Goal: Complete application form: Complete application form

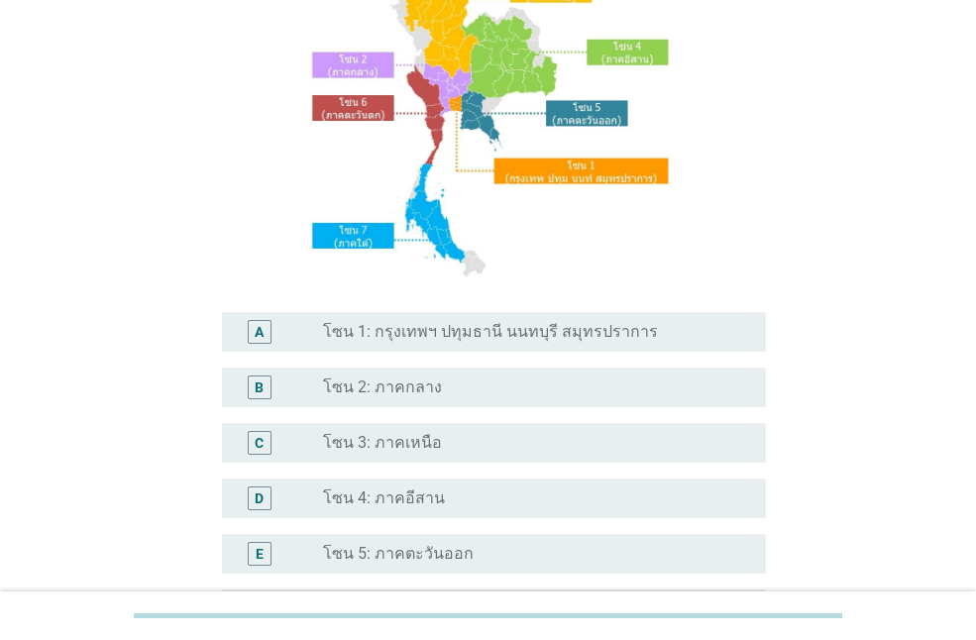
scroll to position [397, 0]
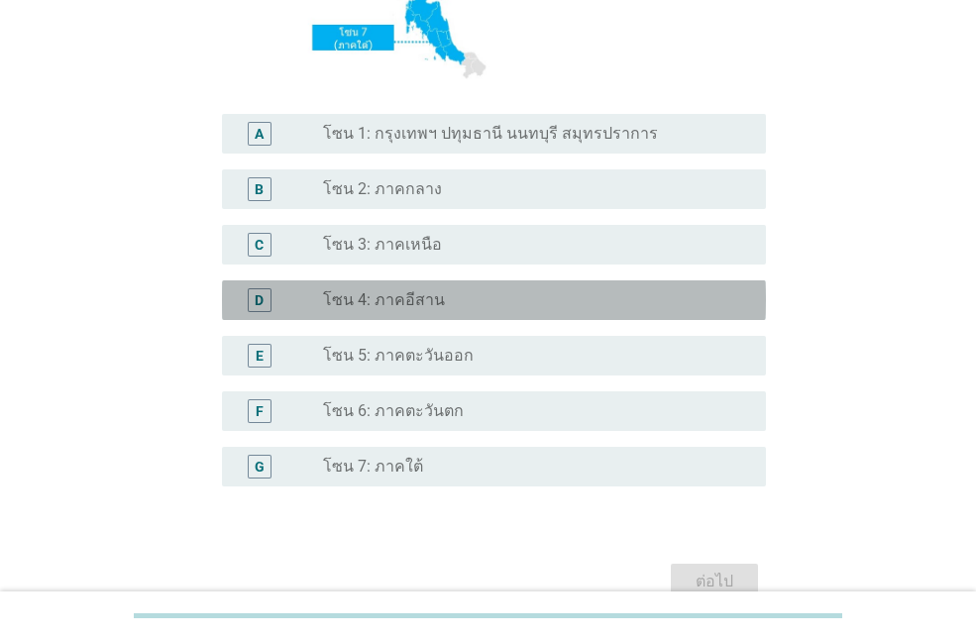
click at [266, 297] on div "D" at bounding box center [260, 300] width 24 height 24
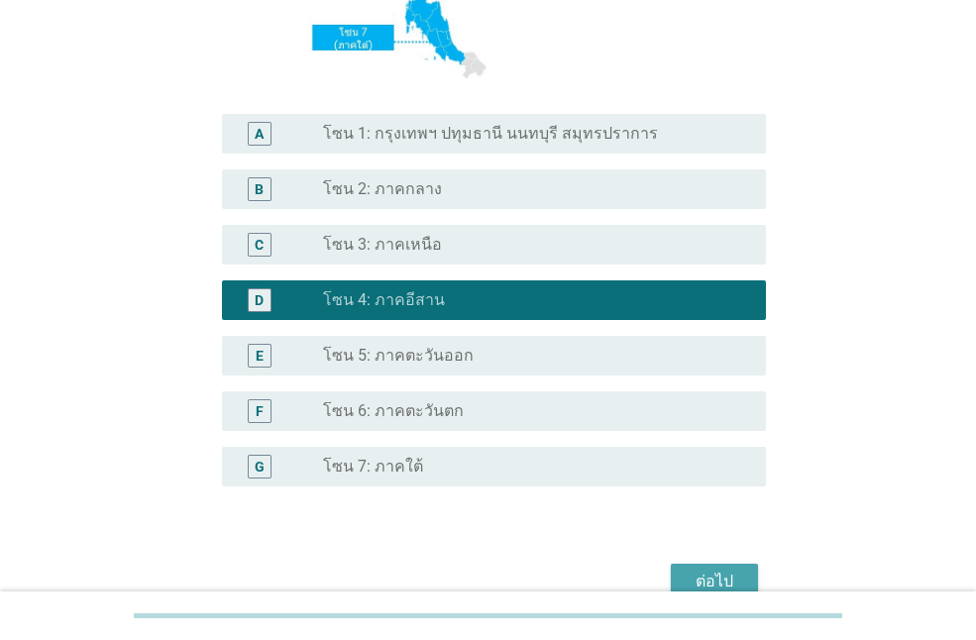
click at [707, 575] on div "ต่อไป" at bounding box center [715, 582] width 56 height 24
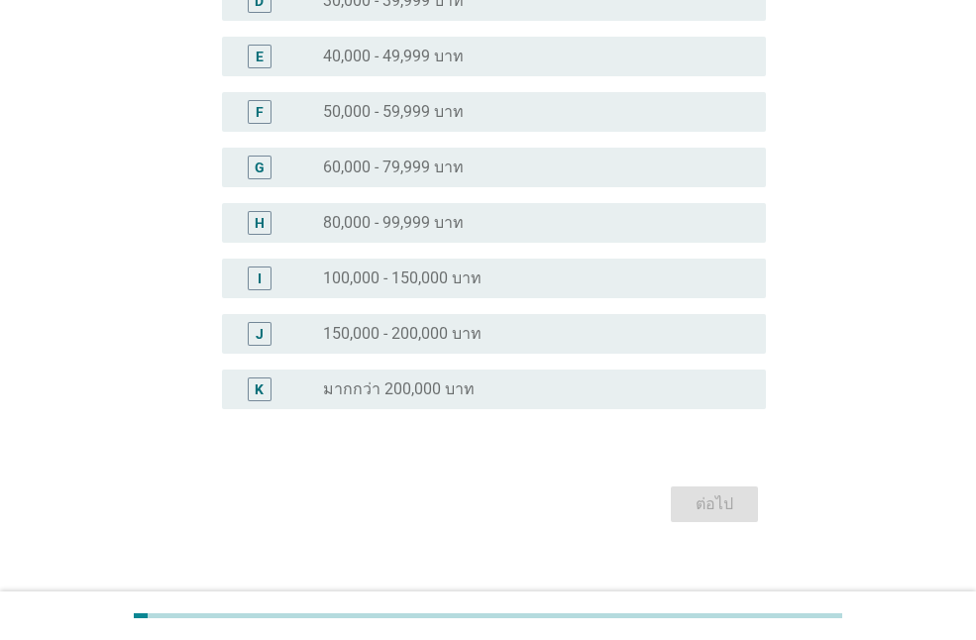
scroll to position [0, 0]
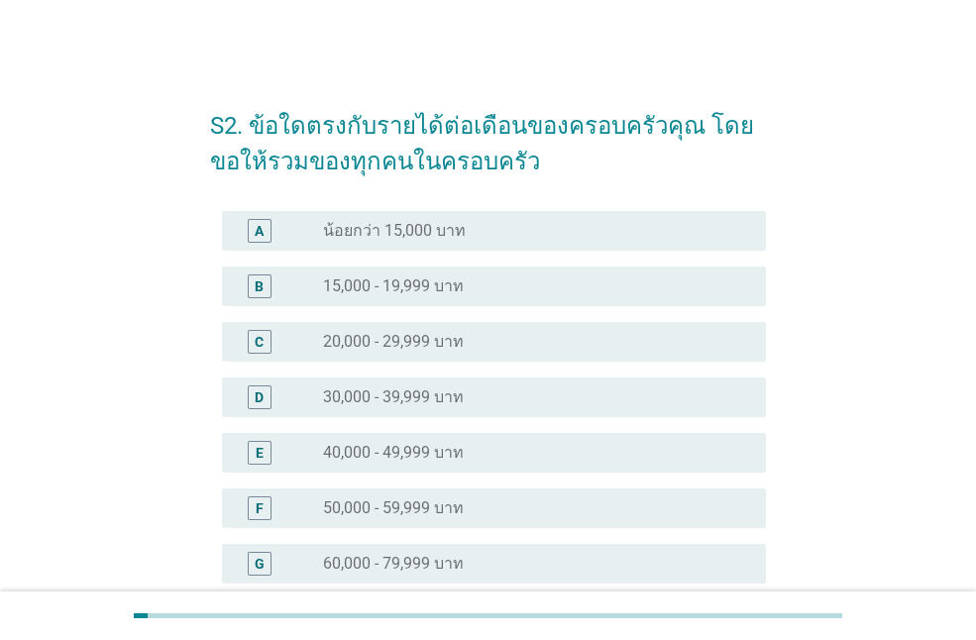
click at [552, 412] on div "D radio_button_unchecked 30,000 - 39,999 บาท" at bounding box center [494, 398] width 544 height 40
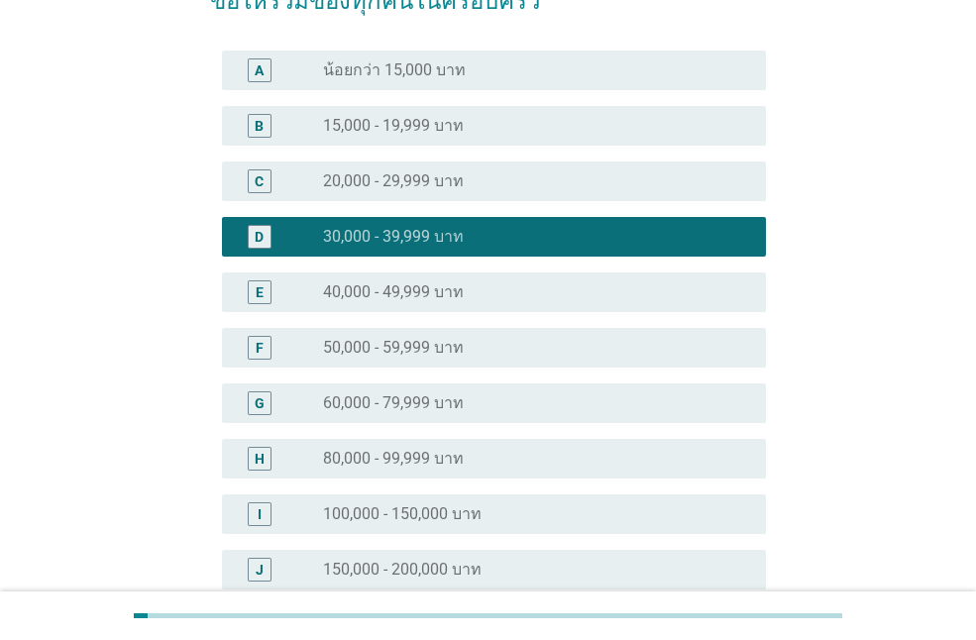
scroll to position [420, 0]
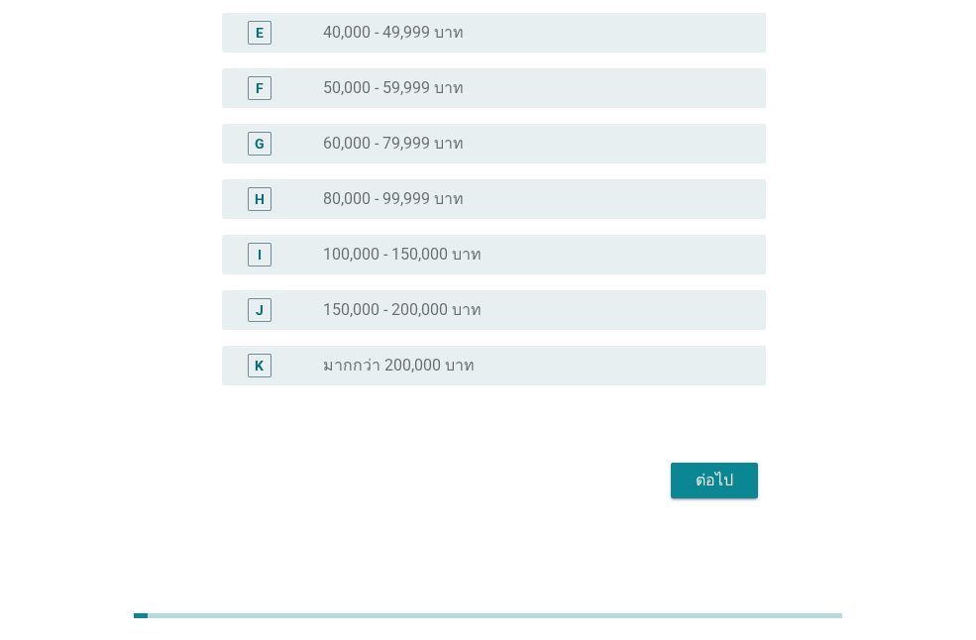
click at [697, 473] on div "ต่อไป" at bounding box center [715, 481] width 56 height 24
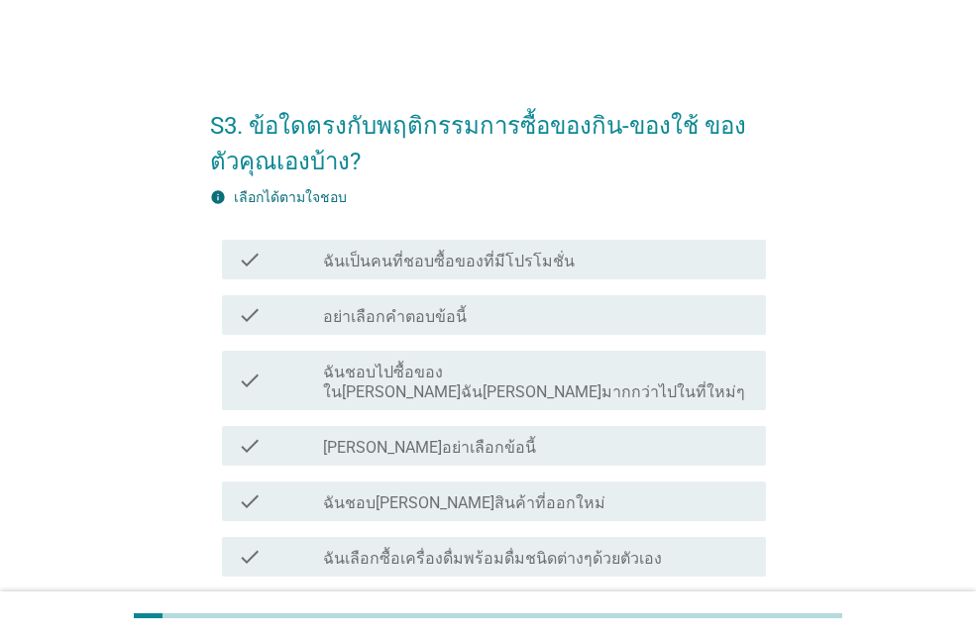
click at [610, 372] on label "ฉันชอบไปซื้อของใน[PERSON_NAME]ฉัน[PERSON_NAME]มากกว่าไปในที่ใหม่ๆ" at bounding box center [536, 383] width 427 height 40
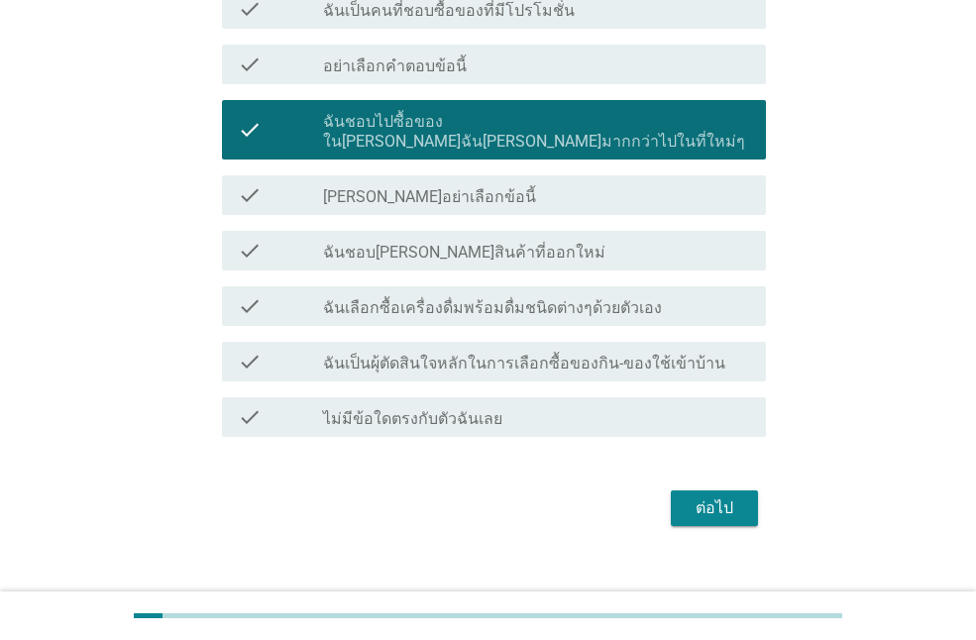
scroll to position [259, 0]
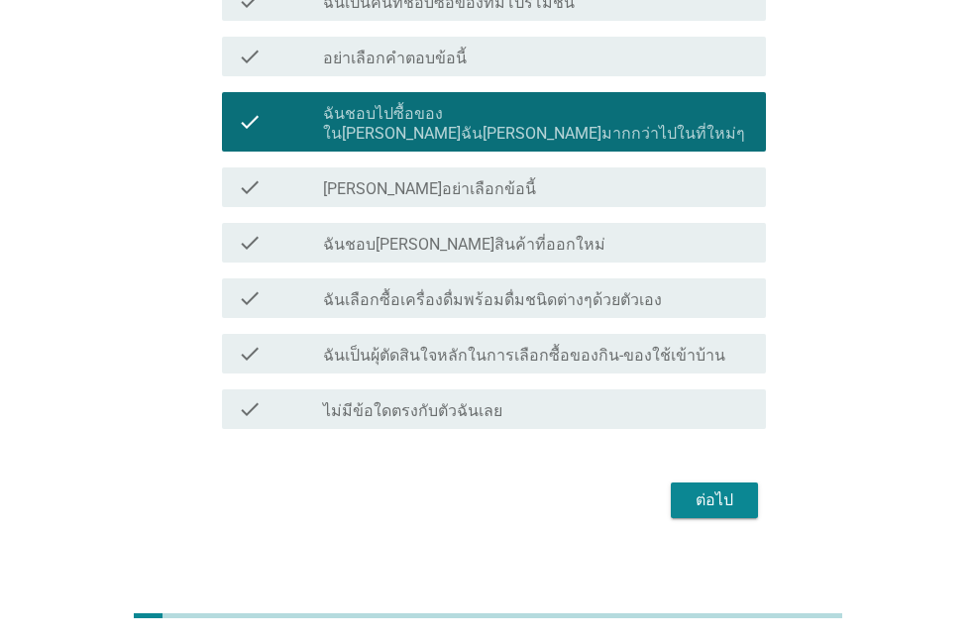
click at [610, 290] on label "ฉันเลือกซื้อเครื่องดื่มพร้อมดื่มชนิดต่างๆด้วยตัวเอง" at bounding box center [492, 300] width 339 height 20
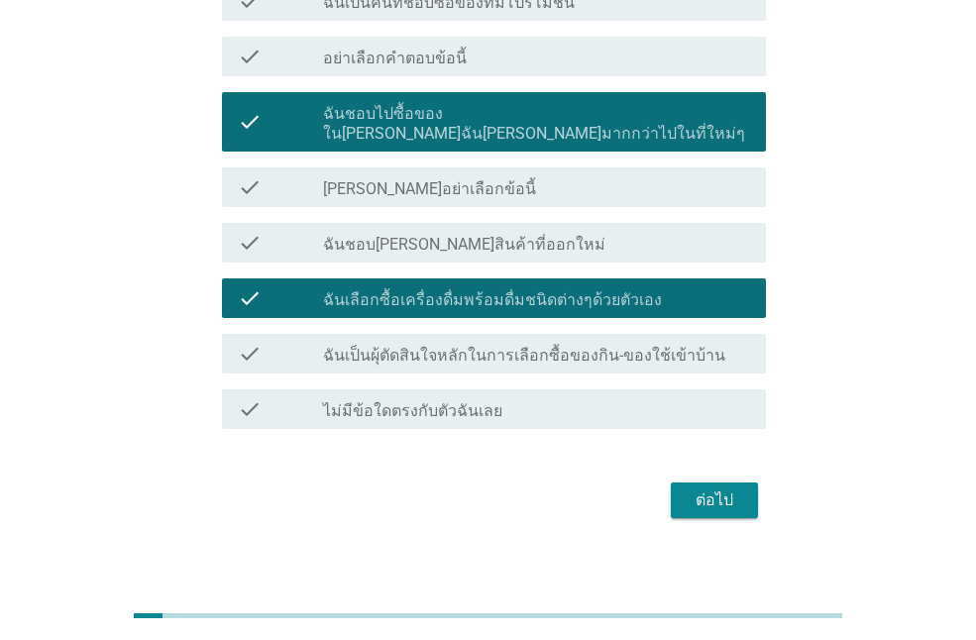
click at [706, 489] on div "ต่อไป" at bounding box center [715, 501] width 56 height 24
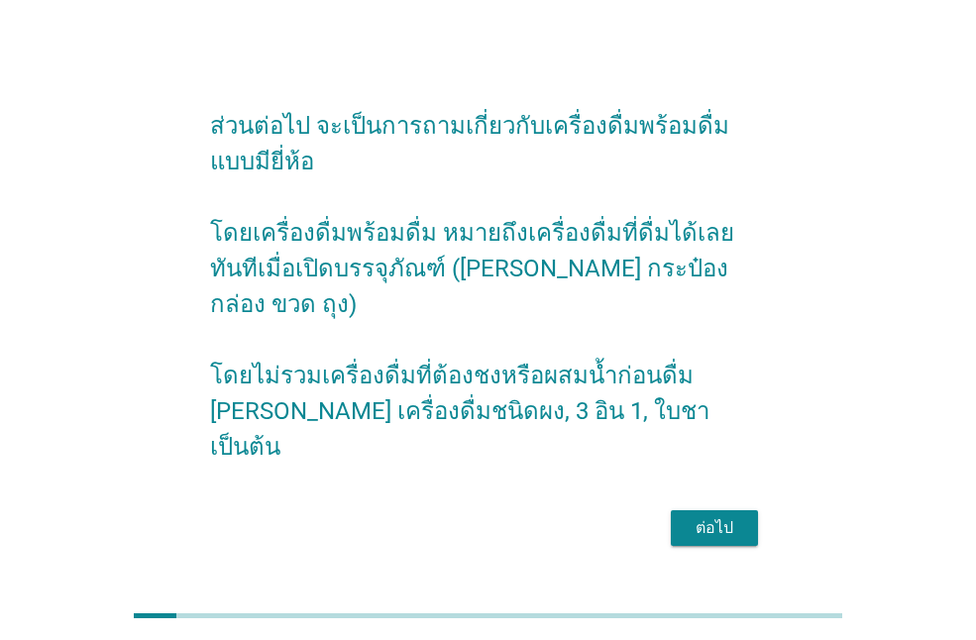
click at [692, 516] on div "ต่อไป" at bounding box center [715, 528] width 56 height 24
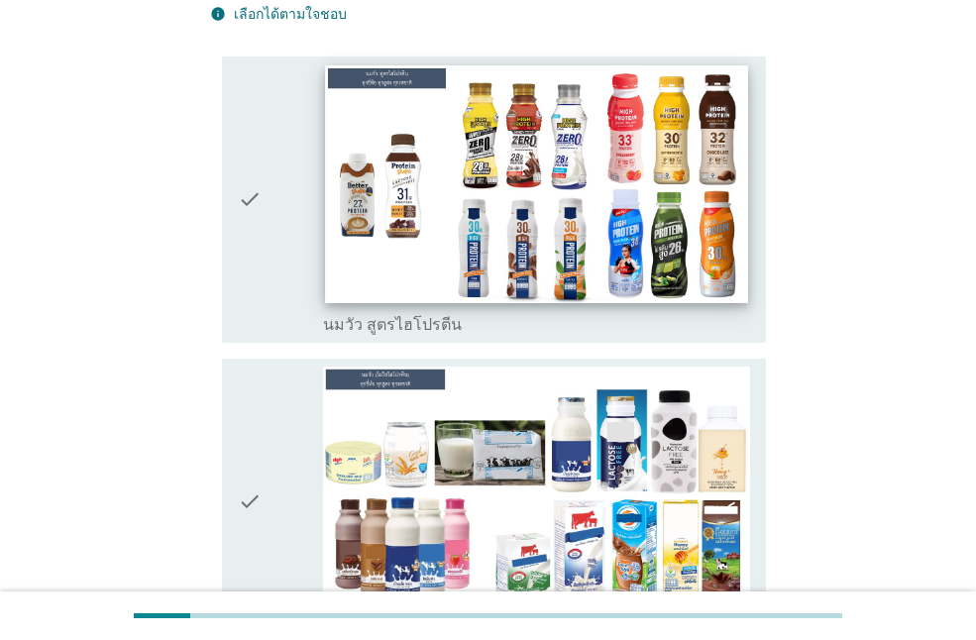
scroll to position [198, 0]
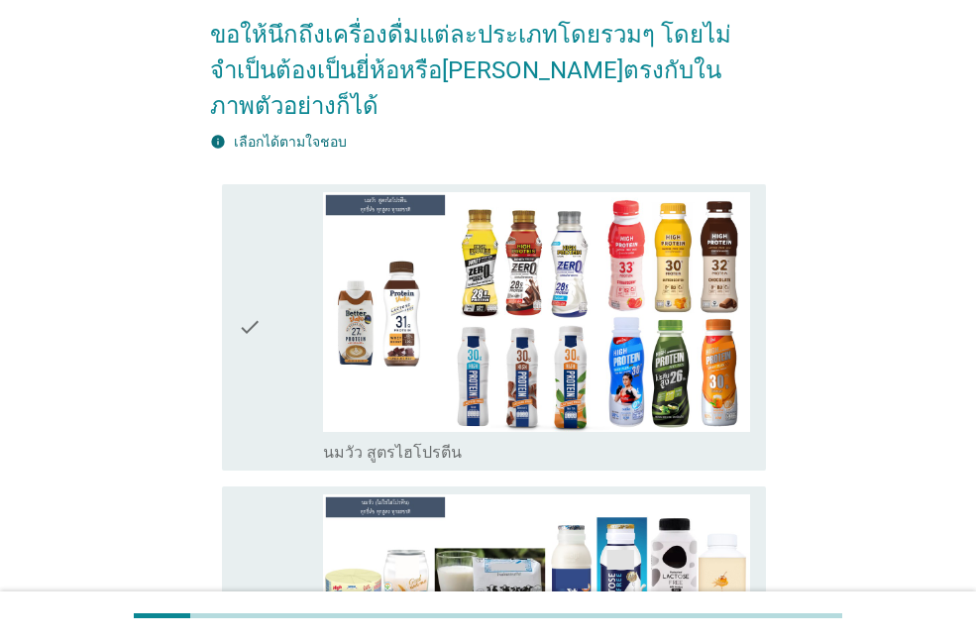
click at [289, 267] on div "check" at bounding box center [280, 327] width 85 height 271
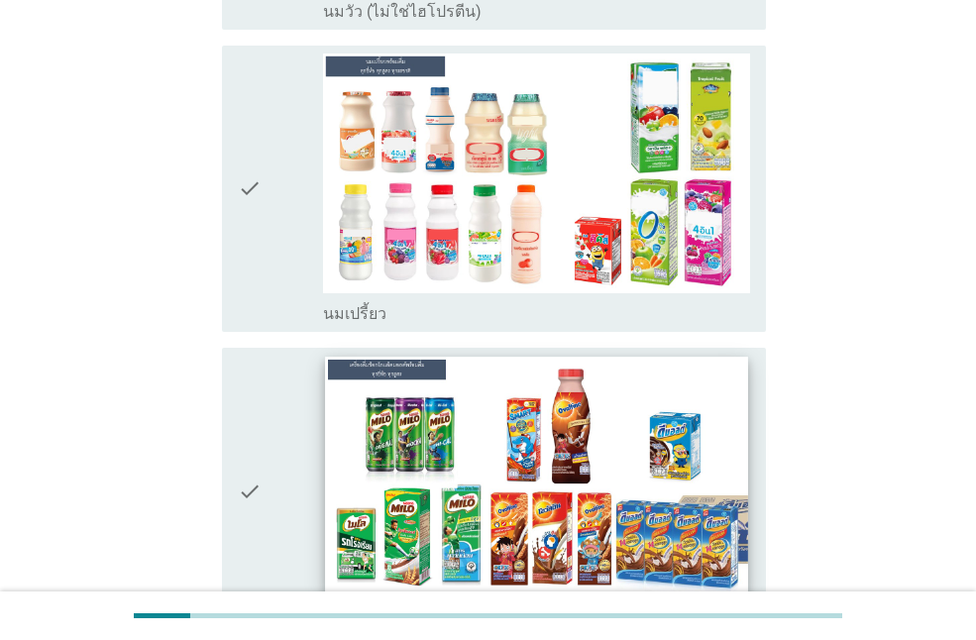
scroll to position [1090, 0]
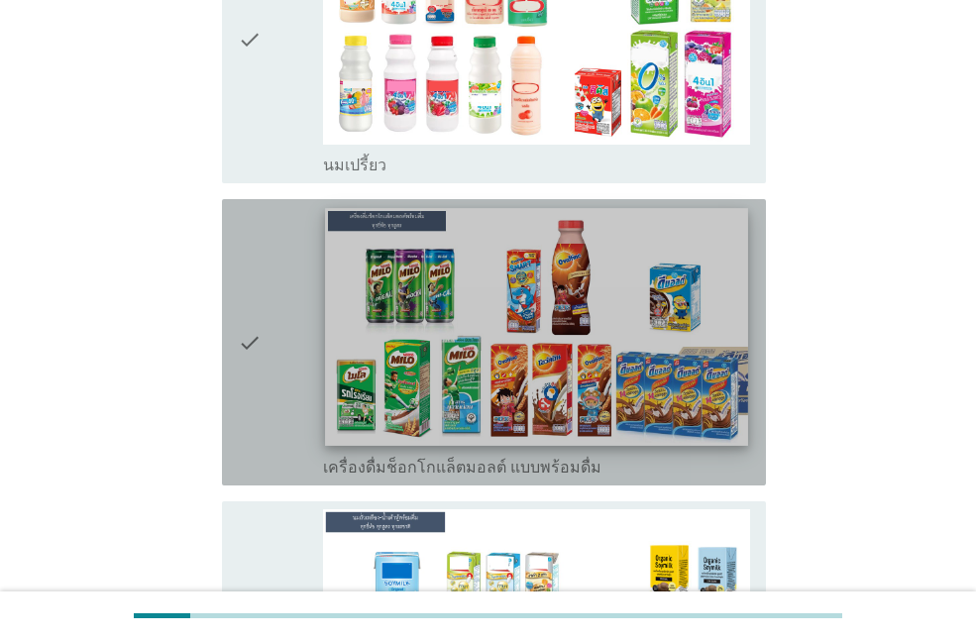
click at [621, 332] on img at bounding box center [536, 327] width 422 height 238
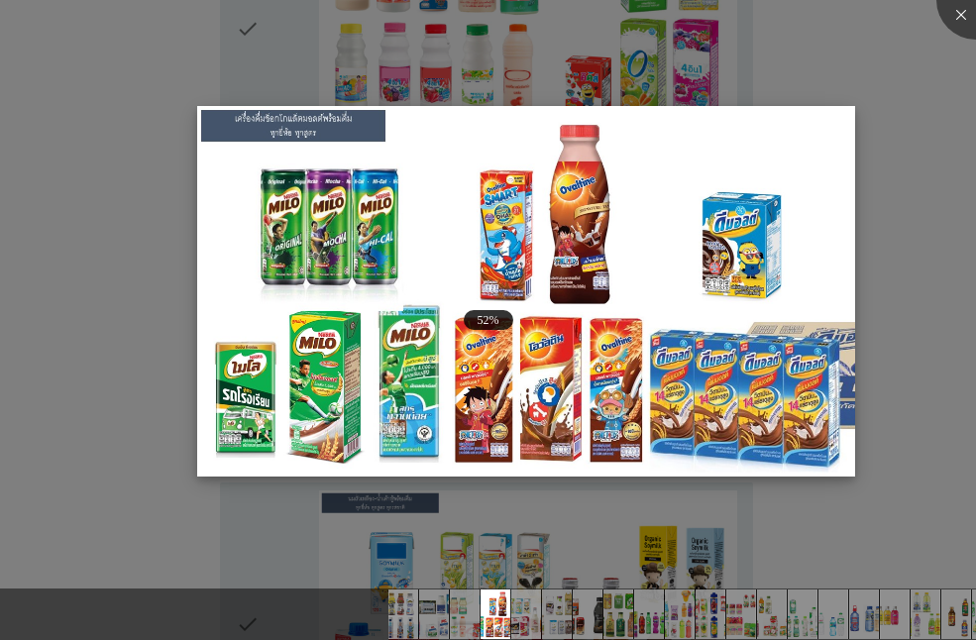
click at [617, 357] on img at bounding box center [526, 291] width 659 height 371
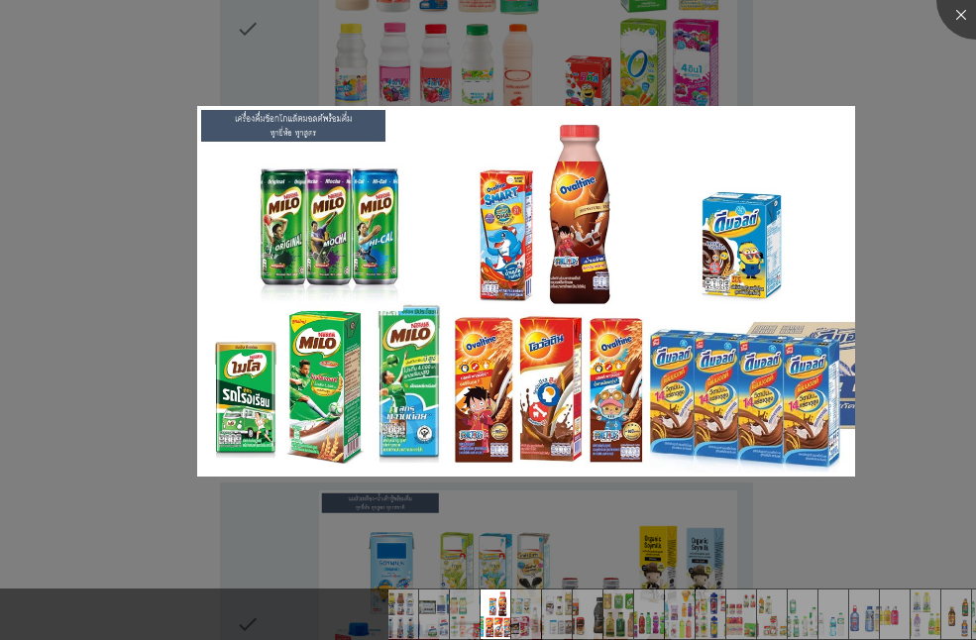
click at [0, 0] on li at bounding box center [0, 0] width 0 height 0
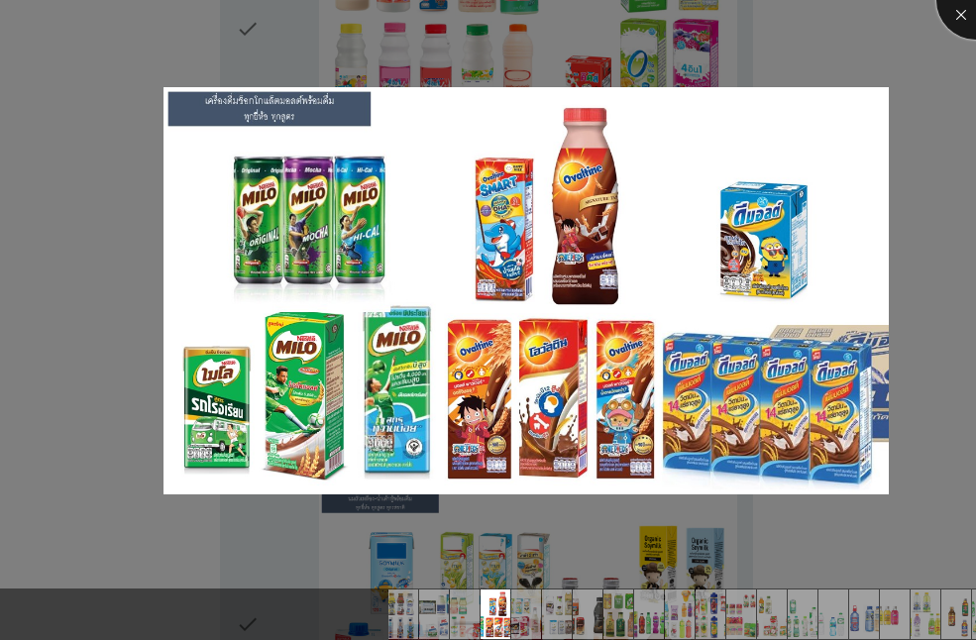
click at [959, 13] on div at bounding box center [976, -1] width 79 height 79
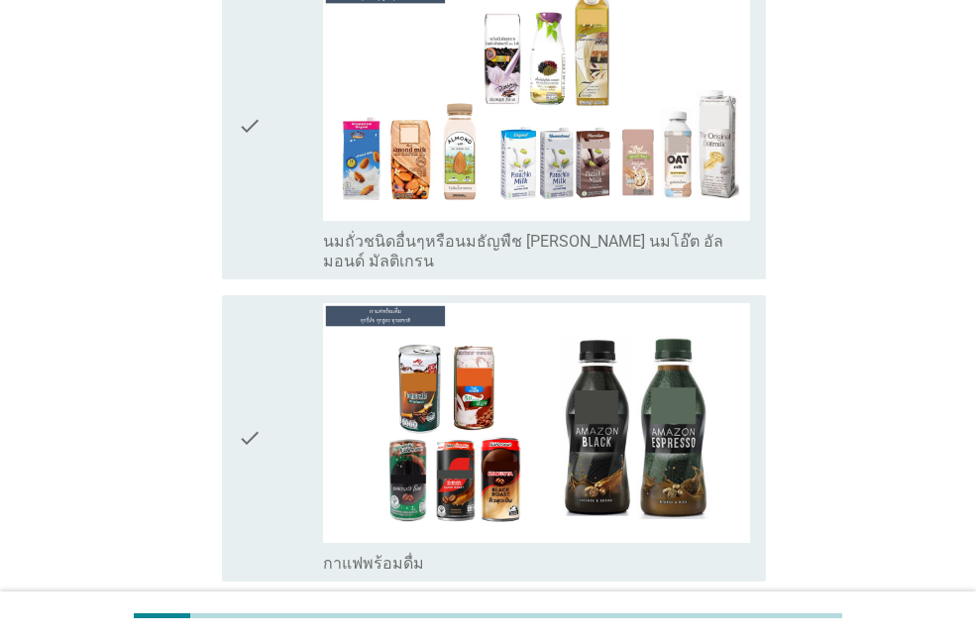
scroll to position [2181, 0]
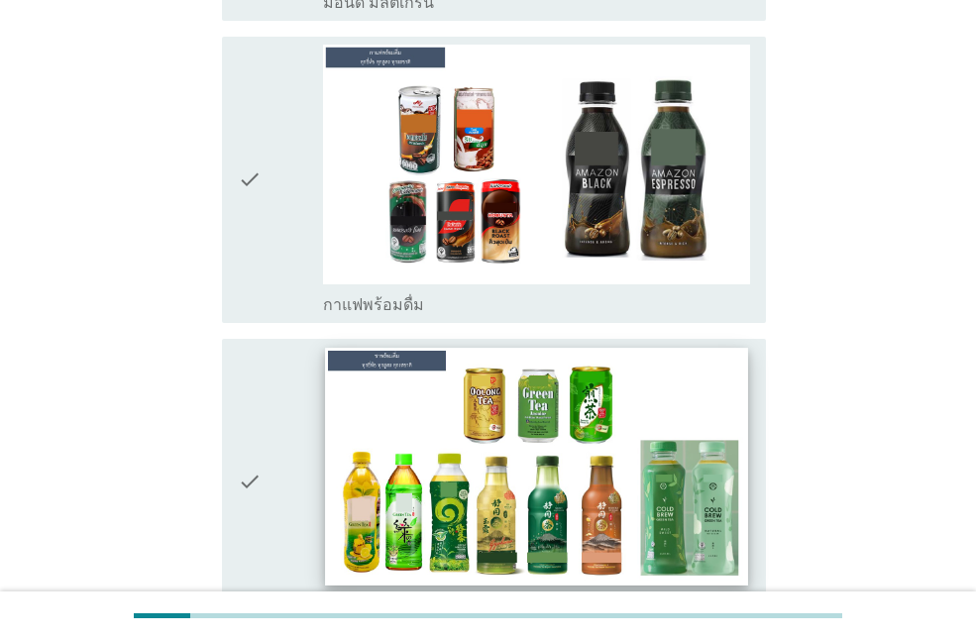
click at [543, 428] on img at bounding box center [536, 467] width 422 height 238
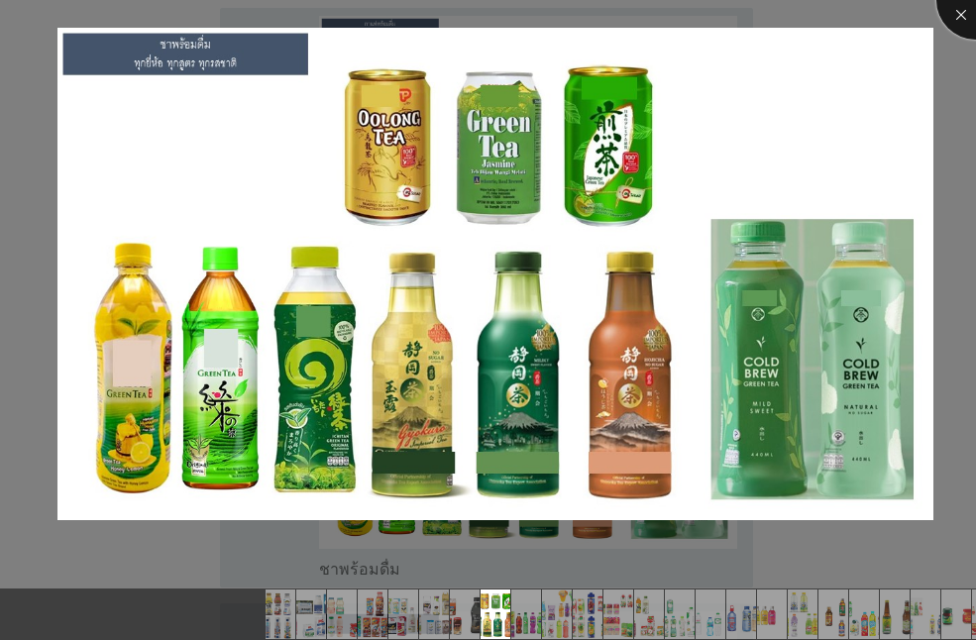
click at [963, 17] on div at bounding box center [976, -1] width 79 height 79
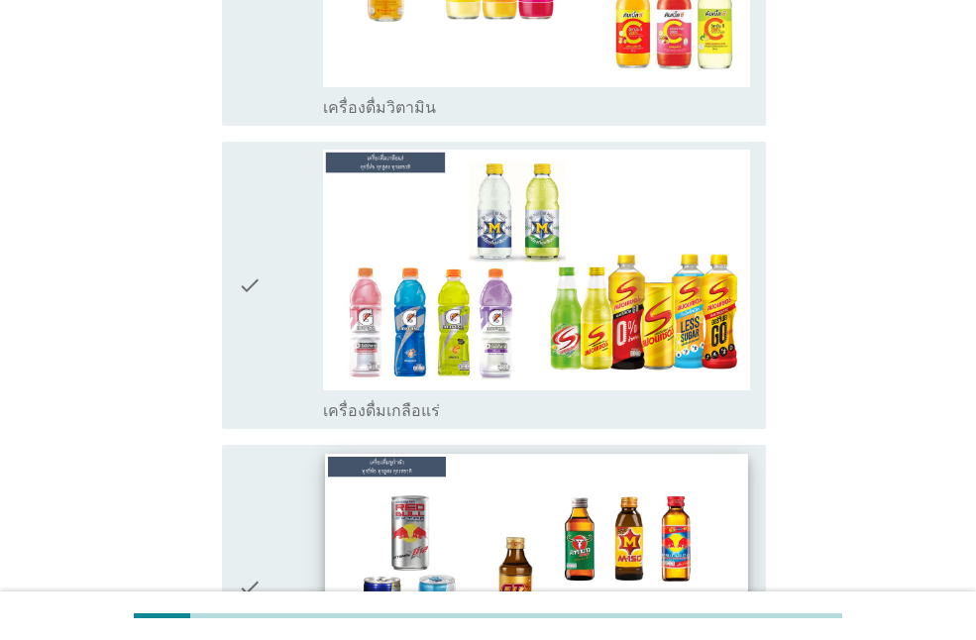
scroll to position [5254, 0]
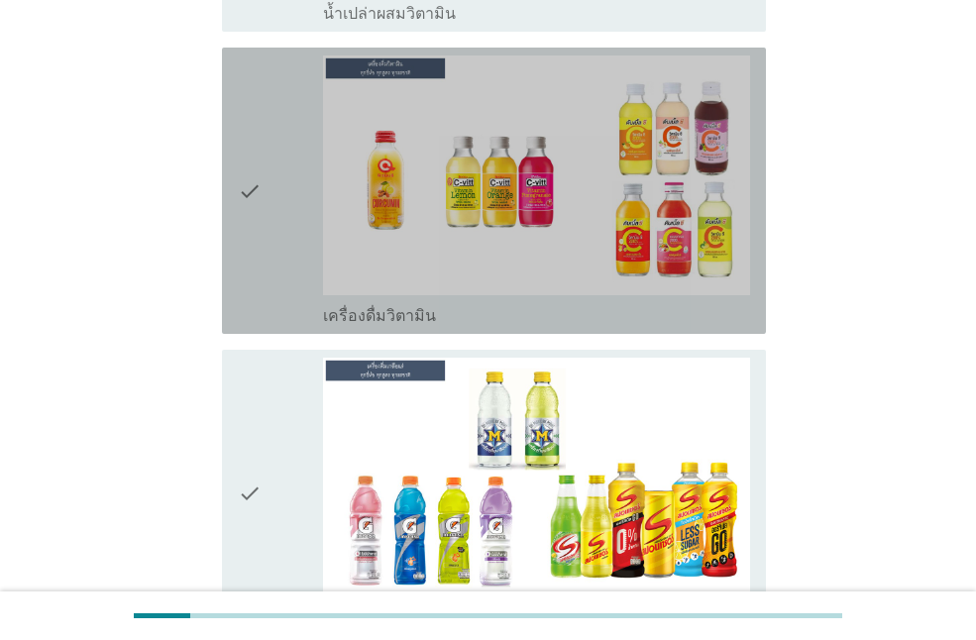
click at [257, 116] on icon "check" at bounding box center [250, 191] width 24 height 271
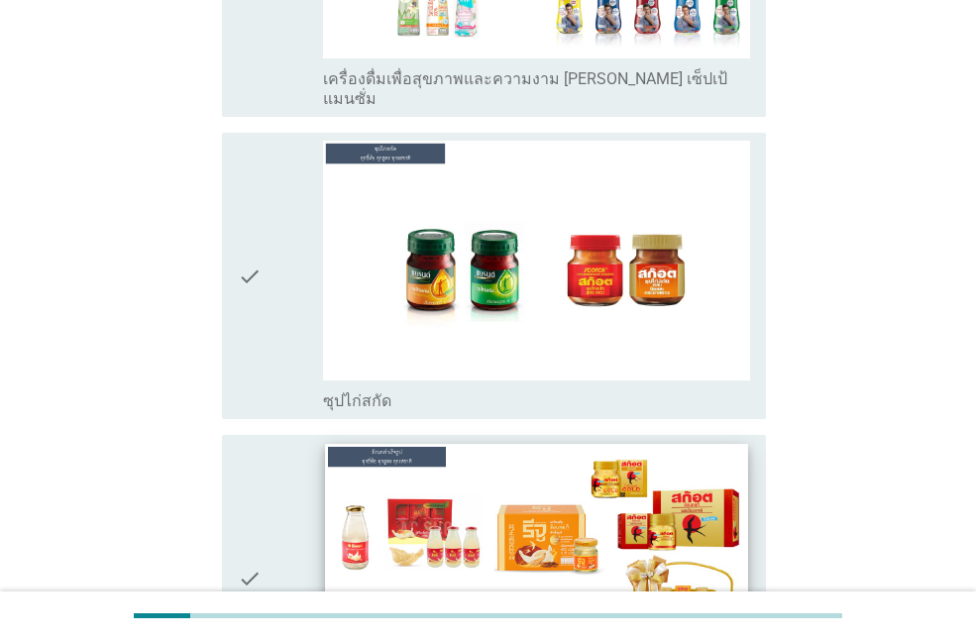
scroll to position [7221, 0]
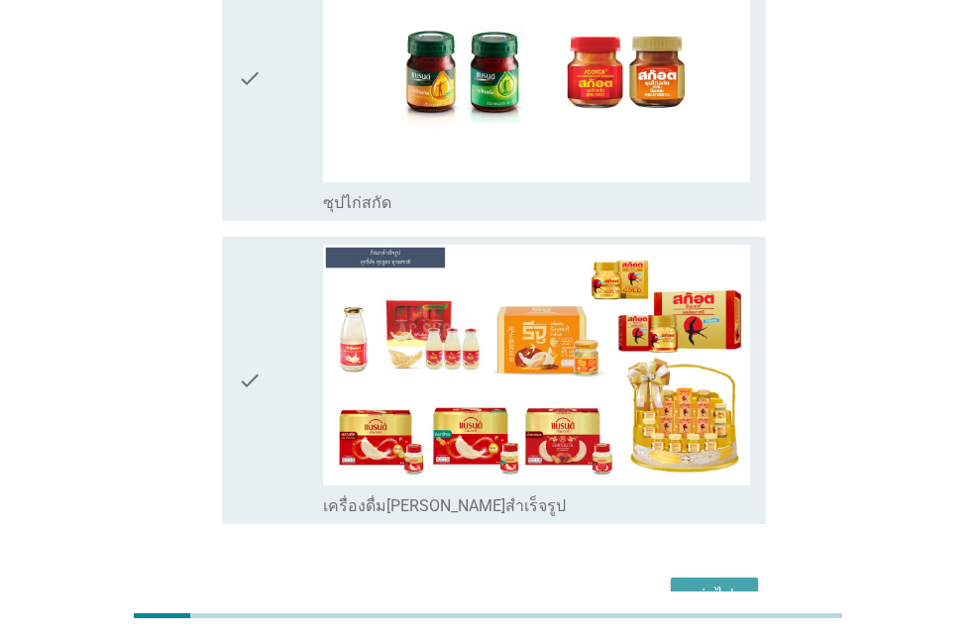
click at [725, 584] on div "ต่อไป" at bounding box center [715, 596] width 56 height 24
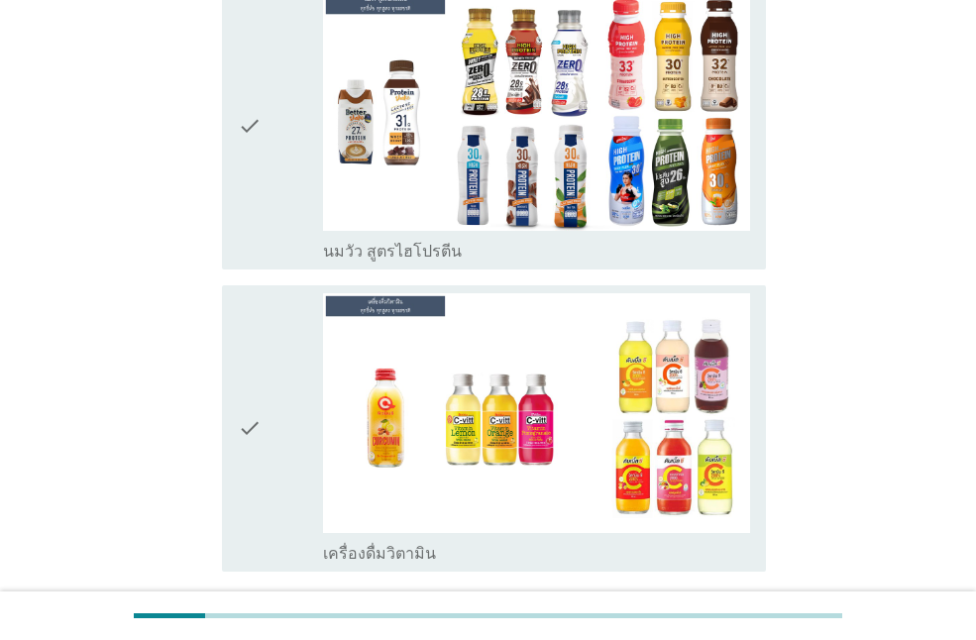
scroll to position [384, 0]
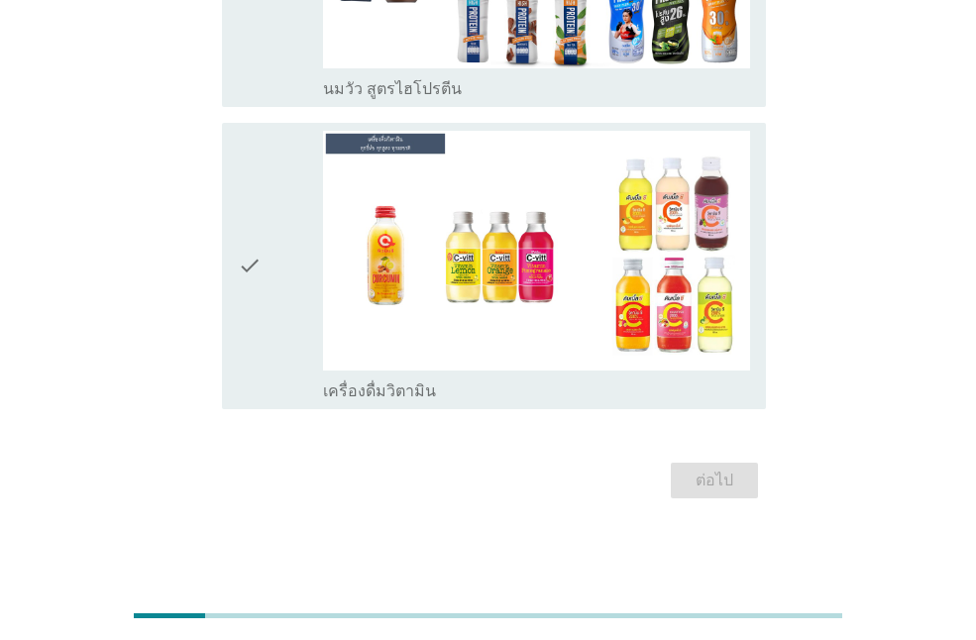
click at [251, 264] on icon "check" at bounding box center [250, 266] width 24 height 271
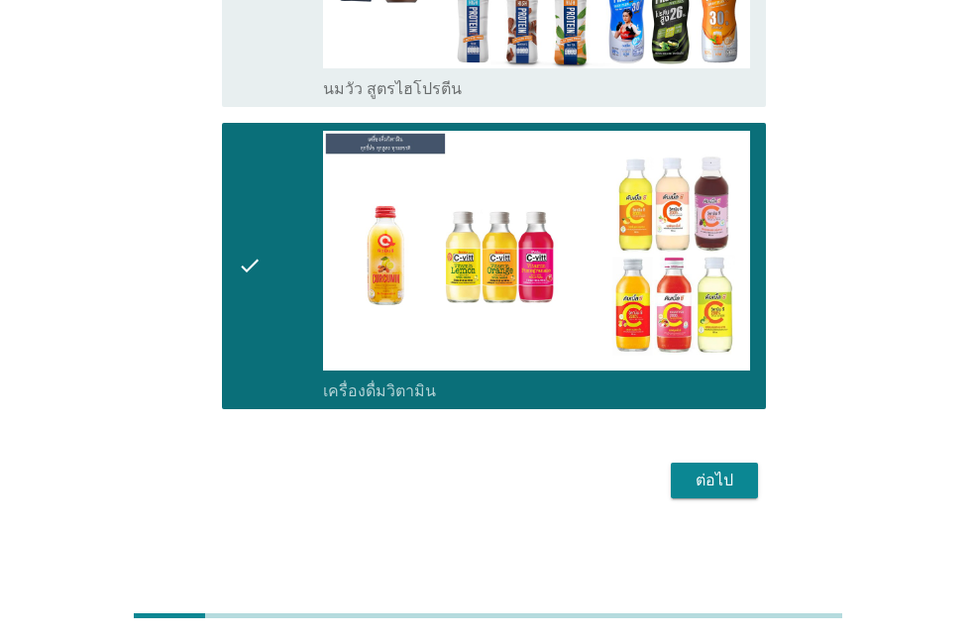
scroll to position [86, 0]
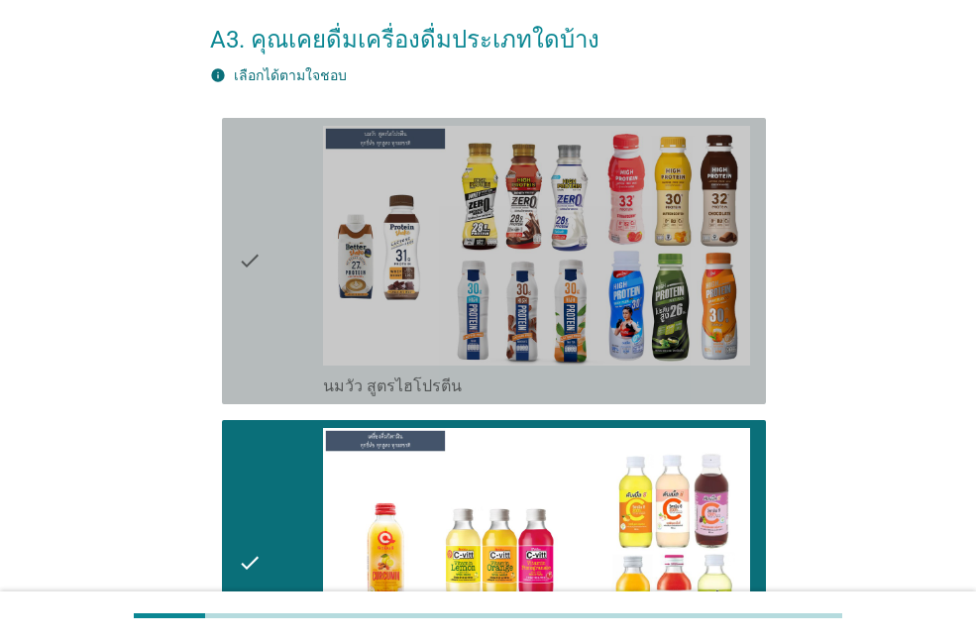
click at [284, 293] on div "check" at bounding box center [280, 261] width 85 height 271
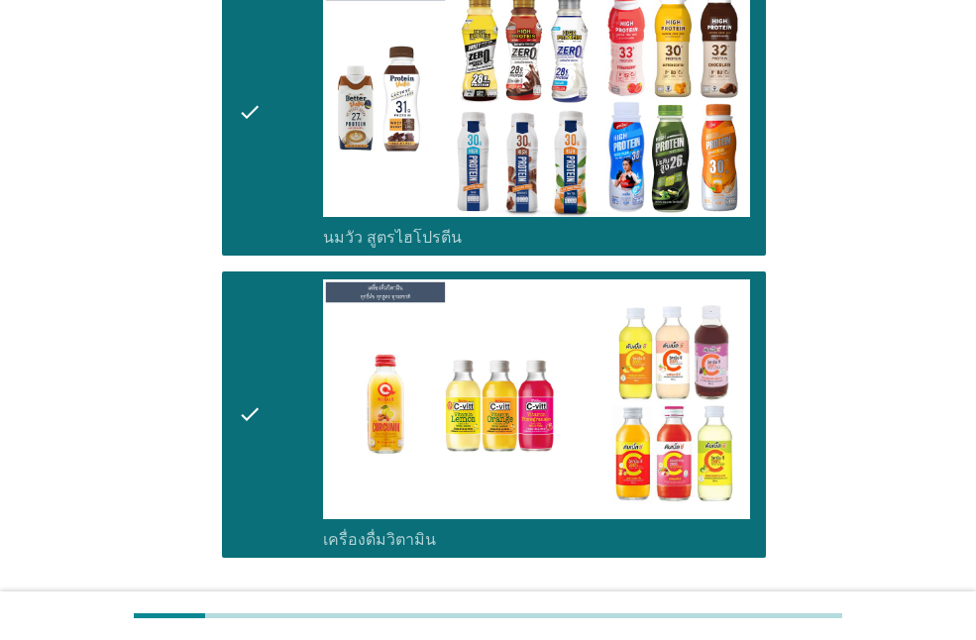
scroll to position [384, 0]
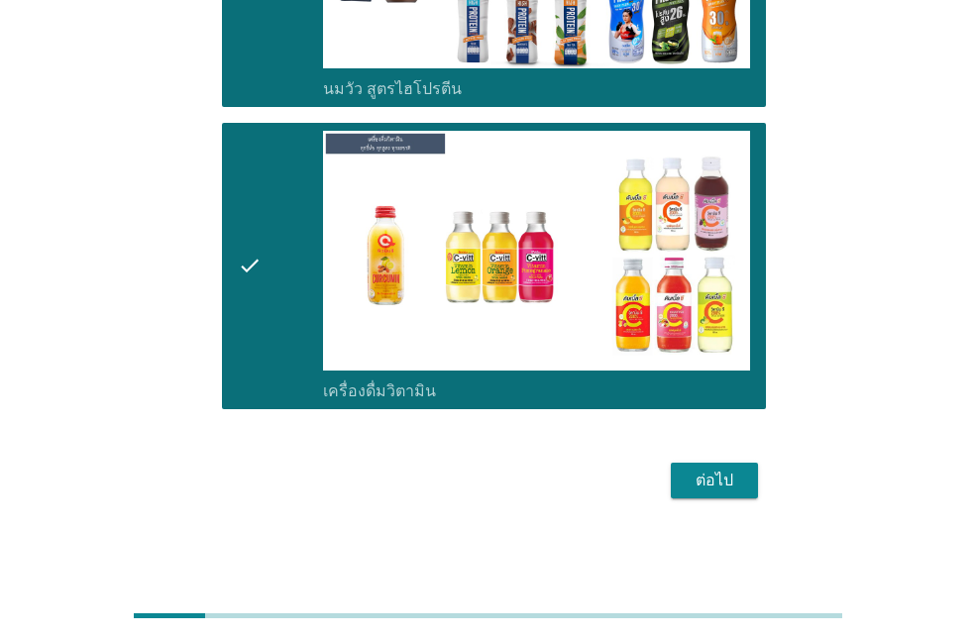
click at [724, 479] on div "ต่อไป" at bounding box center [715, 481] width 56 height 24
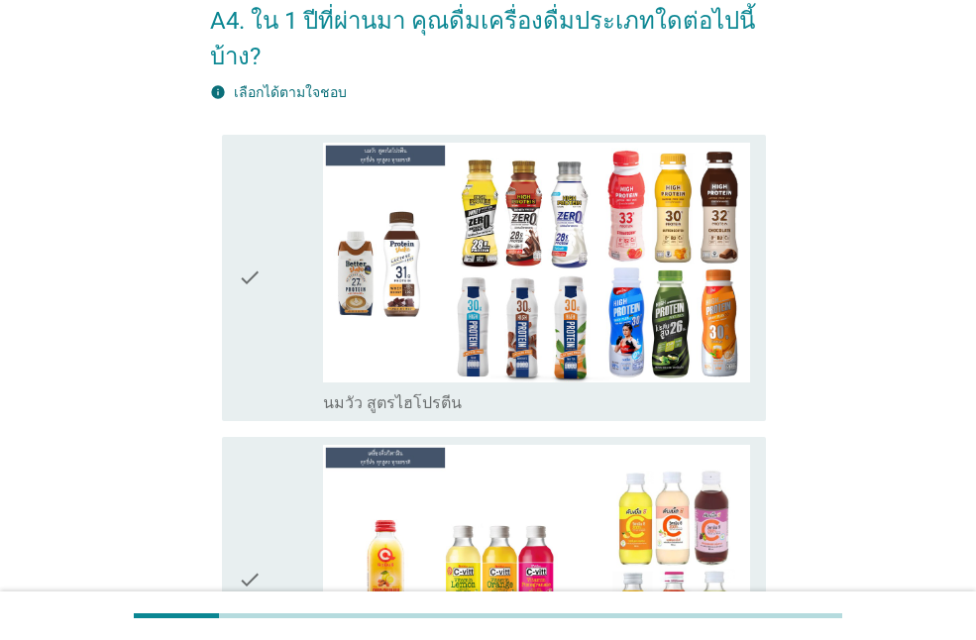
scroll to position [297, 0]
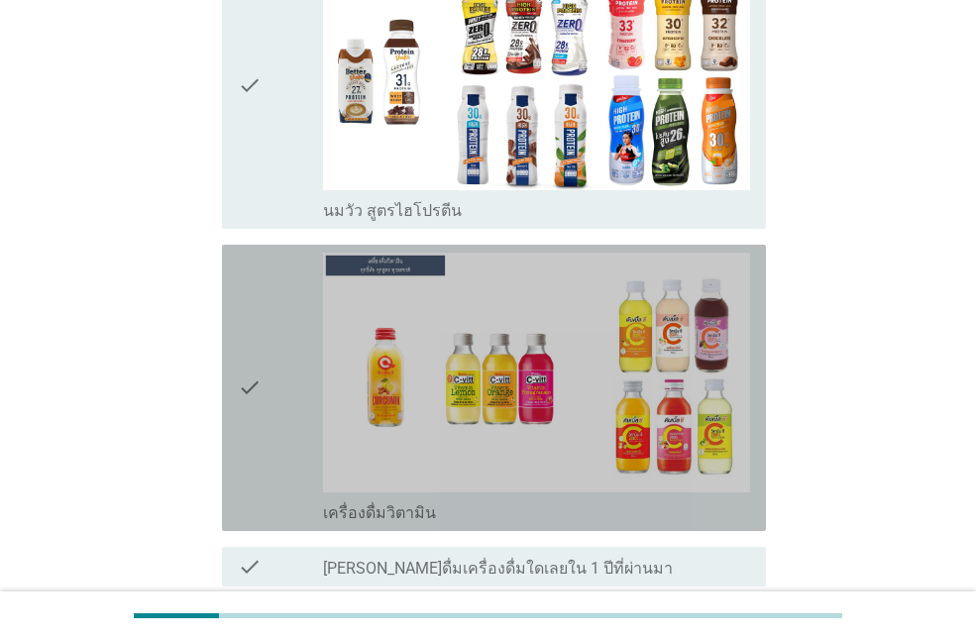
click at [245, 381] on icon "check" at bounding box center [250, 388] width 24 height 271
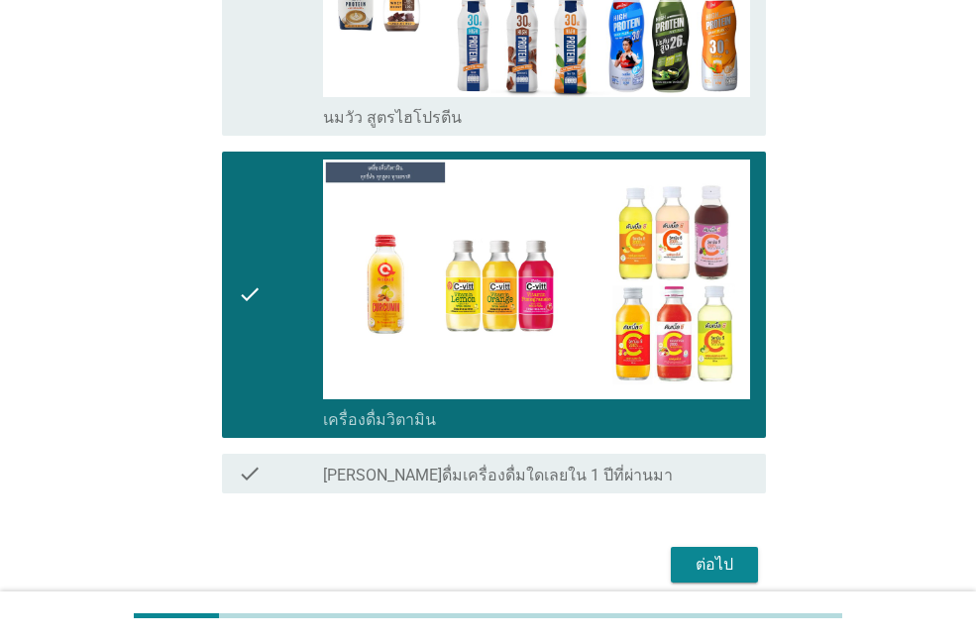
scroll to position [475, 0]
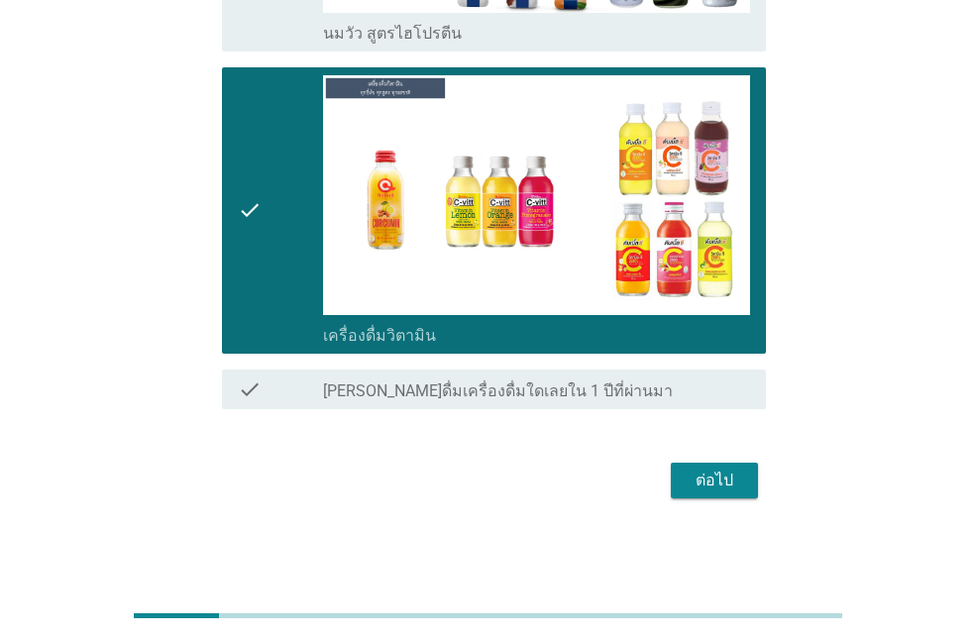
click at [689, 476] on div "ต่อไป" at bounding box center [715, 481] width 56 height 24
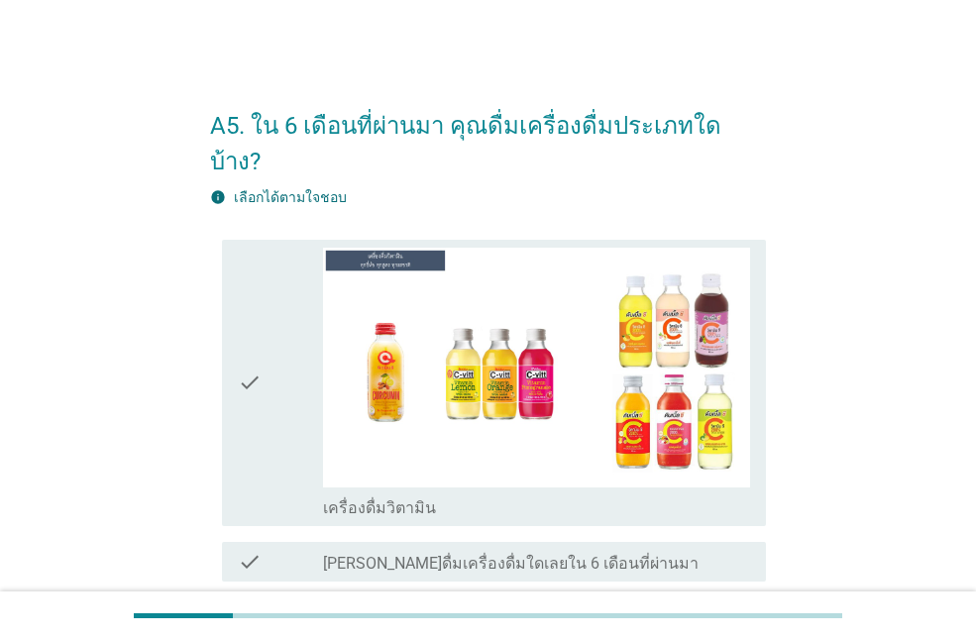
click at [266, 324] on div "check" at bounding box center [280, 383] width 85 height 271
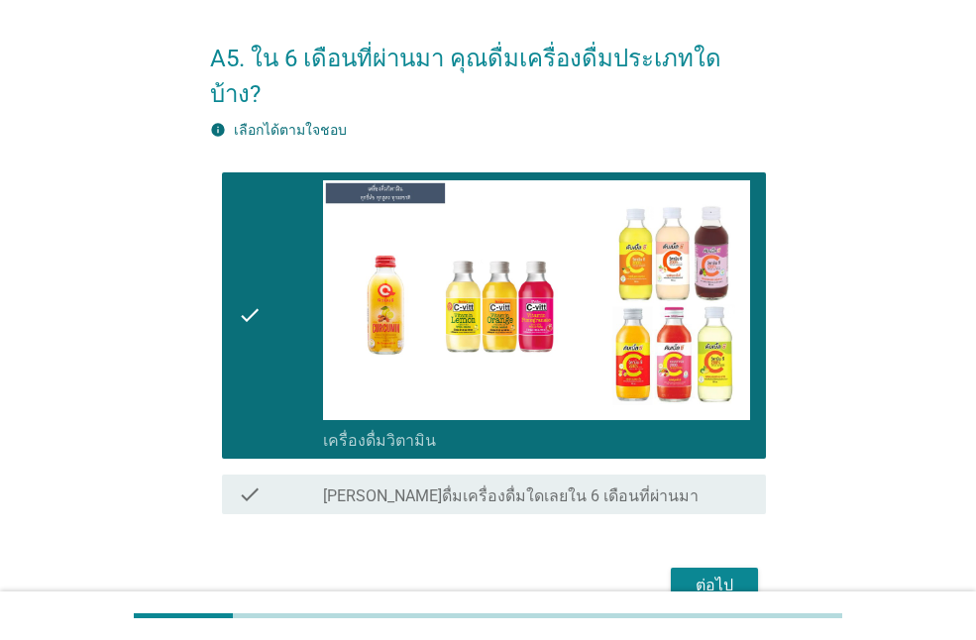
scroll to position [137, 0]
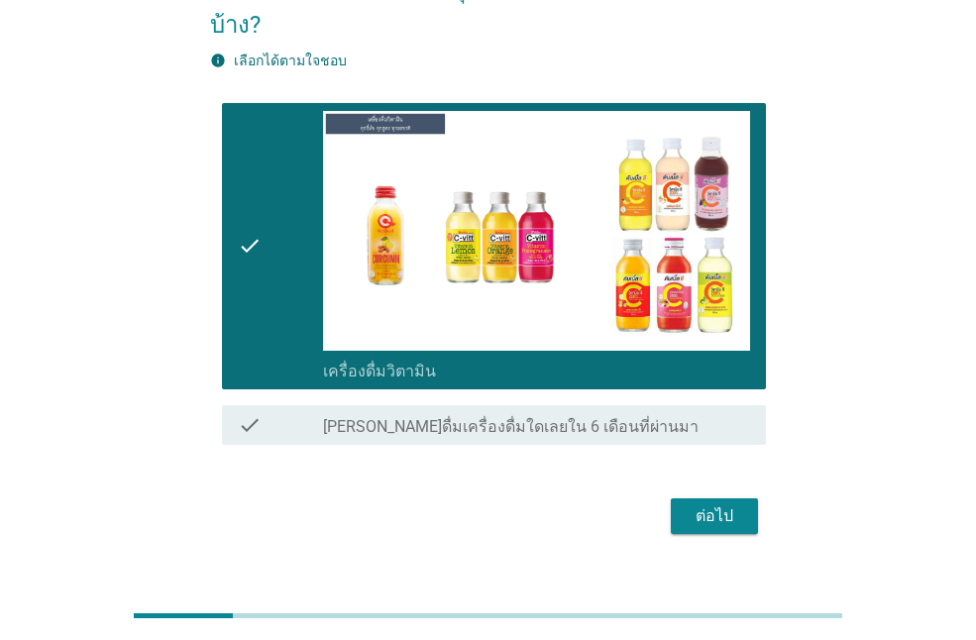
click at [698, 505] on div "ต่อไป" at bounding box center [715, 517] width 56 height 24
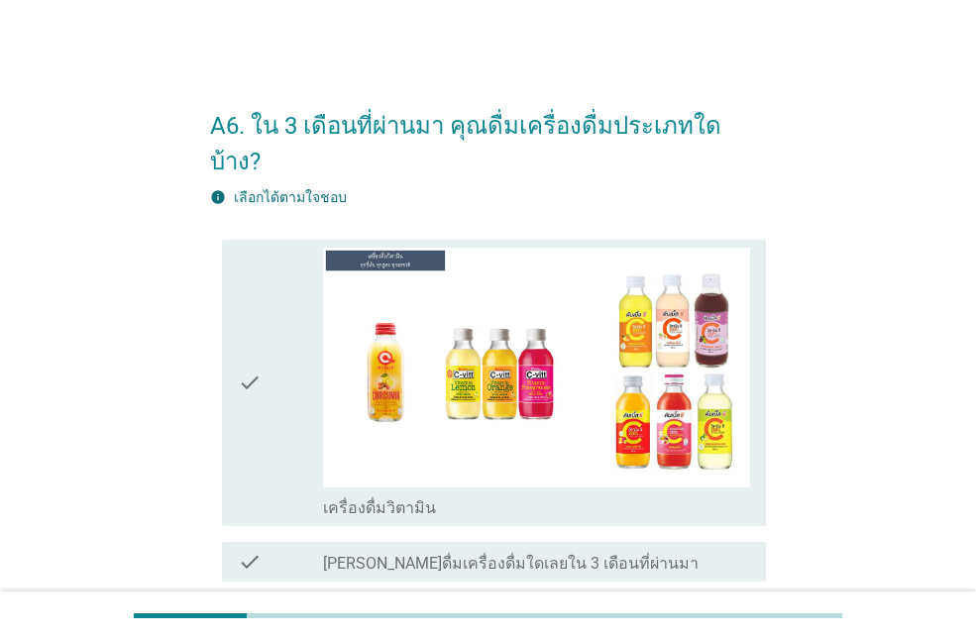
click at [254, 344] on icon "check" at bounding box center [250, 383] width 24 height 271
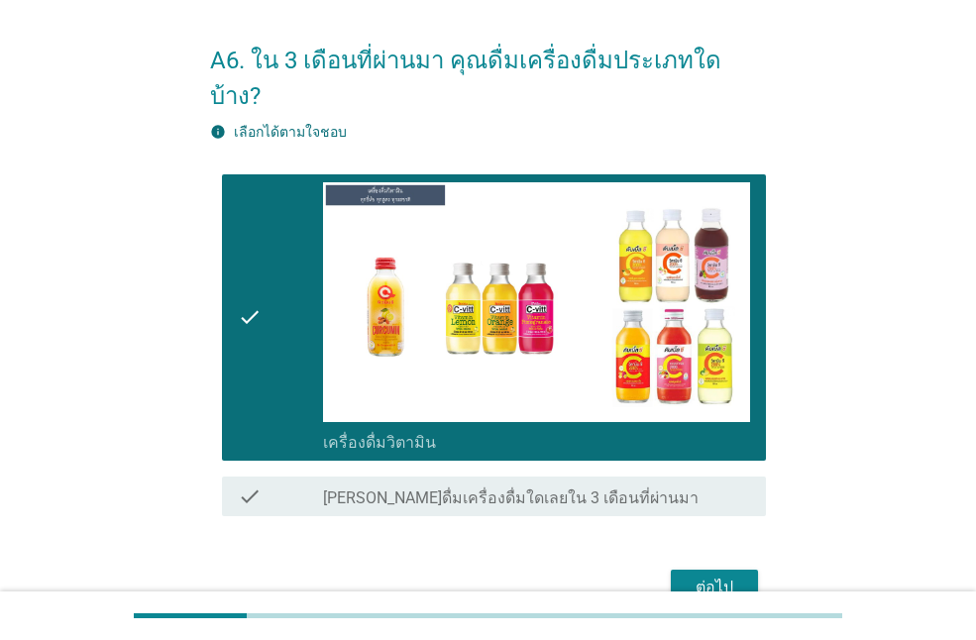
scroll to position [137, 0]
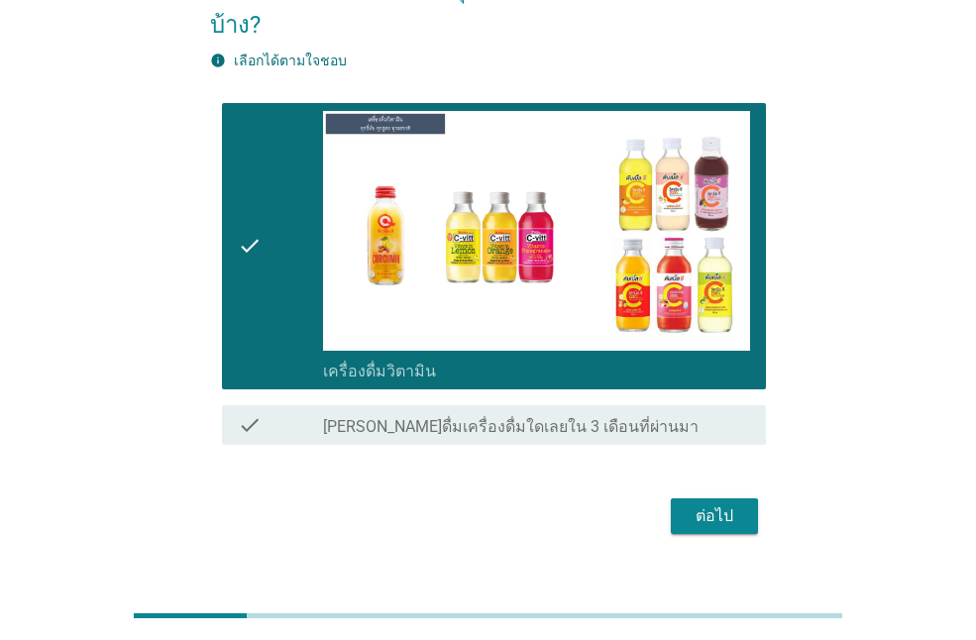
click at [709, 505] on div "ต่อไป" at bounding box center [715, 517] width 56 height 24
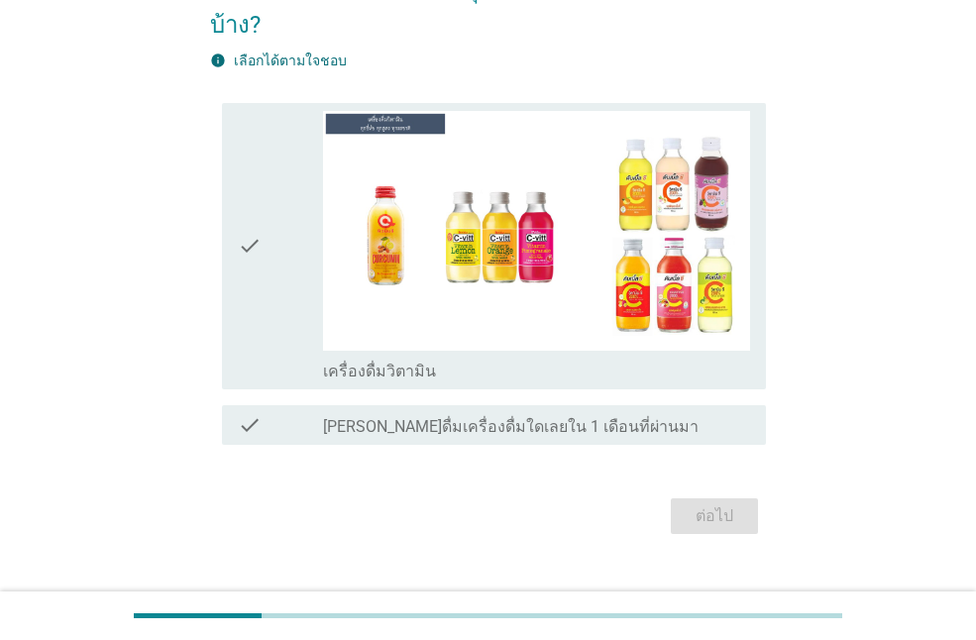
scroll to position [0, 0]
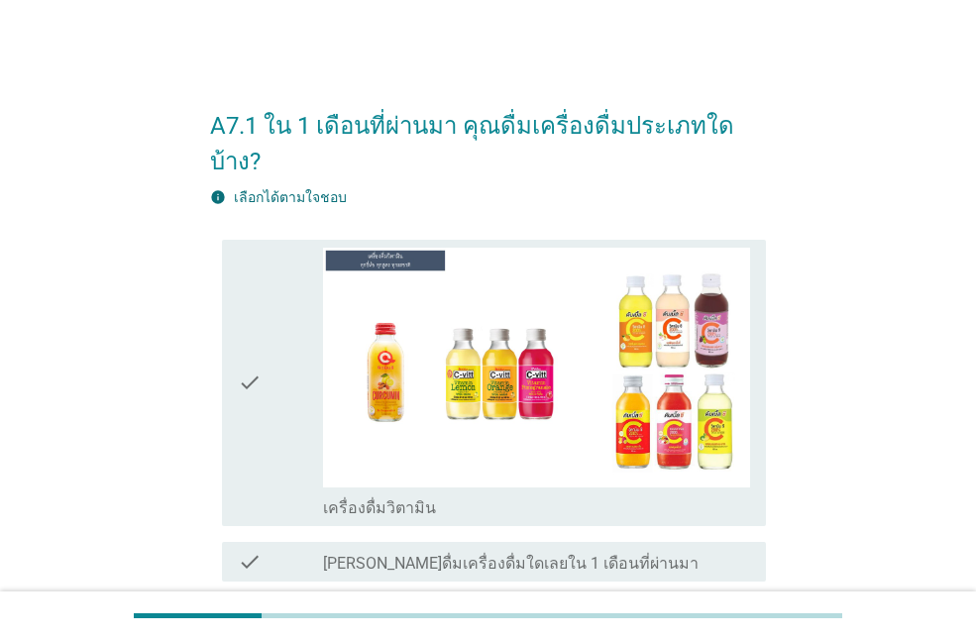
click at [260, 357] on icon "check" at bounding box center [250, 383] width 24 height 271
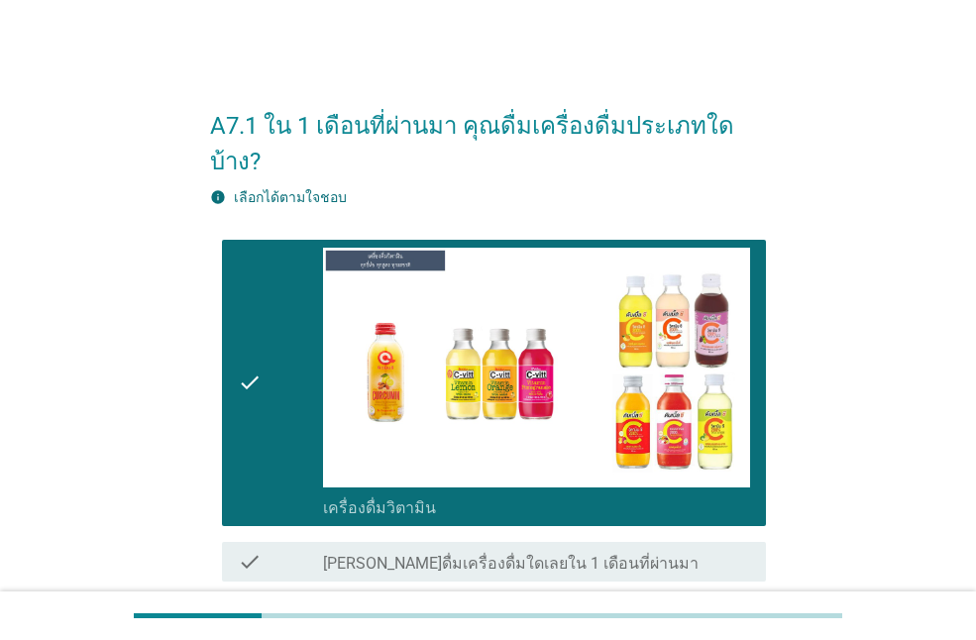
scroll to position [137, 0]
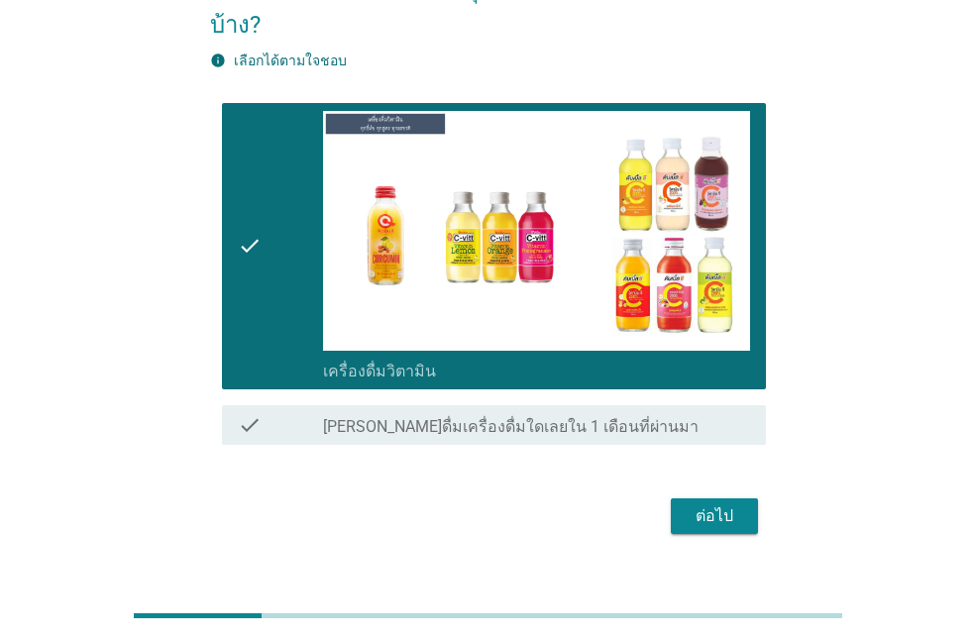
click at [718, 505] on div "ต่อไป" at bounding box center [715, 517] width 56 height 24
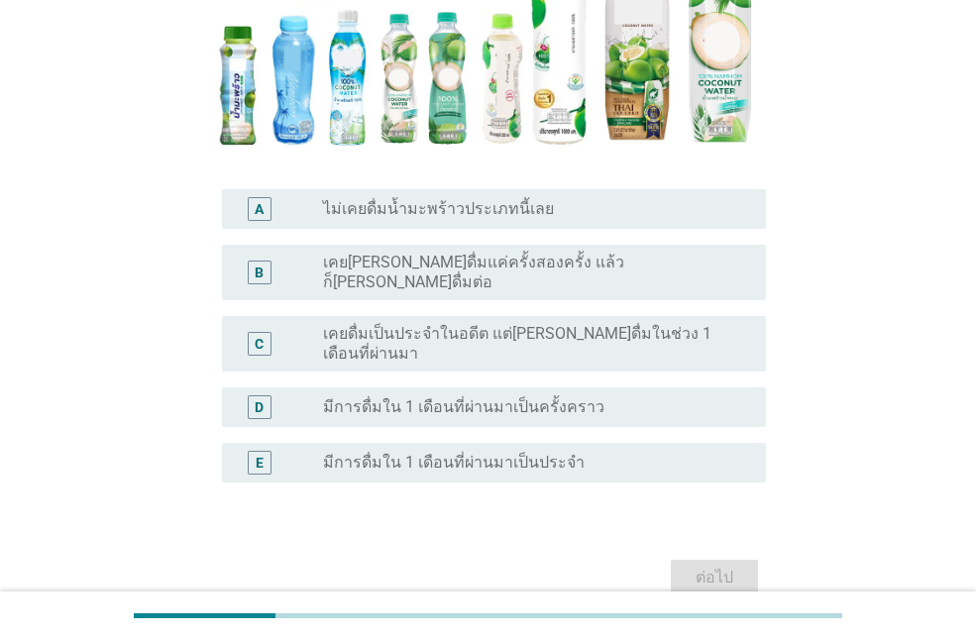
scroll to position [397, 0]
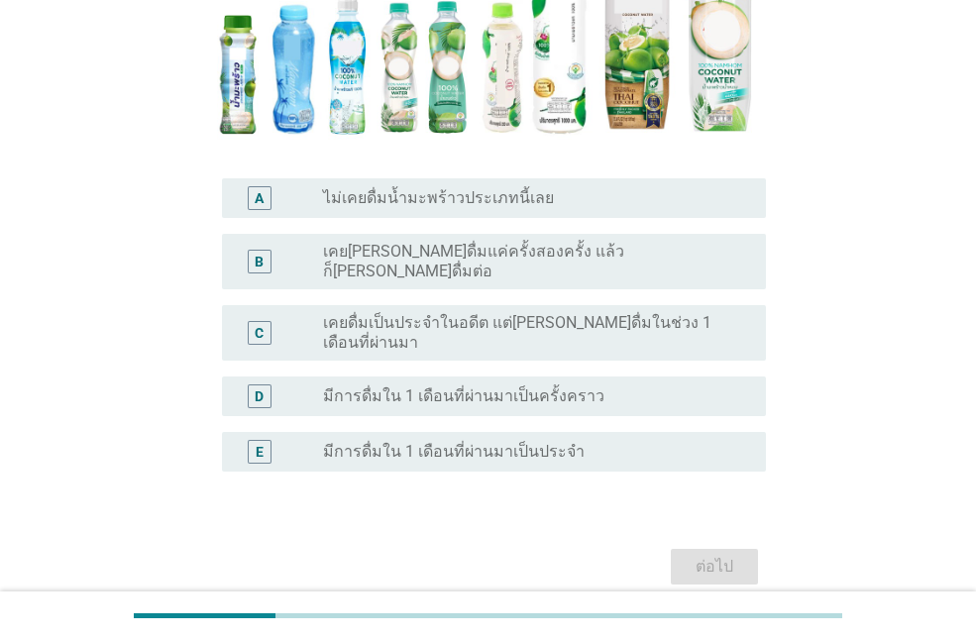
click at [492, 387] on label "มีการดื่มใน 1 เดือนที่ผ่านมาเป็นครั้งคราว" at bounding box center [464, 397] width 282 height 20
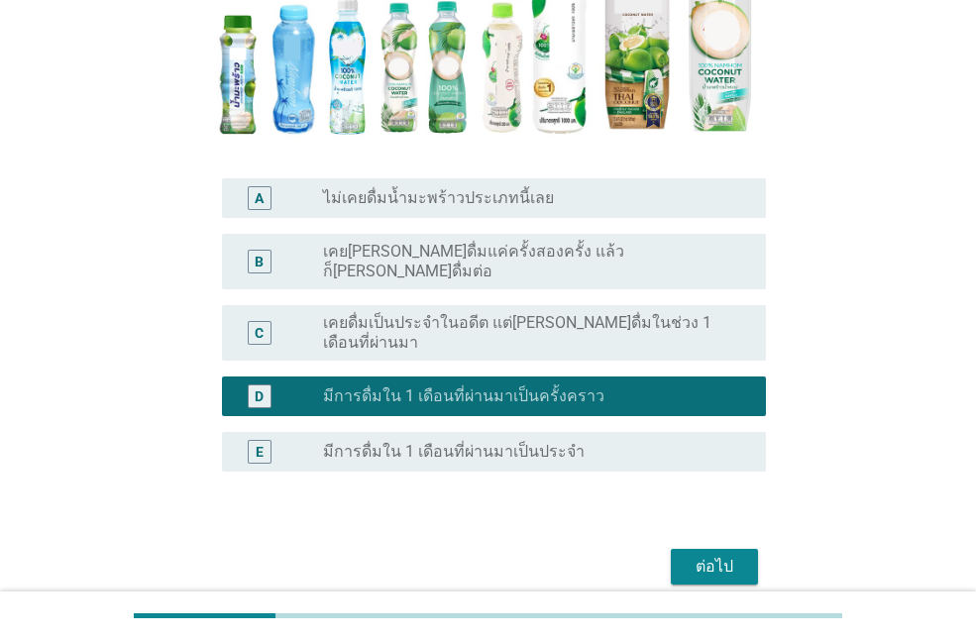
click at [704, 555] on div "ต่อไป" at bounding box center [715, 567] width 56 height 24
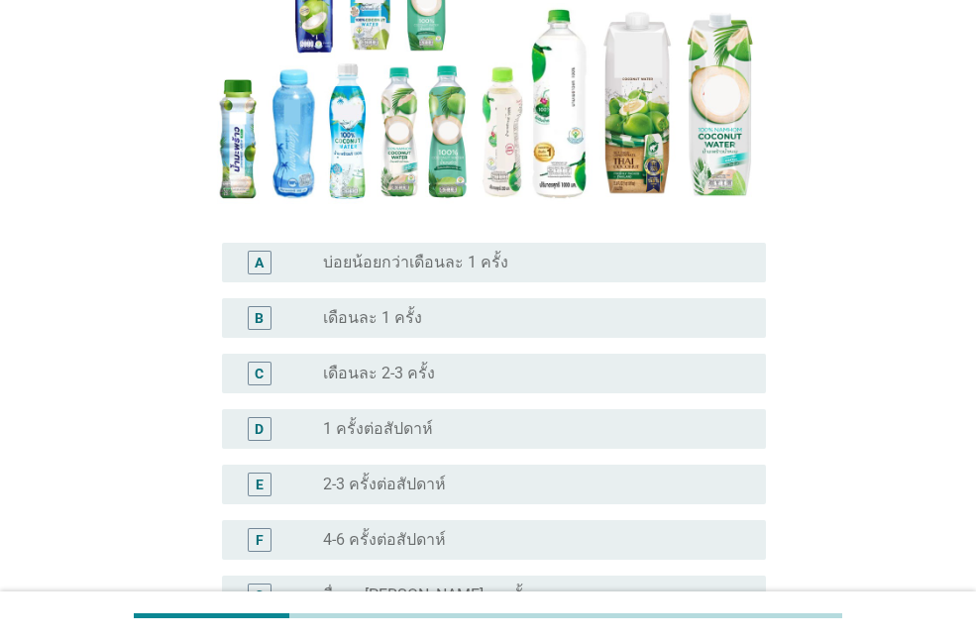
scroll to position [297, 0]
click at [479, 429] on div "radio_button_unchecked 1 ครั้งต่อสัปดาห์" at bounding box center [528, 428] width 411 height 20
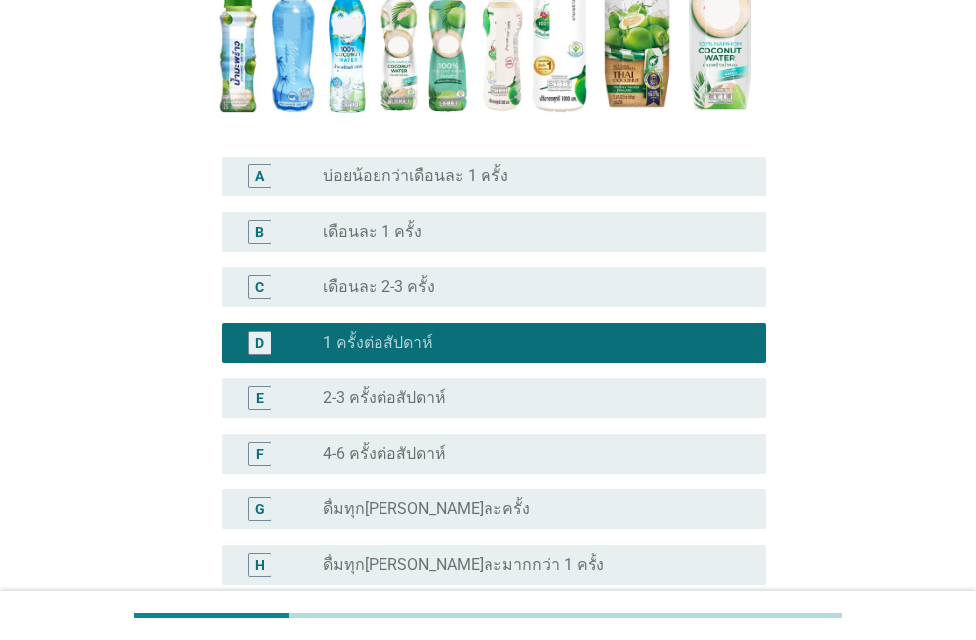
scroll to position [582, 0]
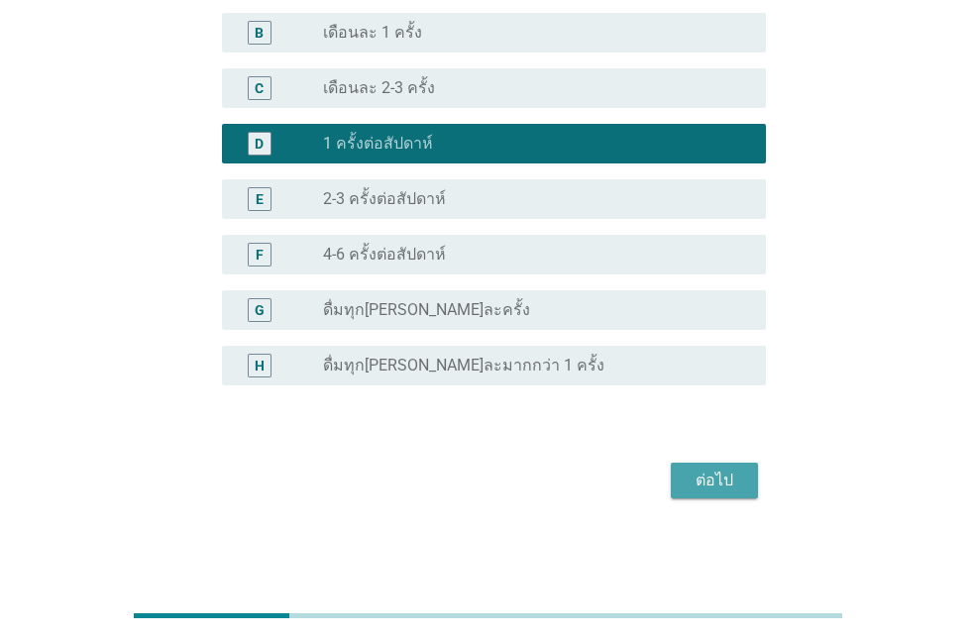
click at [710, 467] on button "ต่อไป" at bounding box center [714, 481] width 87 height 36
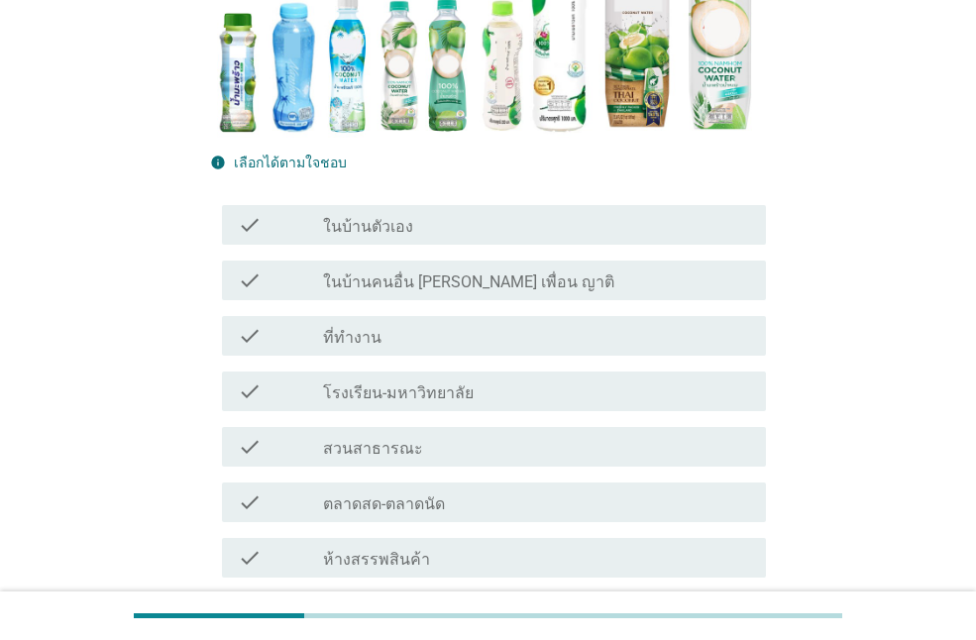
scroll to position [397, 0]
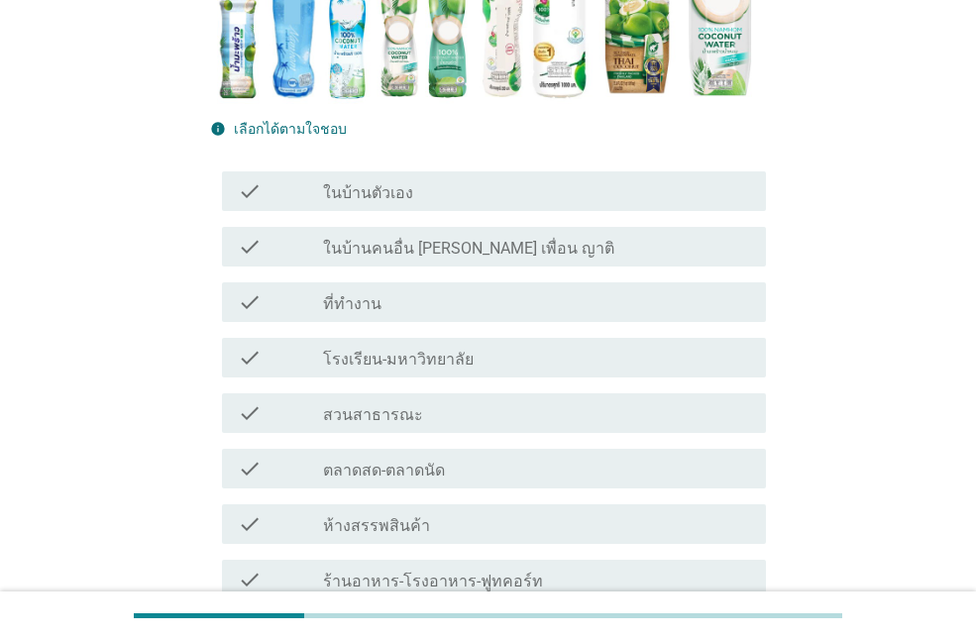
click at [333, 294] on label "ที่ทำงาน" at bounding box center [352, 304] width 58 height 20
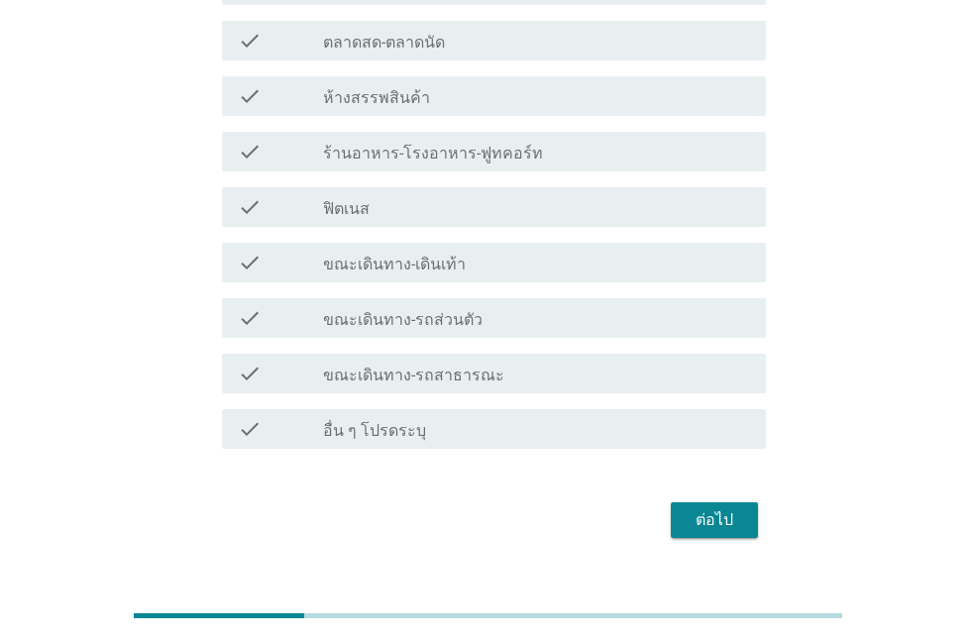
scroll to position [829, 0]
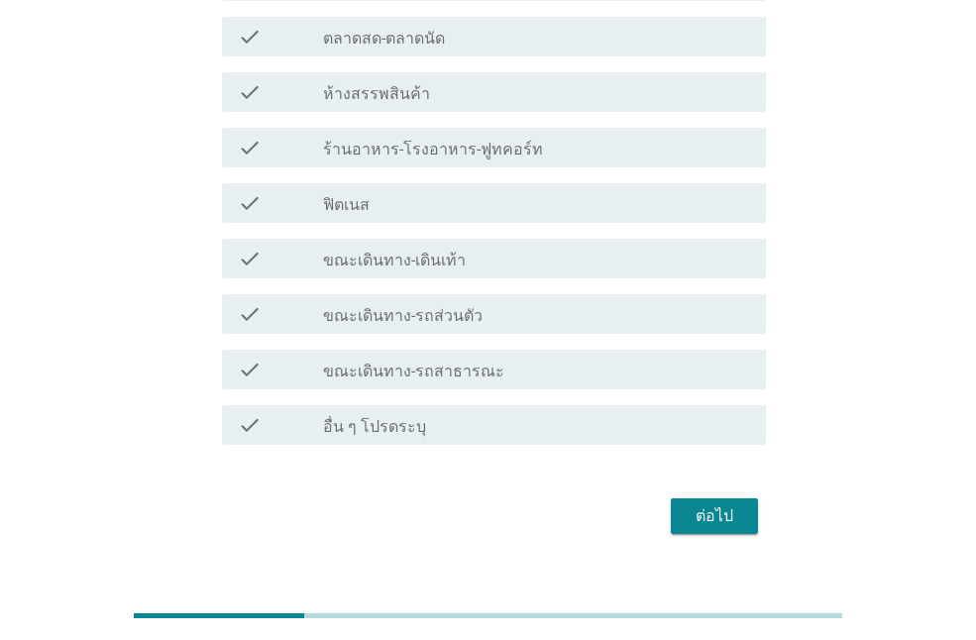
click at [462, 306] on label "ขณะเดินทาง-รถส่วนตัว" at bounding box center [403, 316] width 160 height 20
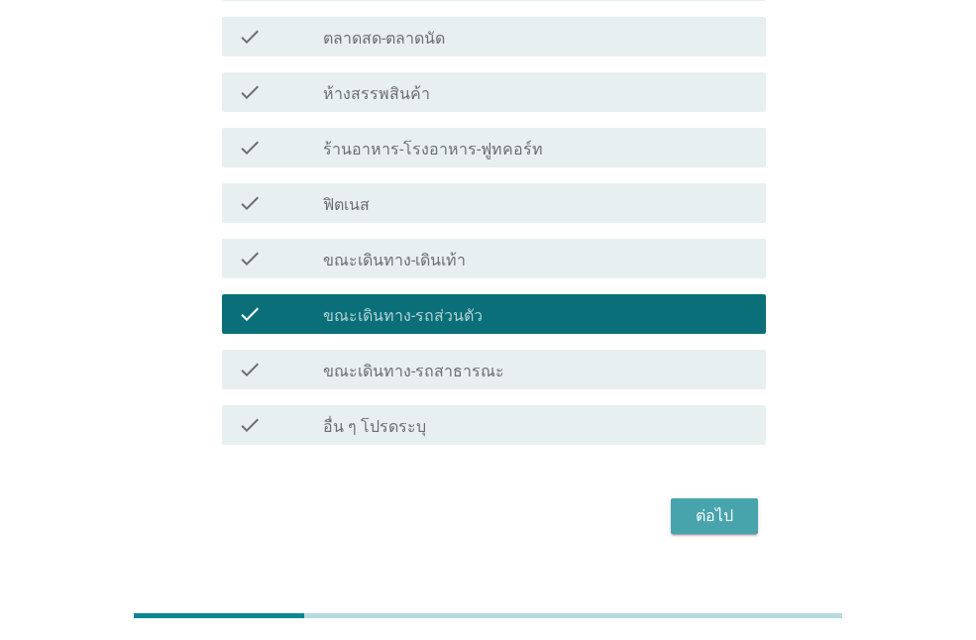
click at [719, 505] on div "ต่อไป" at bounding box center [715, 517] width 56 height 24
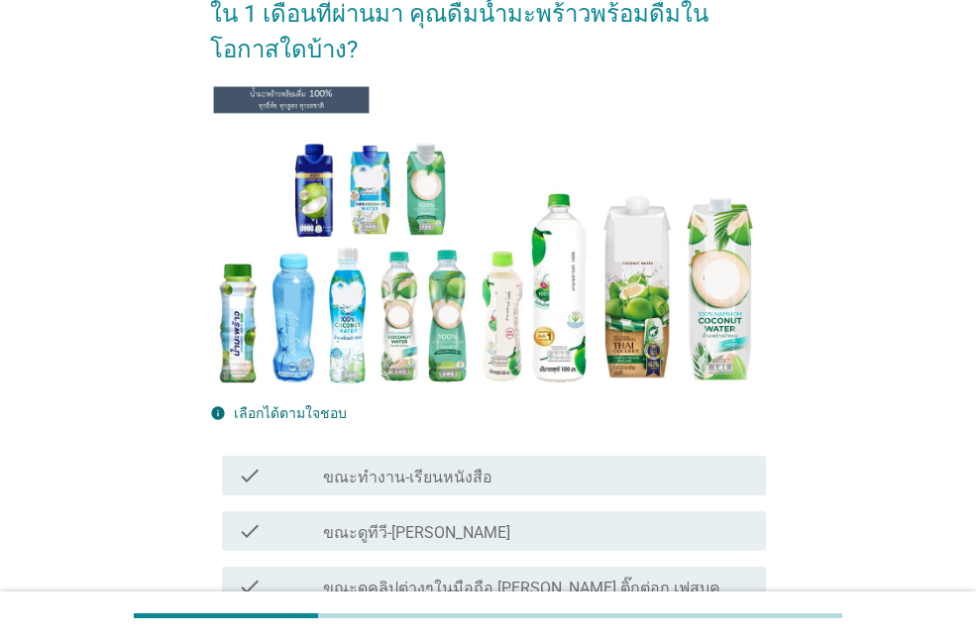
scroll to position [297, 0]
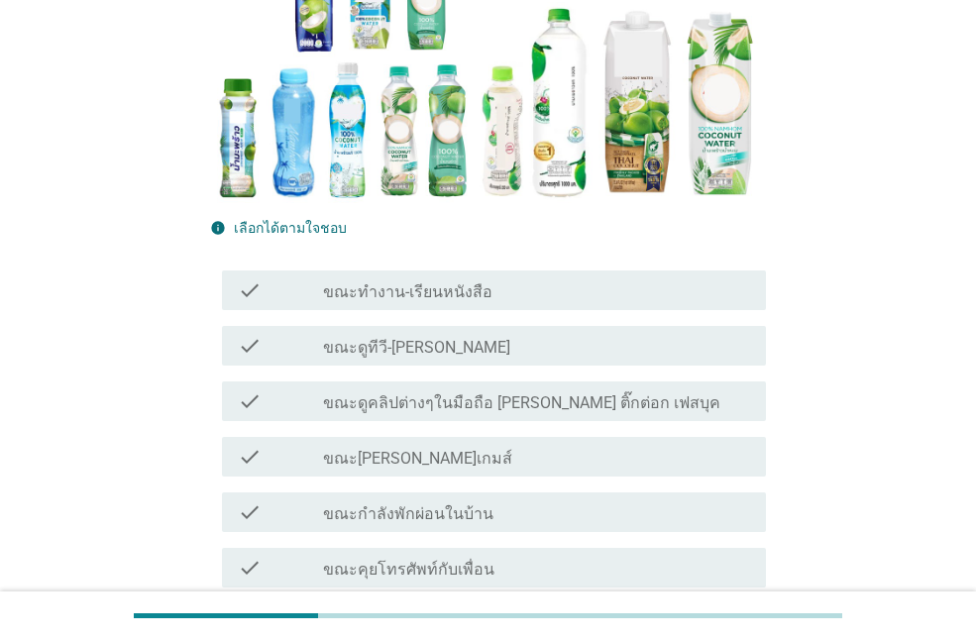
click at [560, 510] on div "check_box_outline_blank ขณะกำลังพักผ่อนในบ้าน" at bounding box center [536, 513] width 427 height 24
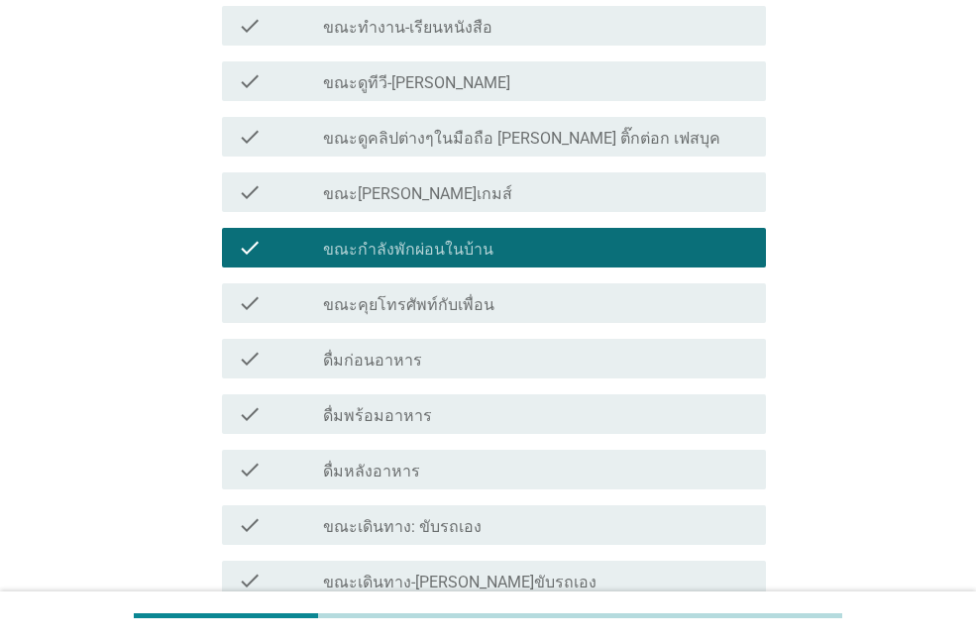
scroll to position [694, 0]
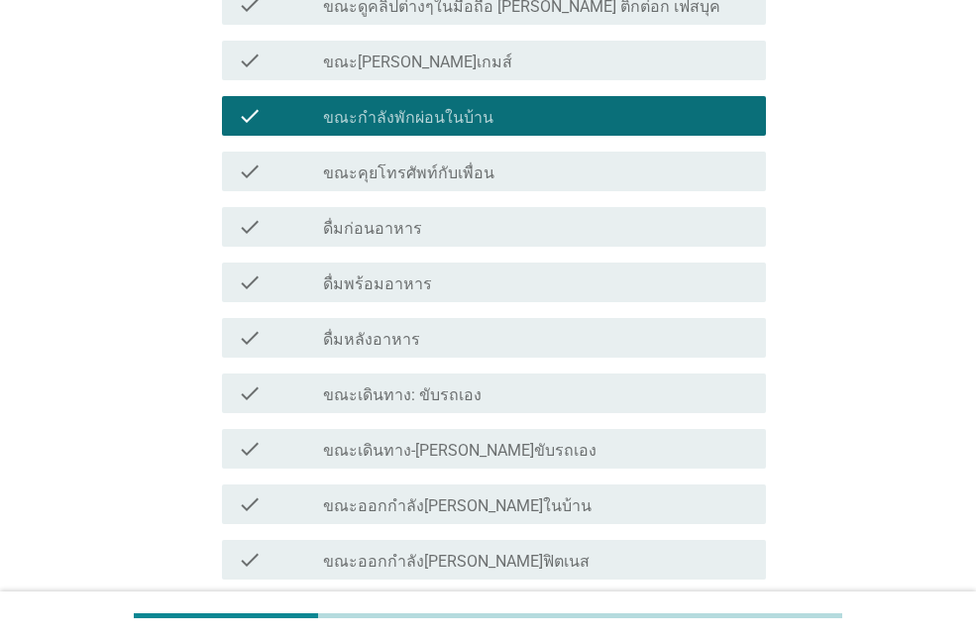
click at [488, 392] on div "check_box_outline_blank ขณะเดินทาง: ขับรถเอง" at bounding box center [536, 394] width 427 height 24
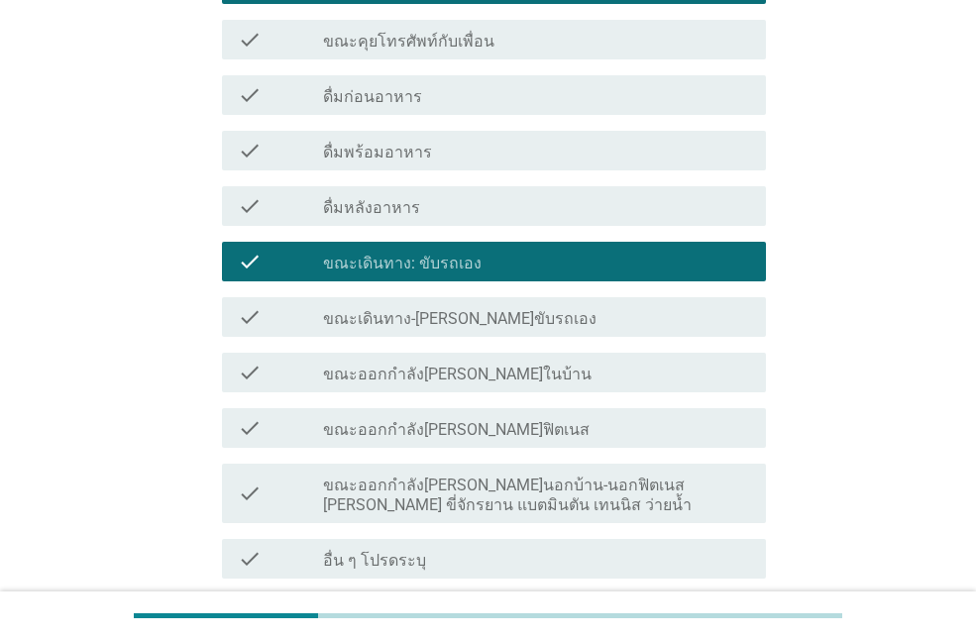
scroll to position [995, 0]
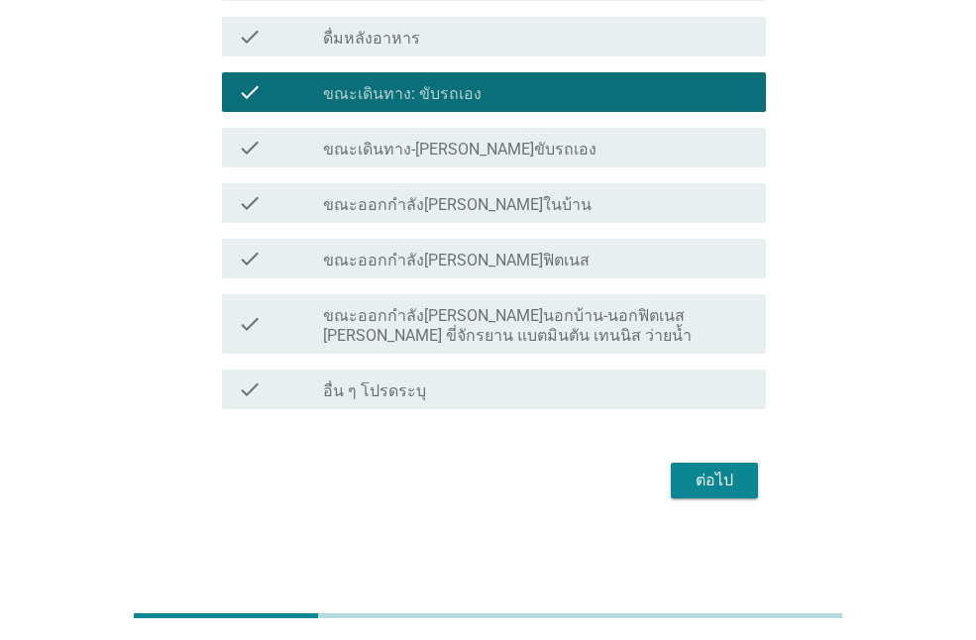
click at [736, 481] on div "ต่อไป" at bounding box center [715, 481] width 56 height 24
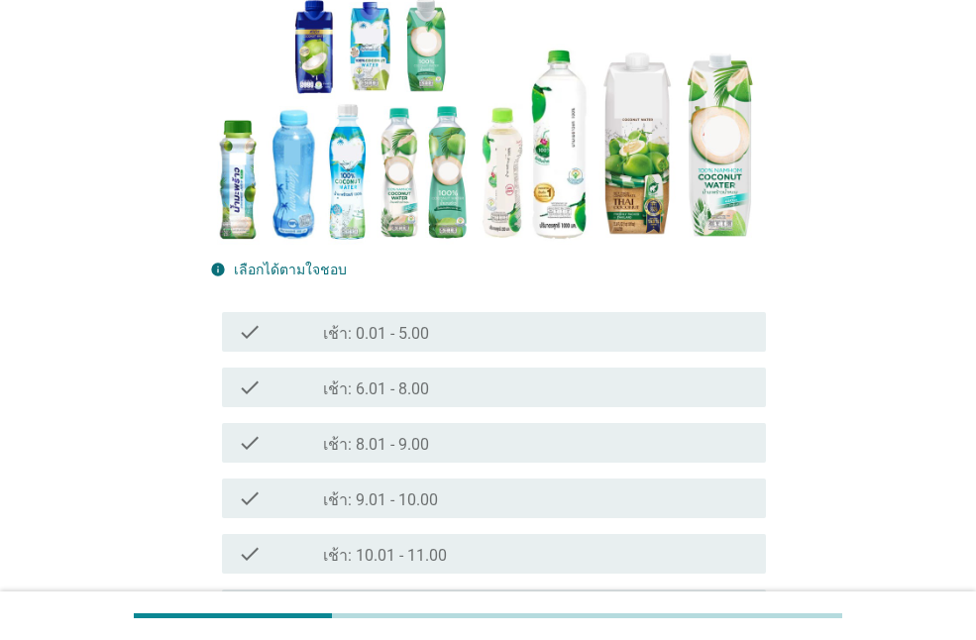
scroll to position [496, 0]
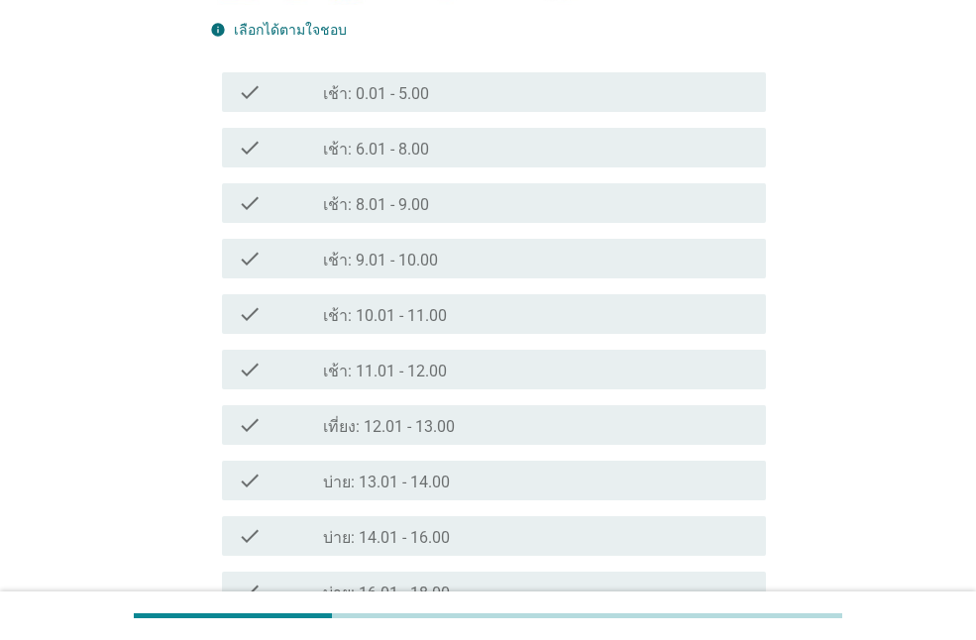
click at [441, 370] on label "เช้า: 11.01 - 12.00" at bounding box center [385, 372] width 124 height 20
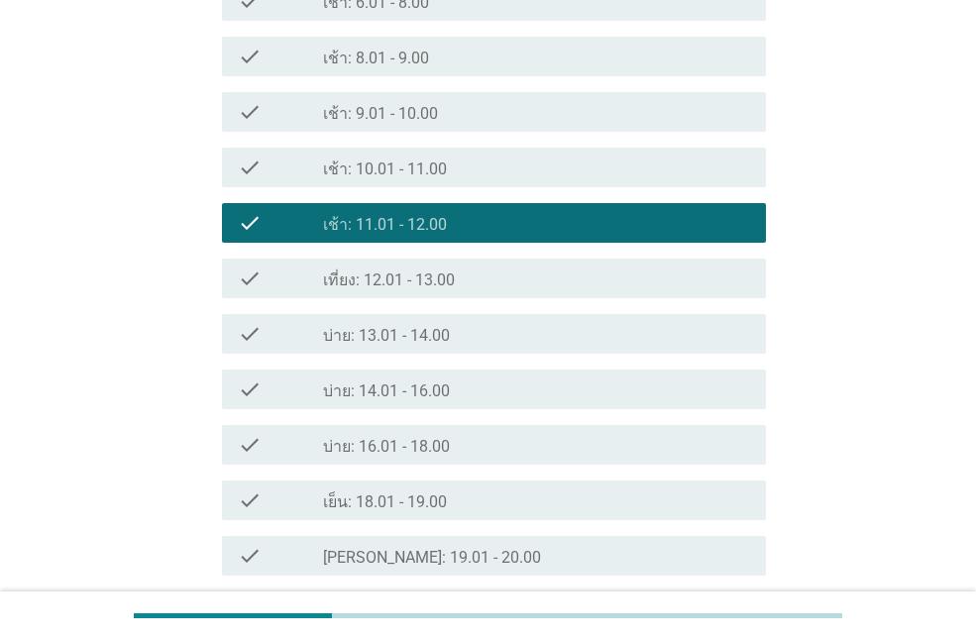
scroll to position [892, 0]
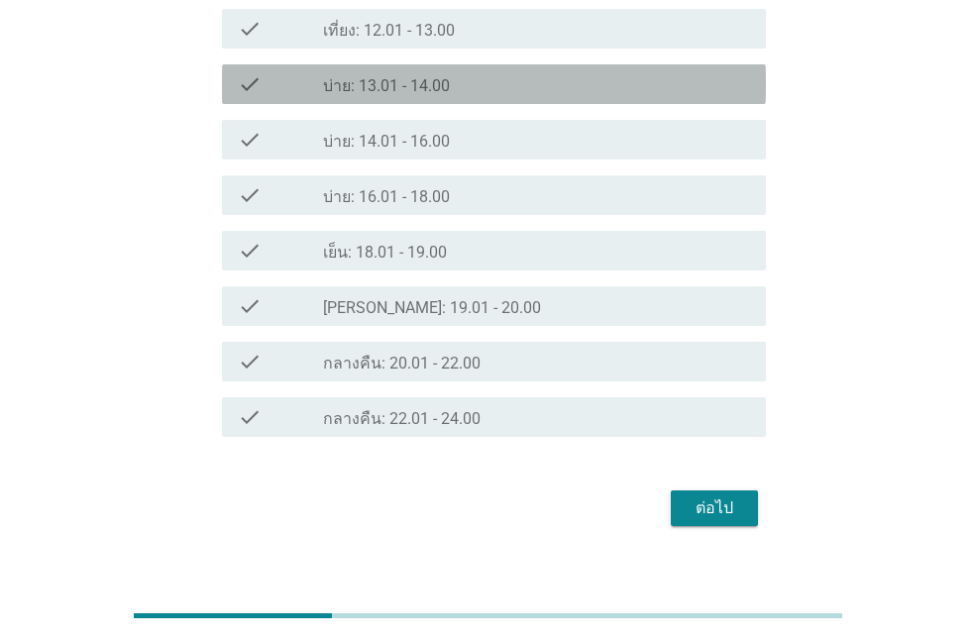
click at [419, 84] on label "บ่าย: 13.01 - 14.00" at bounding box center [386, 86] width 127 height 20
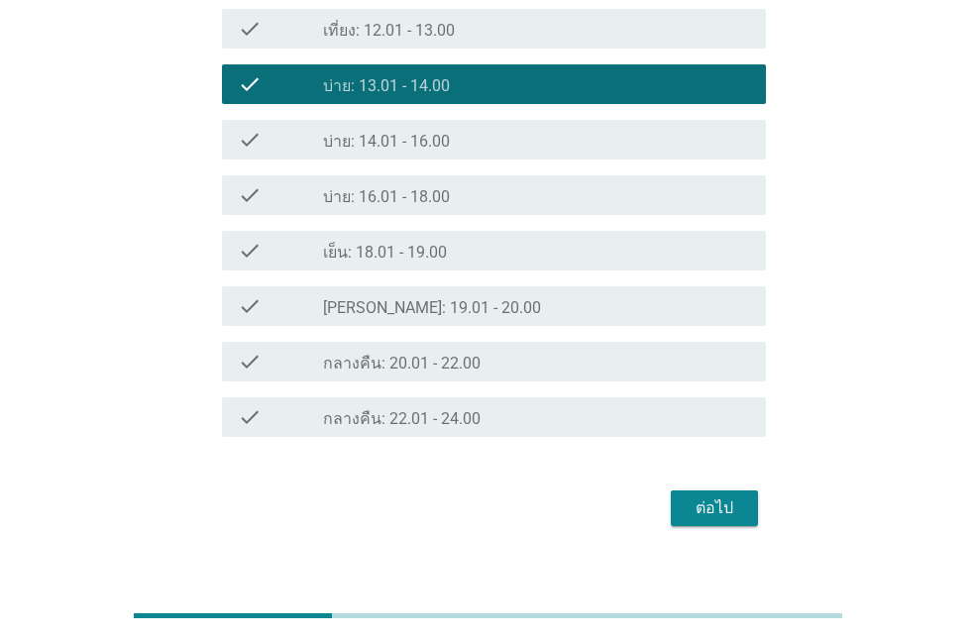
click at [731, 511] on div "ต่อไป" at bounding box center [715, 509] width 56 height 24
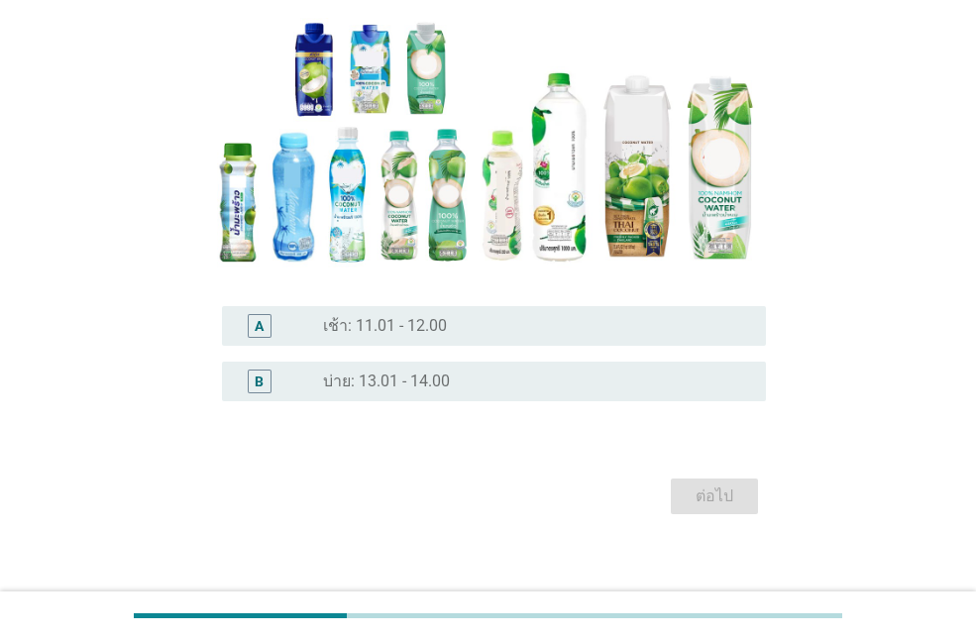
scroll to position [249, 0]
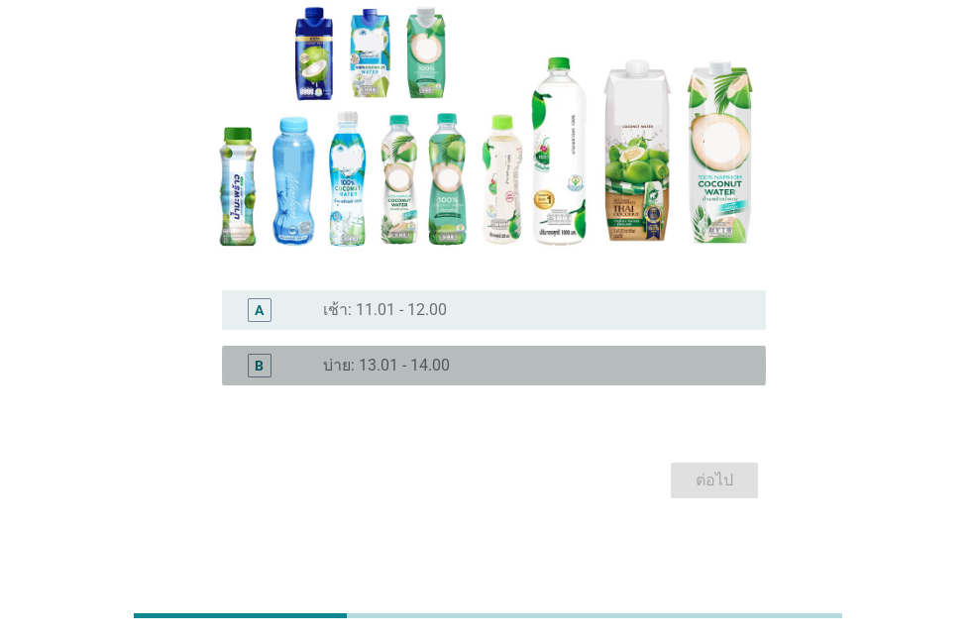
click at [500, 348] on div "B radio_button_unchecked บ่าย: 13.01 - 14.00" at bounding box center [494, 366] width 544 height 40
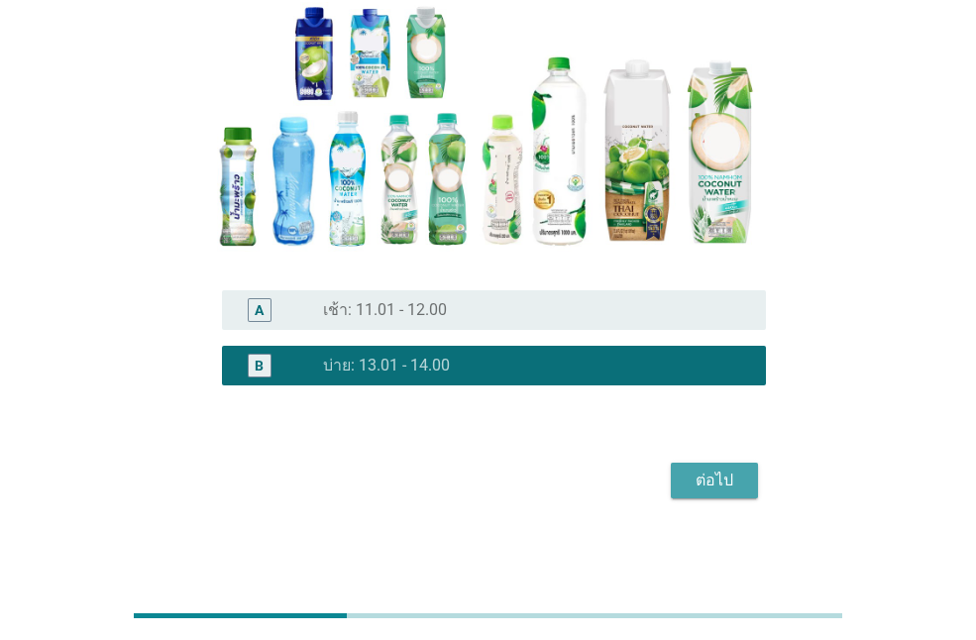
click at [718, 479] on div "ต่อไป" at bounding box center [715, 481] width 56 height 24
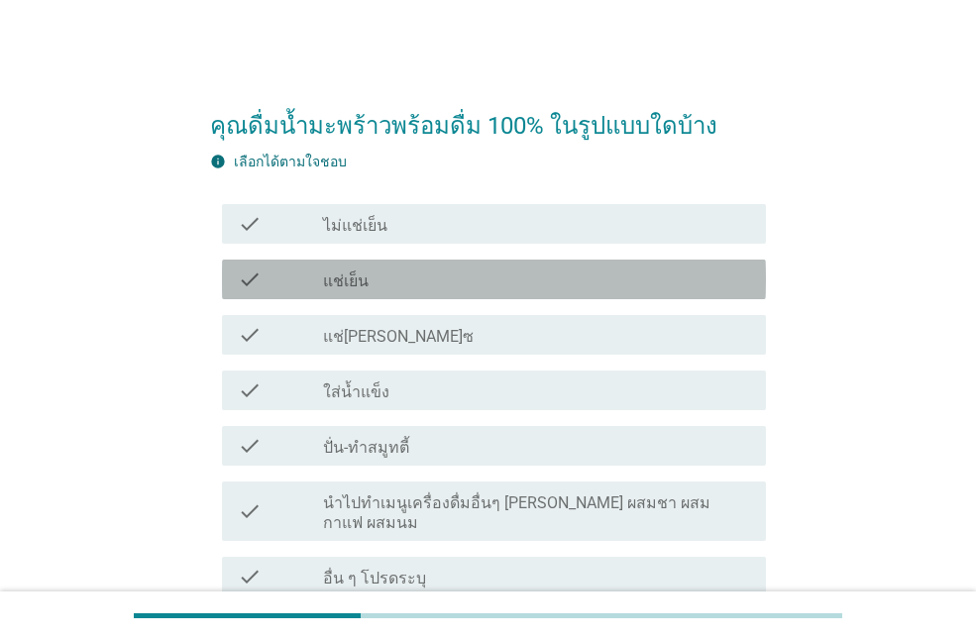
click at [502, 275] on div "check_box_outline_blank แช่เย็น" at bounding box center [536, 280] width 427 height 24
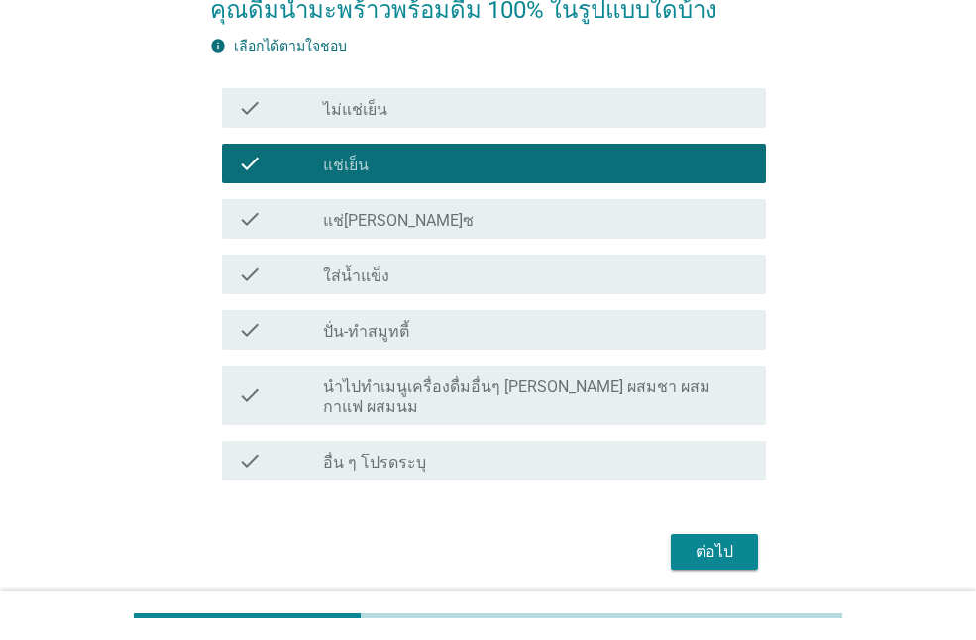
scroll to position [168, 0]
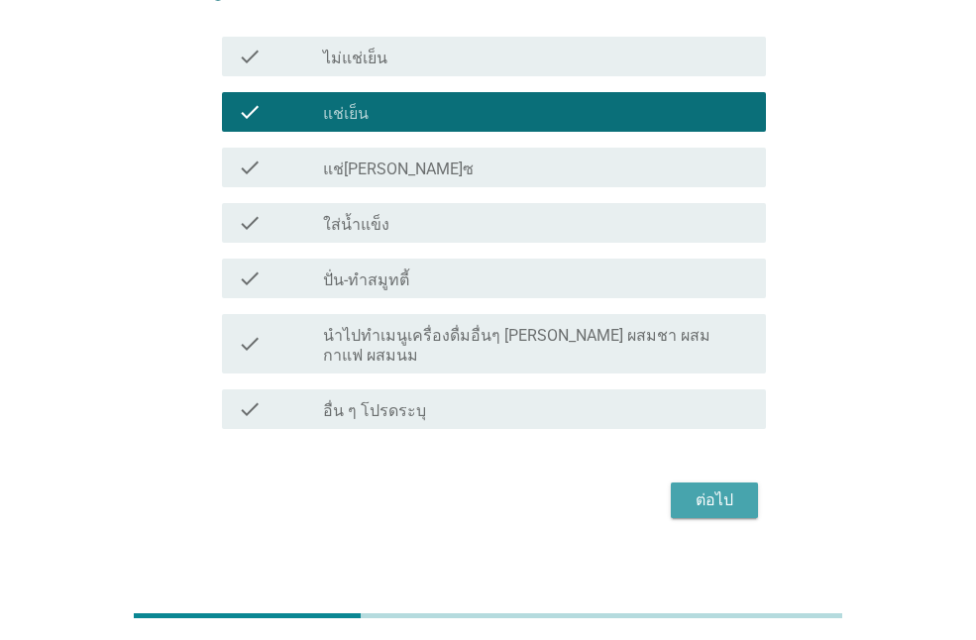
click at [709, 489] on div "ต่อไป" at bounding box center [715, 501] width 56 height 24
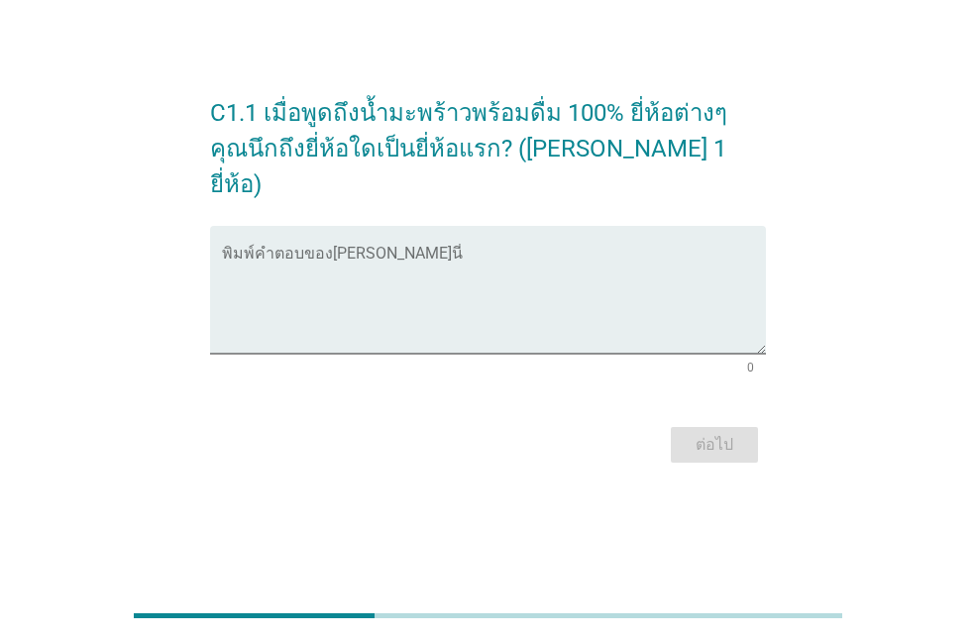
scroll to position [0, 0]
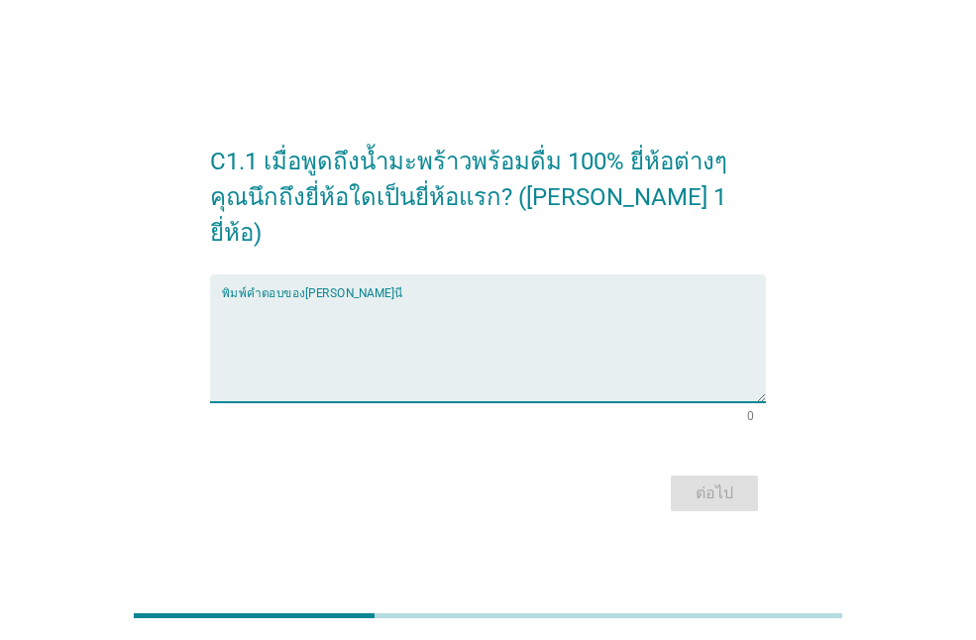
click at [480, 308] on textarea "พิมพ์คำตอบของคุณ ที่นี่" at bounding box center [494, 350] width 544 height 104
type textarea "[PERSON_NAME]"
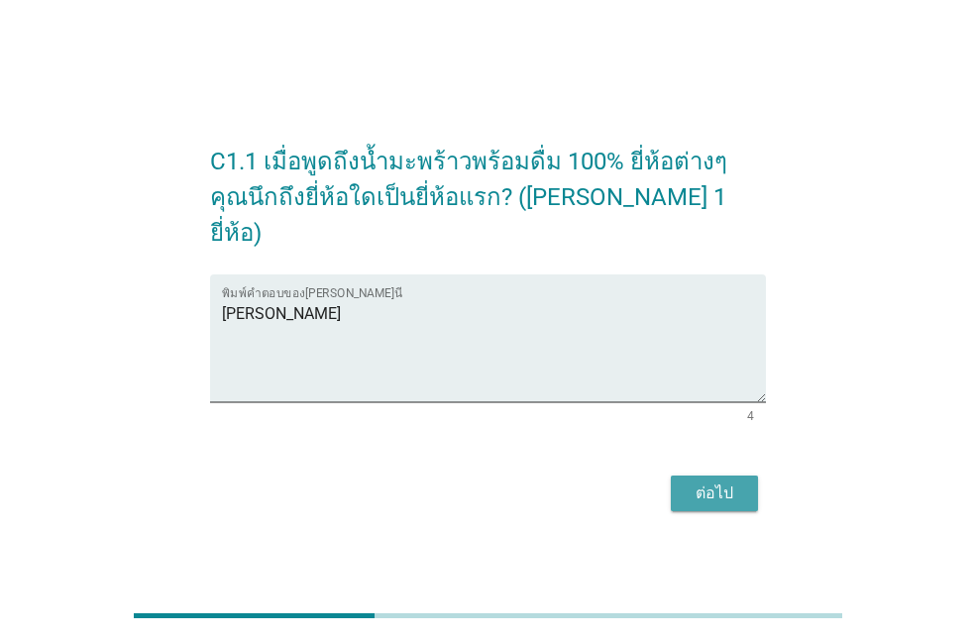
click at [731, 482] on div "ต่อไป" at bounding box center [715, 494] width 56 height 24
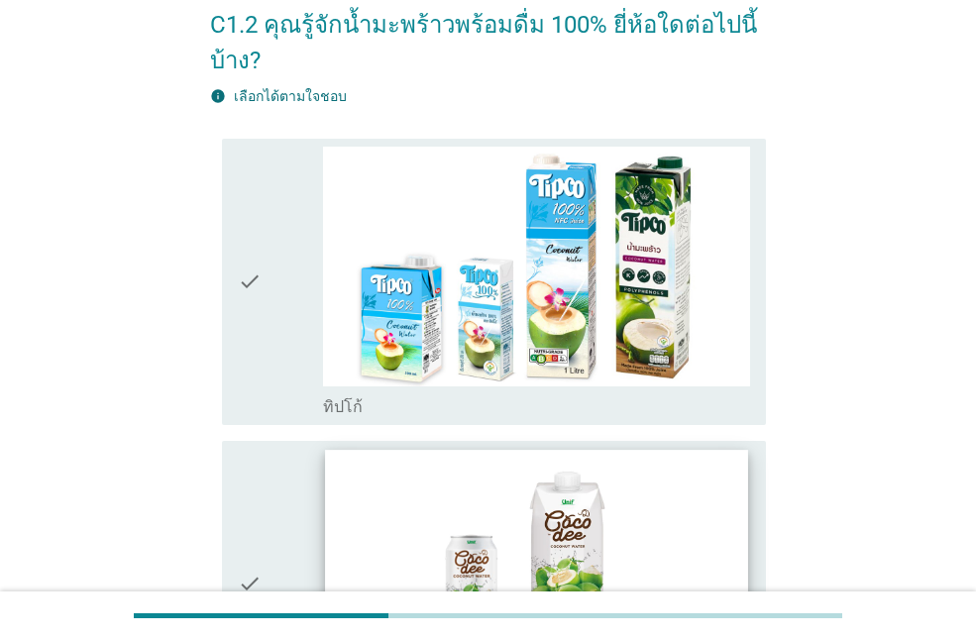
scroll to position [99, 0]
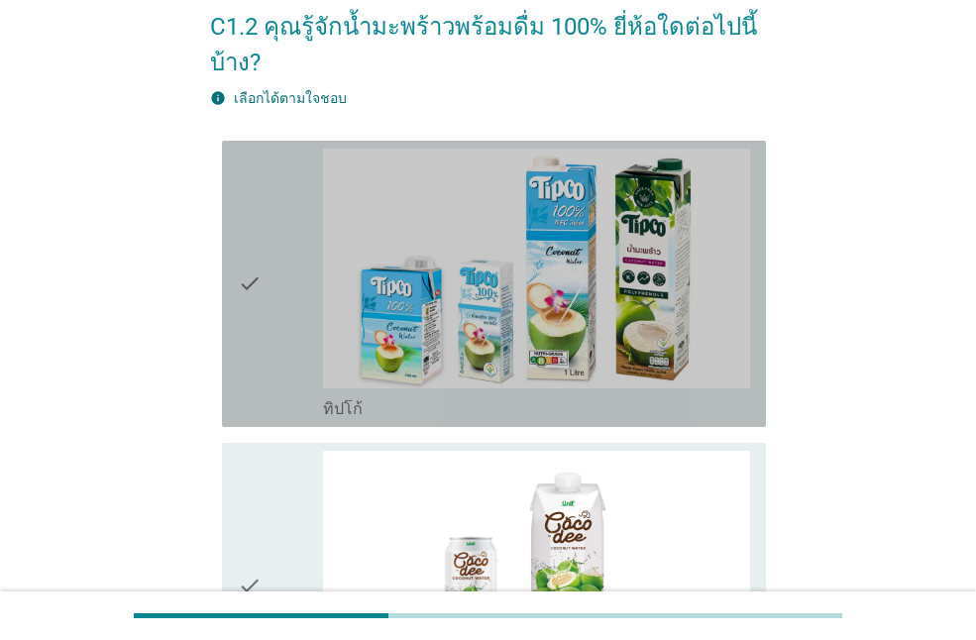
click at [247, 279] on icon "check" at bounding box center [250, 284] width 24 height 271
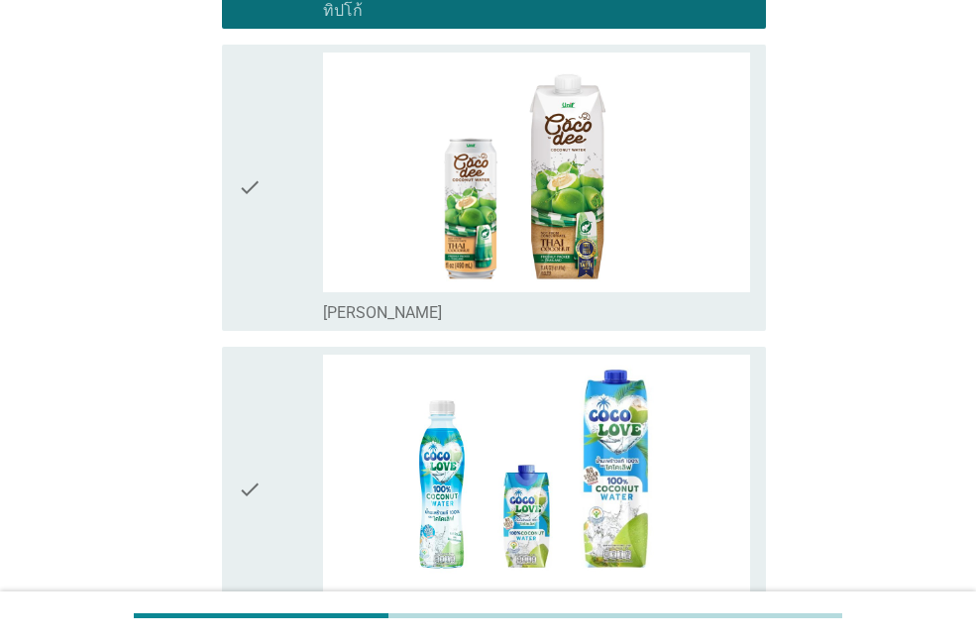
scroll to position [595, 0]
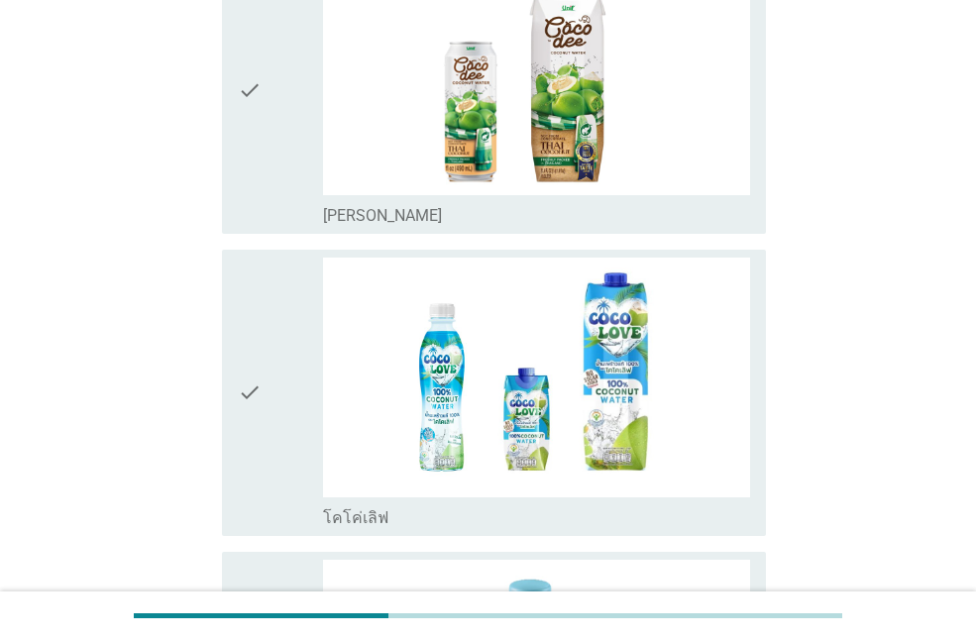
click at [246, 95] on icon "check" at bounding box center [250, 90] width 24 height 271
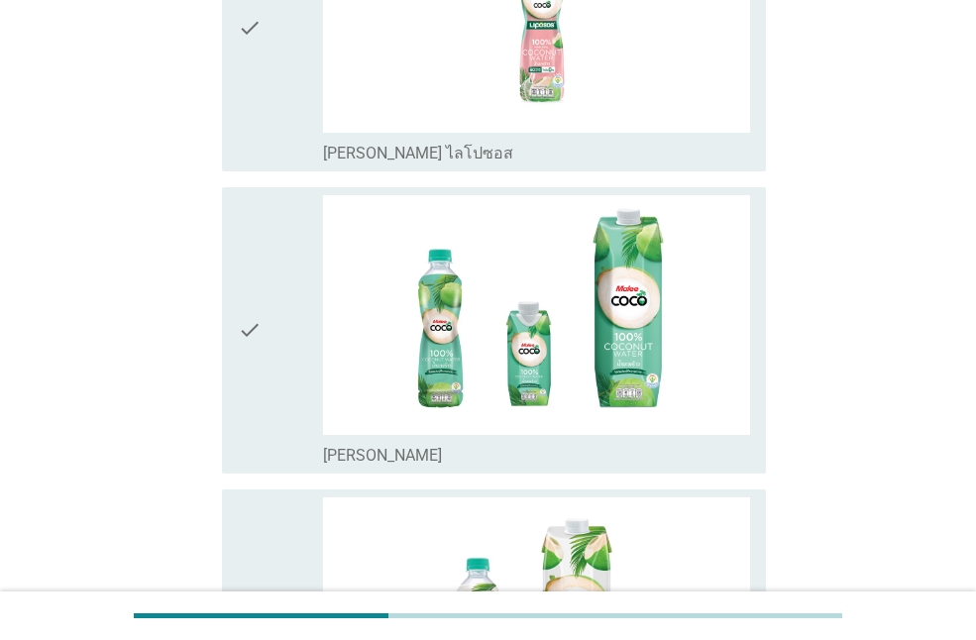
scroll to position [1983, 0]
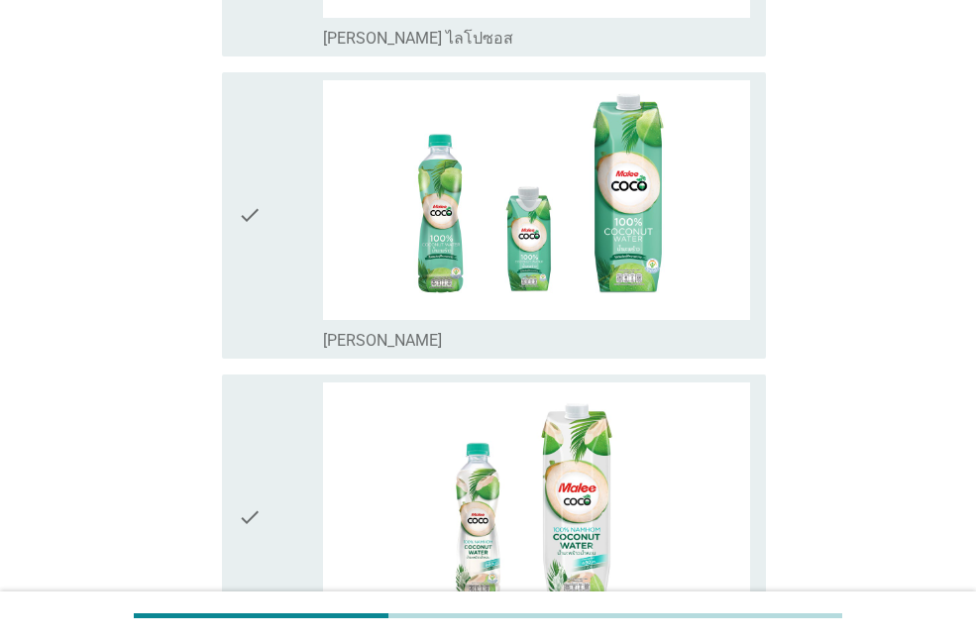
click at [260, 222] on icon "check" at bounding box center [250, 215] width 24 height 271
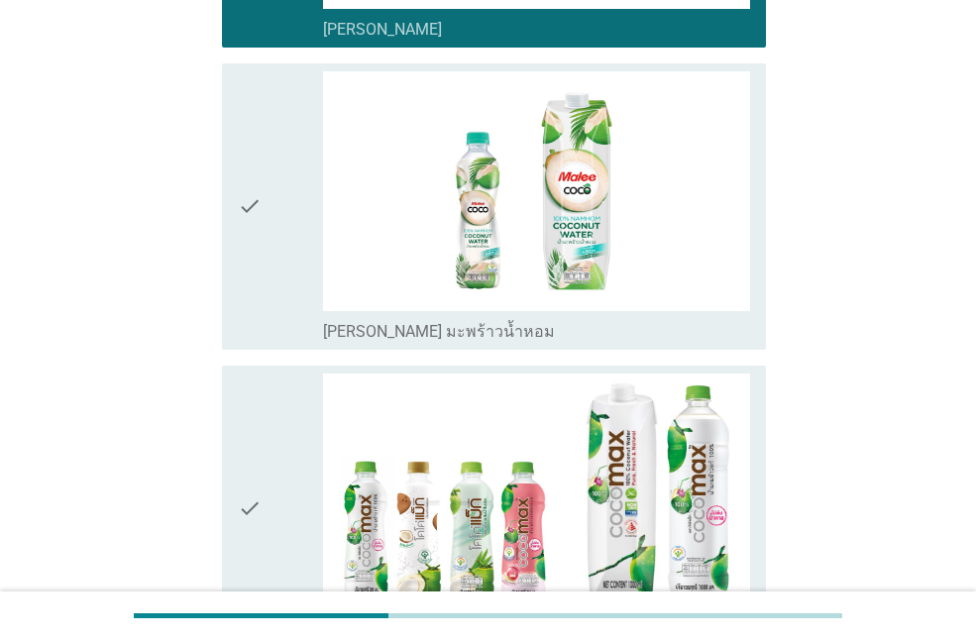
scroll to position [2379, 0]
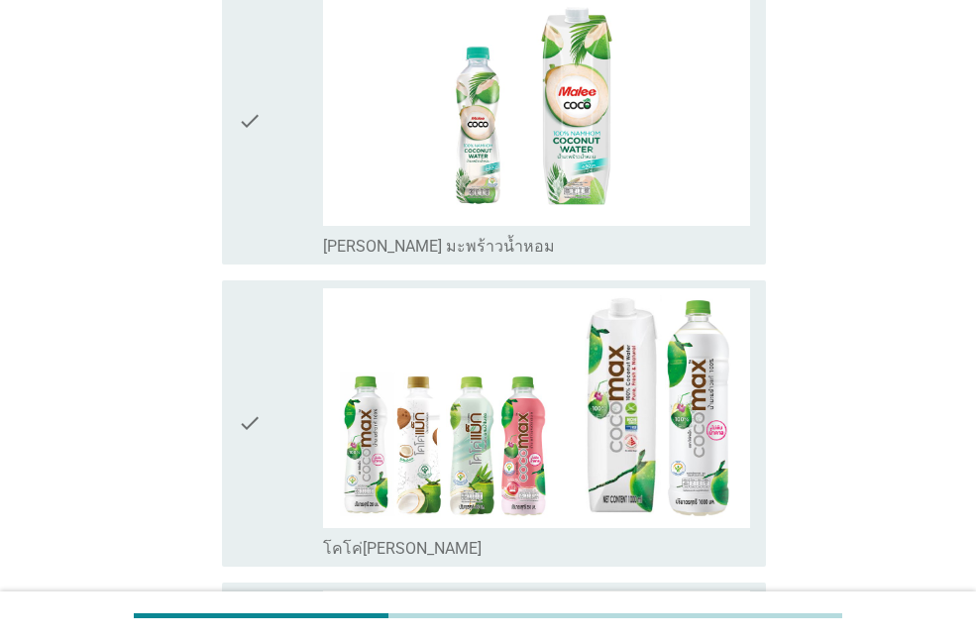
click at [254, 436] on icon "check" at bounding box center [250, 423] width 24 height 271
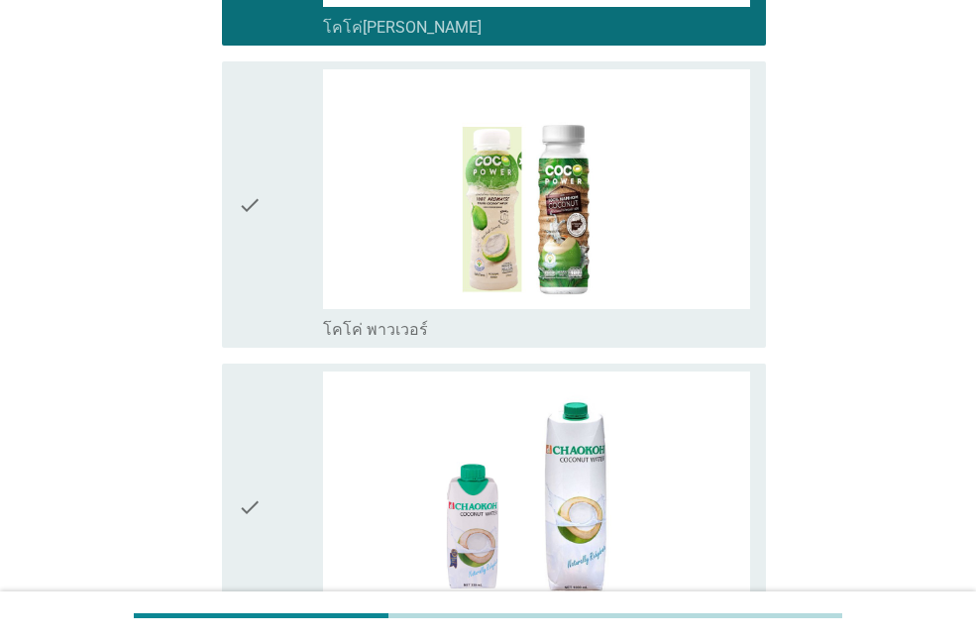
scroll to position [3271, 0]
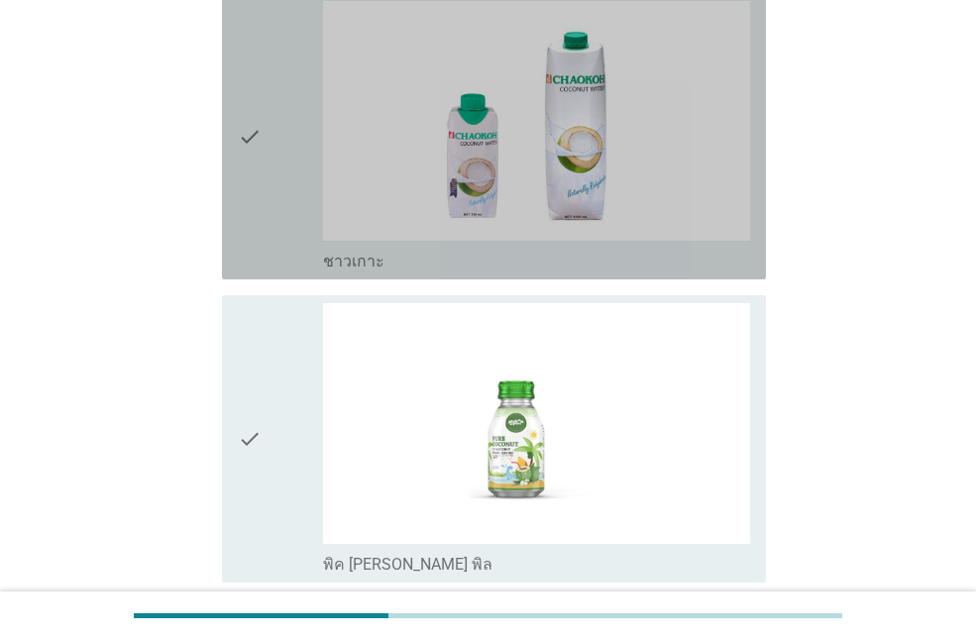
click at [257, 141] on icon "check" at bounding box center [250, 136] width 24 height 271
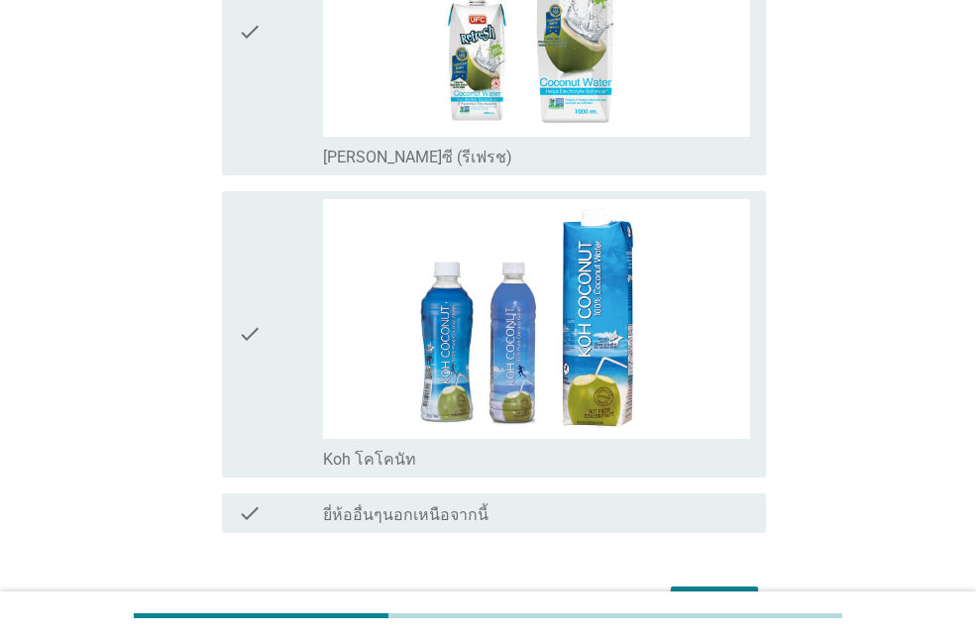
scroll to position [4408, 0]
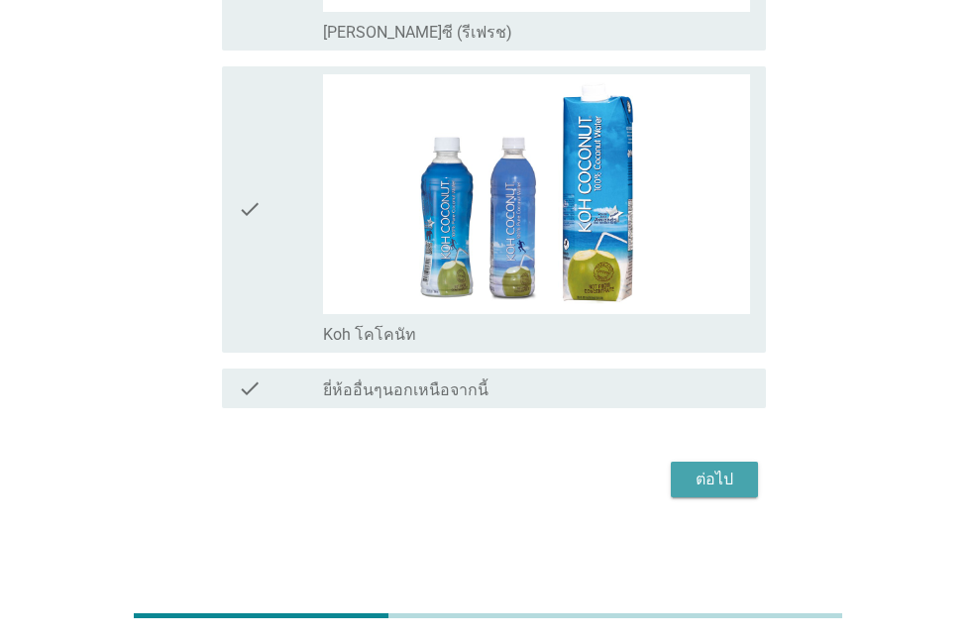
click at [703, 474] on div "ต่อไป" at bounding box center [715, 480] width 56 height 24
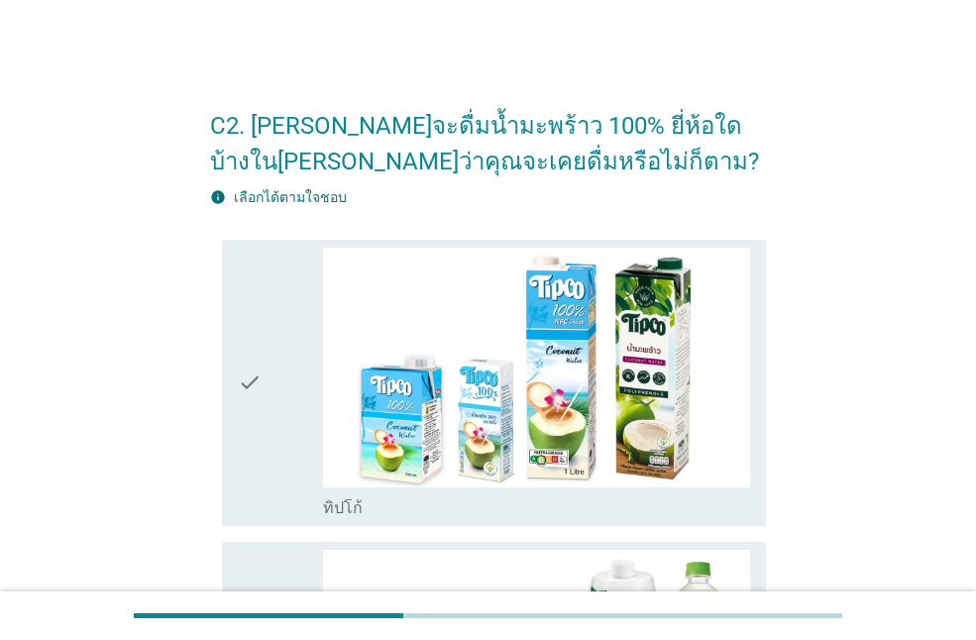
click at [247, 394] on icon "check" at bounding box center [250, 383] width 24 height 271
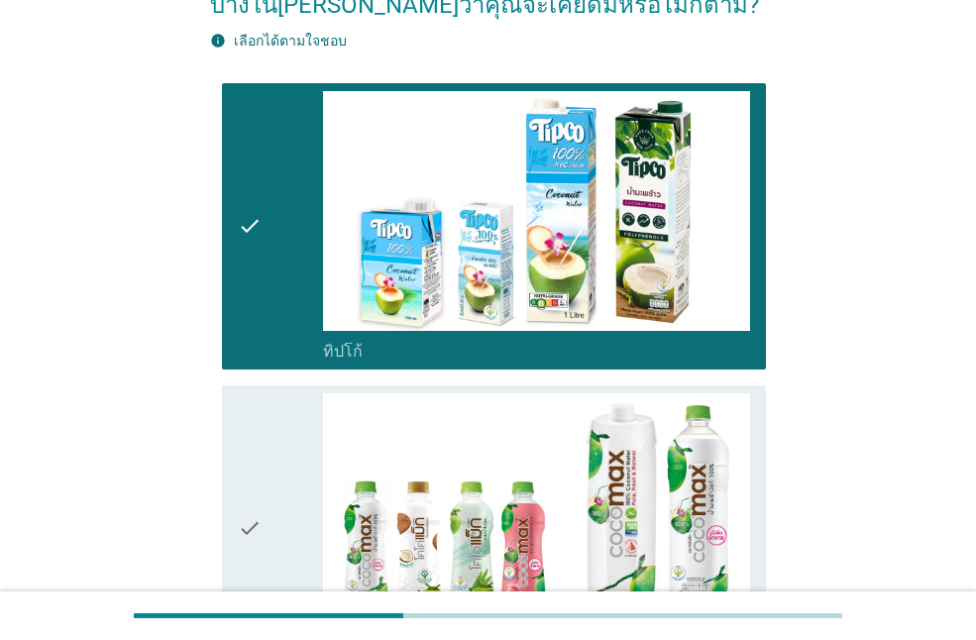
scroll to position [496, 0]
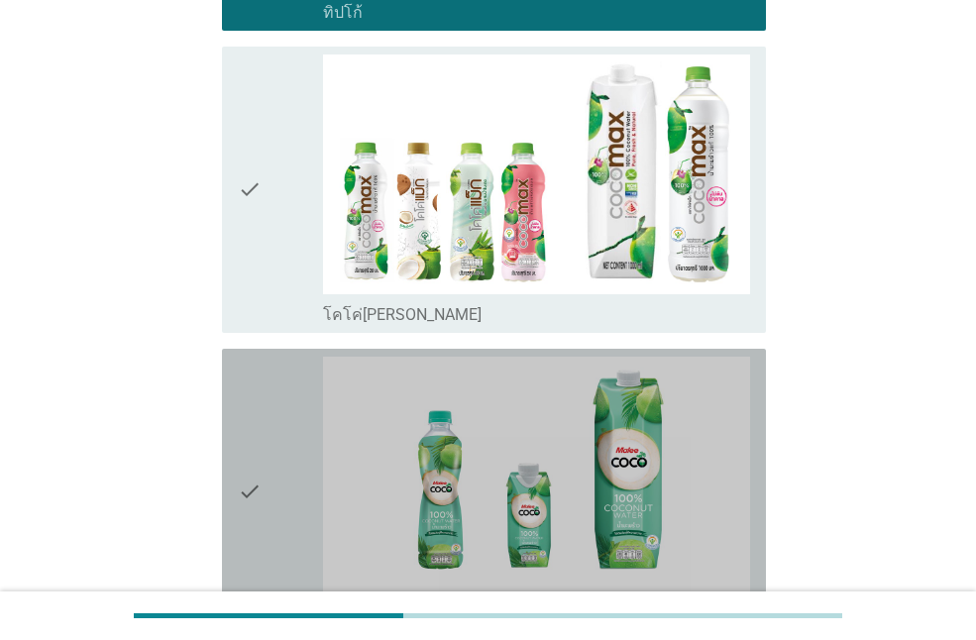
click at [248, 483] on icon "check" at bounding box center [250, 492] width 24 height 271
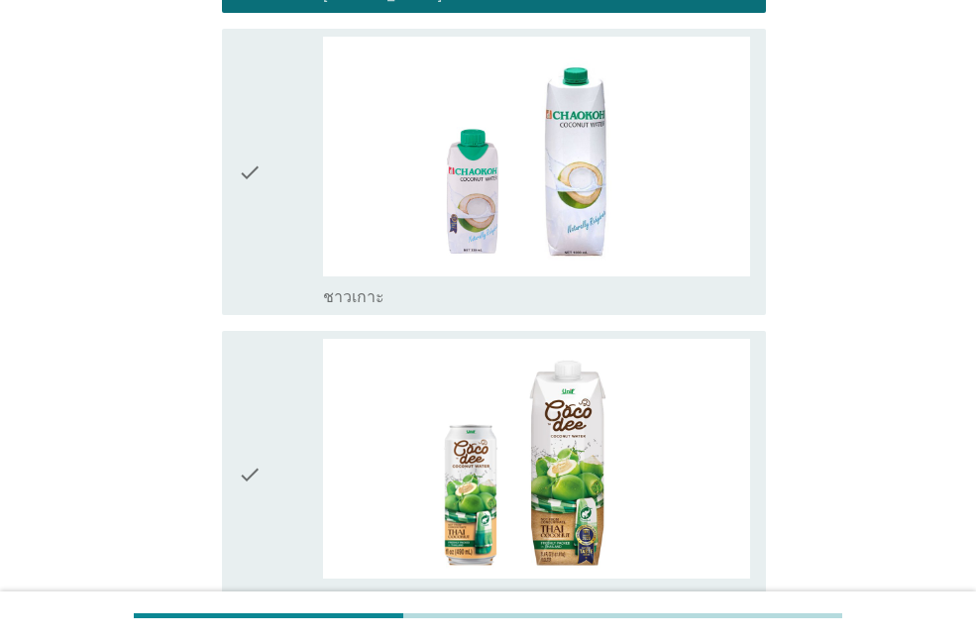
scroll to position [1383, 0]
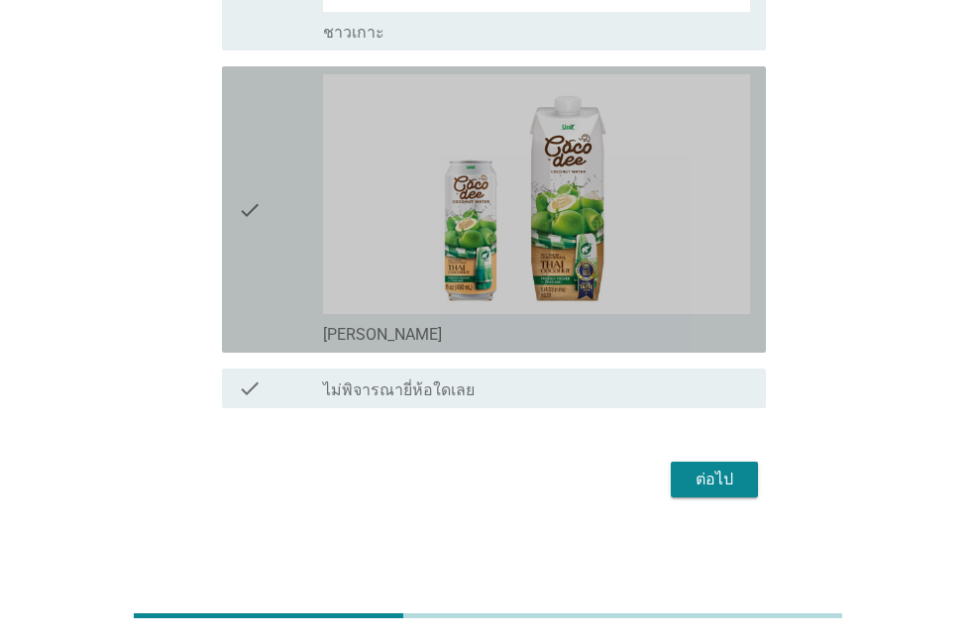
click at [238, 213] on icon "check" at bounding box center [250, 209] width 24 height 271
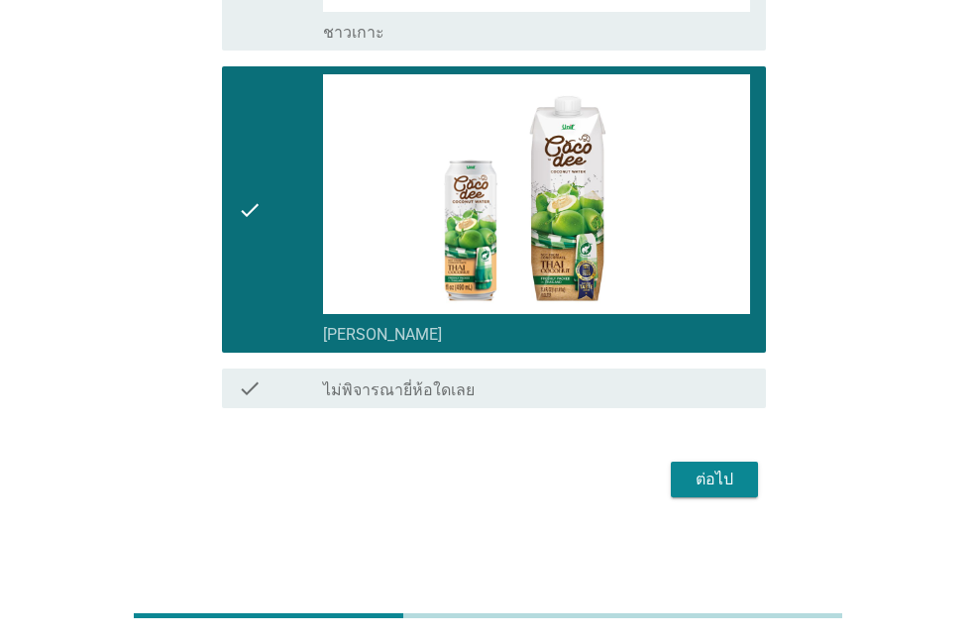
click at [718, 478] on div "ต่อไป" at bounding box center [715, 480] width 56 height 24
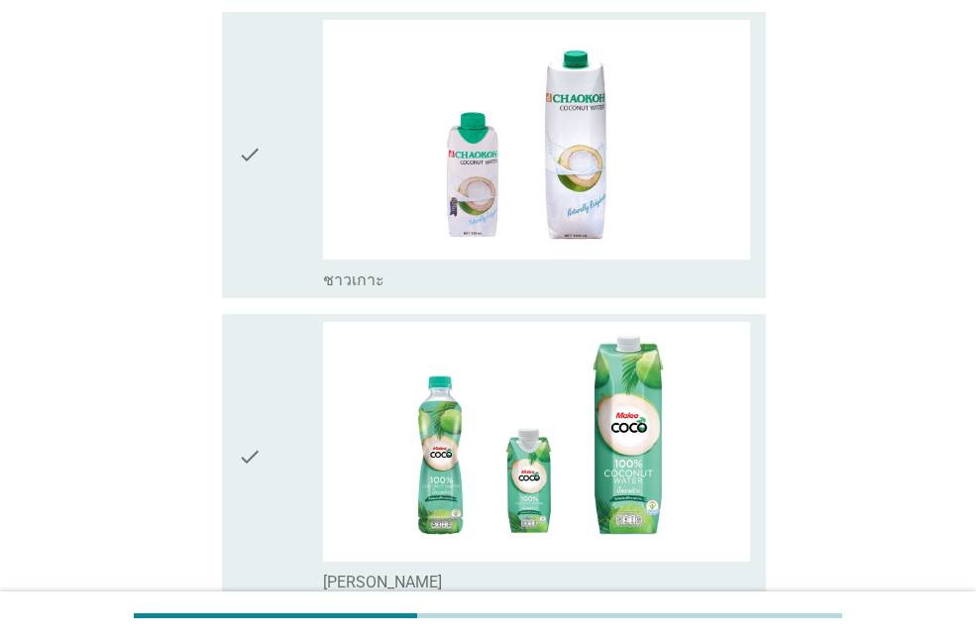
scroll to position [694, 0]
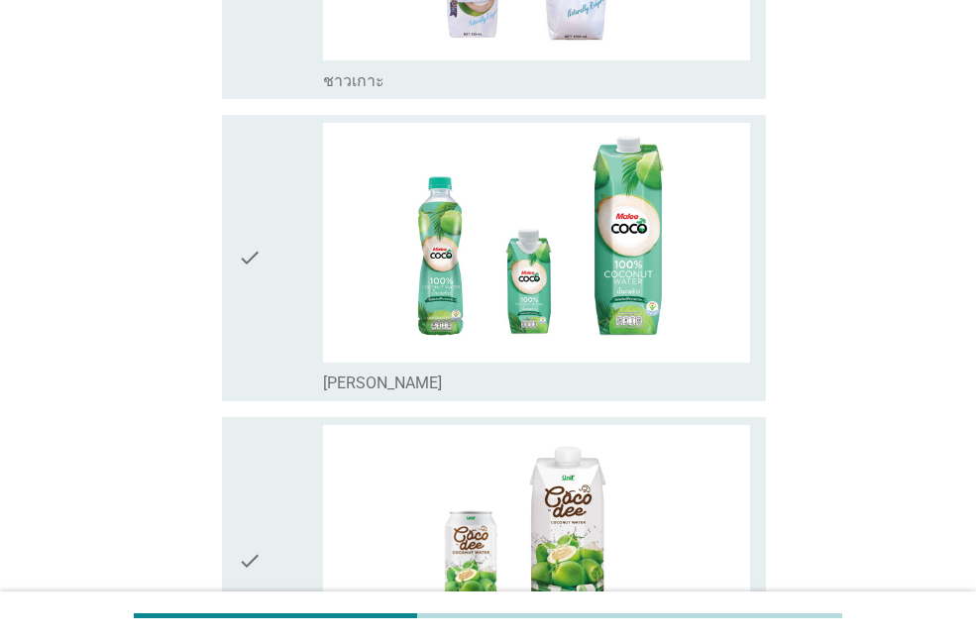
click at [249, 254] on icon "check" at bounding box center [250, 258] width 24 height 271
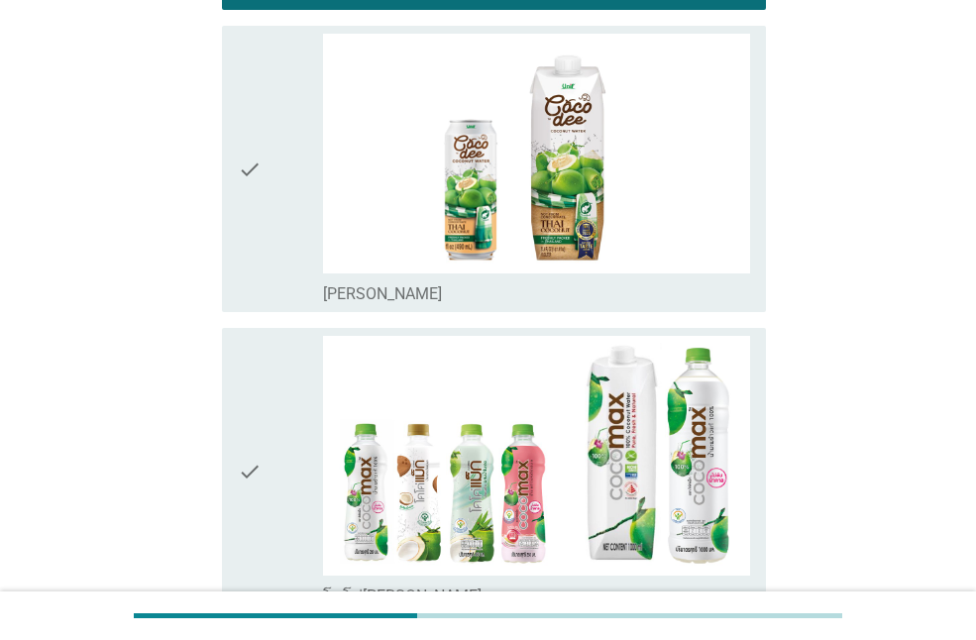
scroll to position [1090, 0]
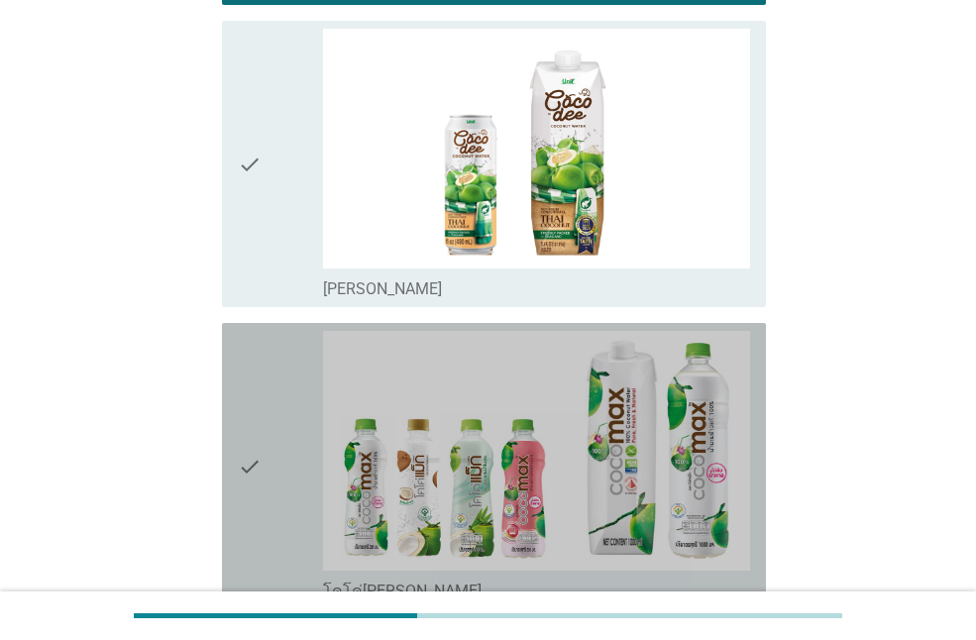
click at [252, 465] on icon "check" at bounding box center [250, 466] width 24 height 271
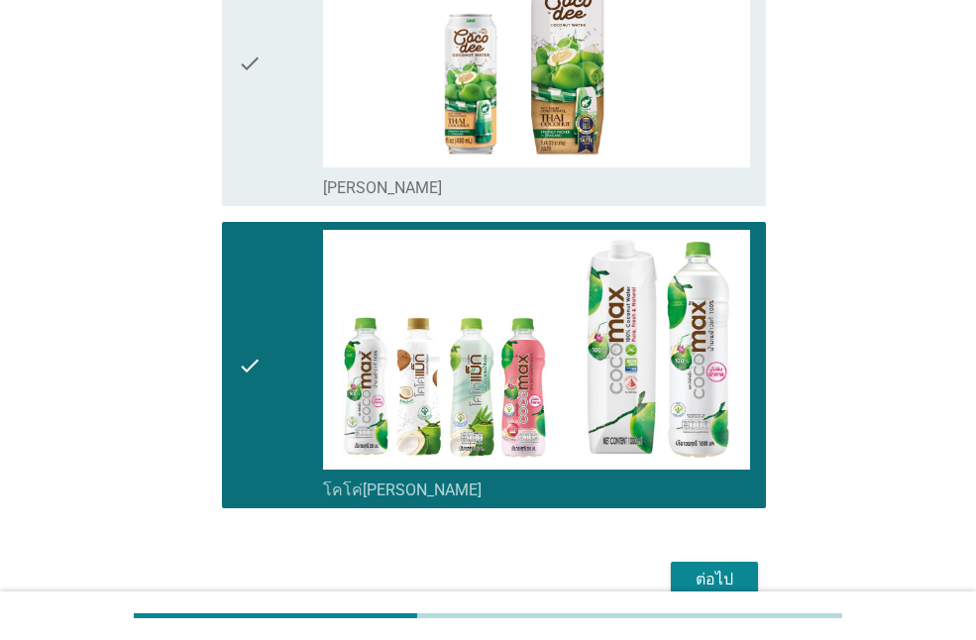
scroll to position [1292, 0]
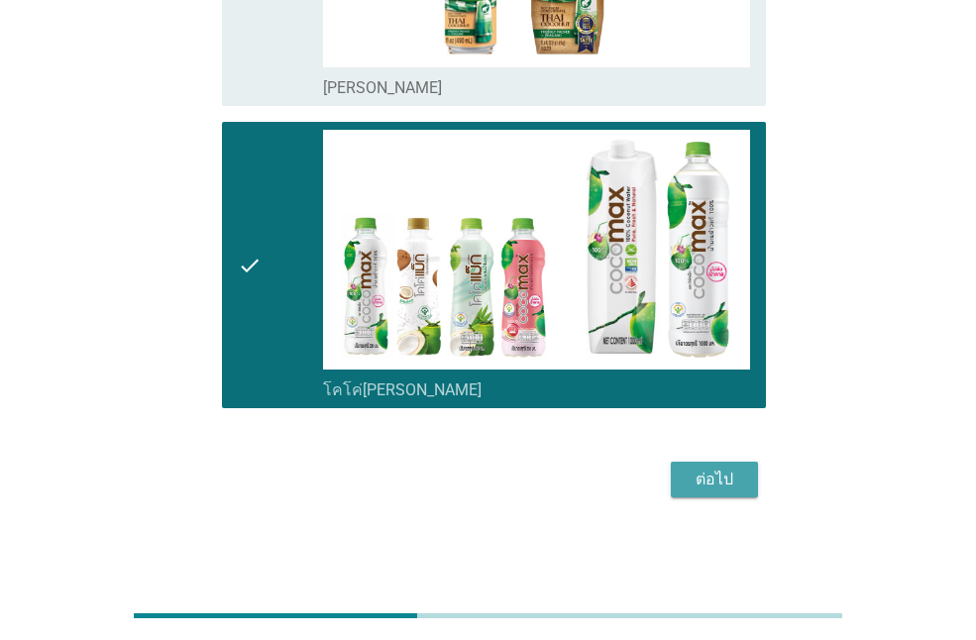
click at [723, 463] on button "ต่อไป" at bounding box center [714, 480] width 87 height 36
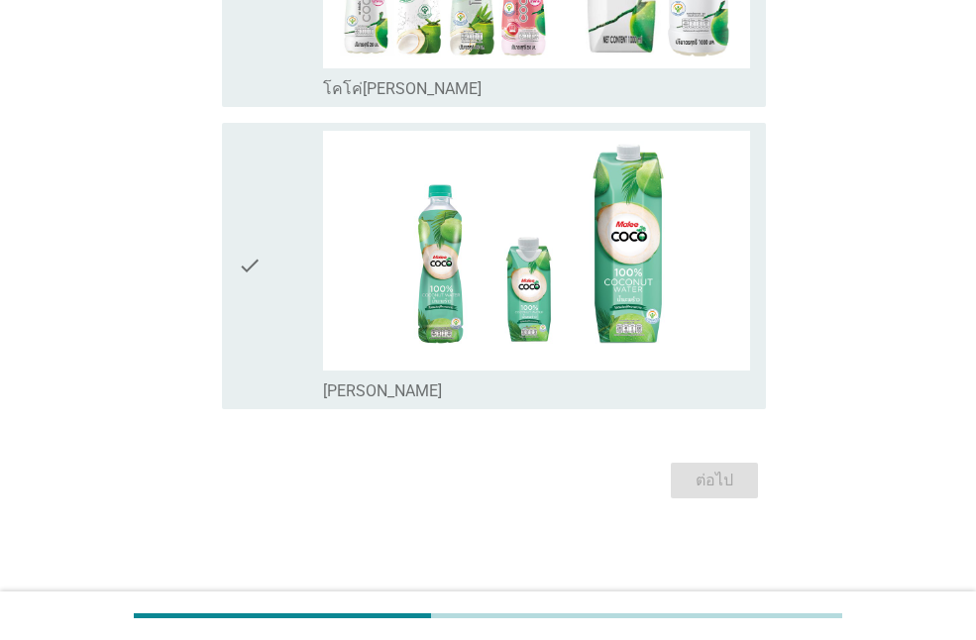
scroll to position [0, 0]
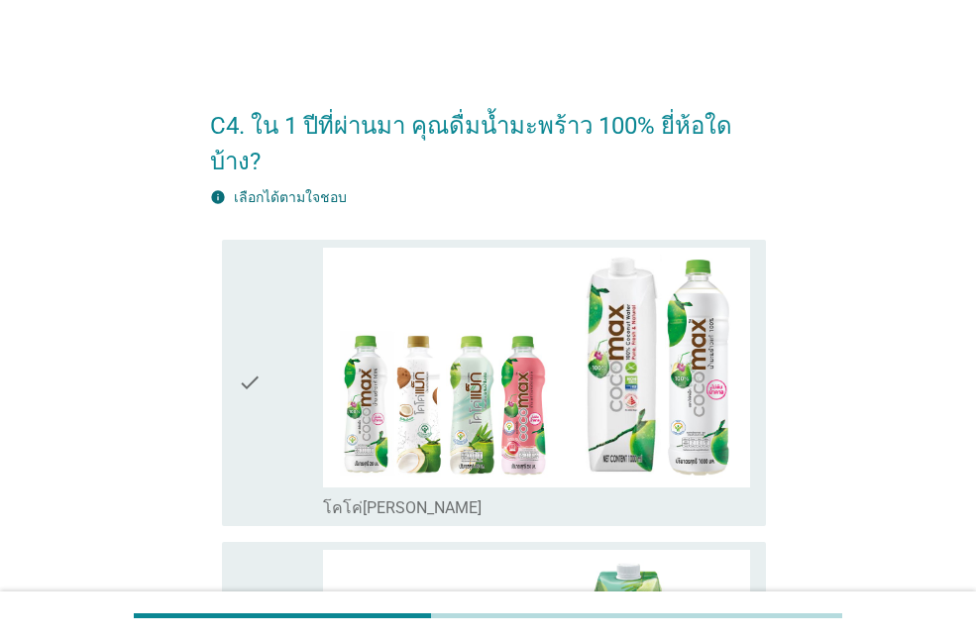
click at [254, 360] on icon "check" at bounding box center [250, 383] width 24 height 271
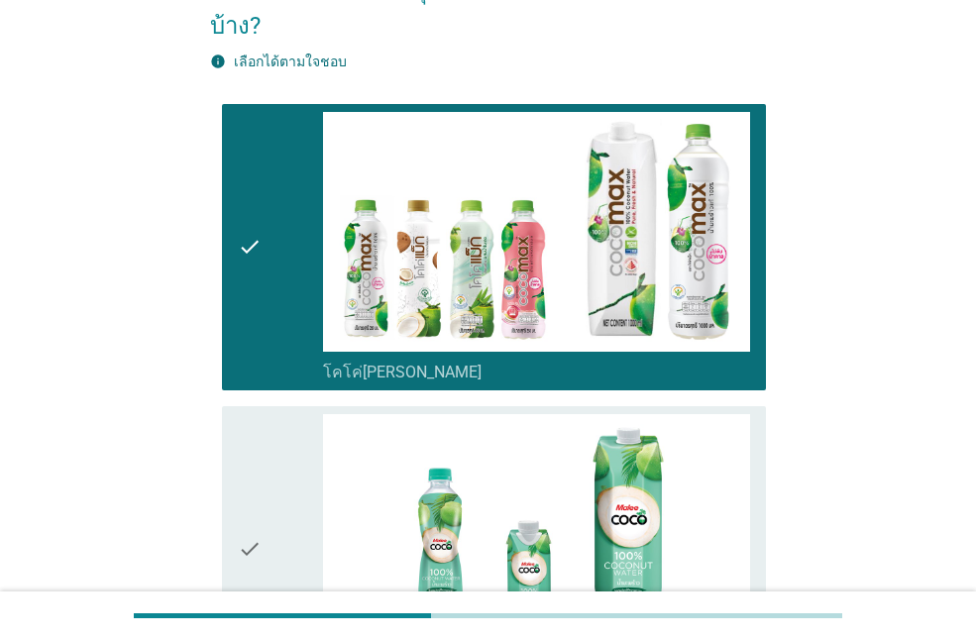
scroll to position [297, 0]
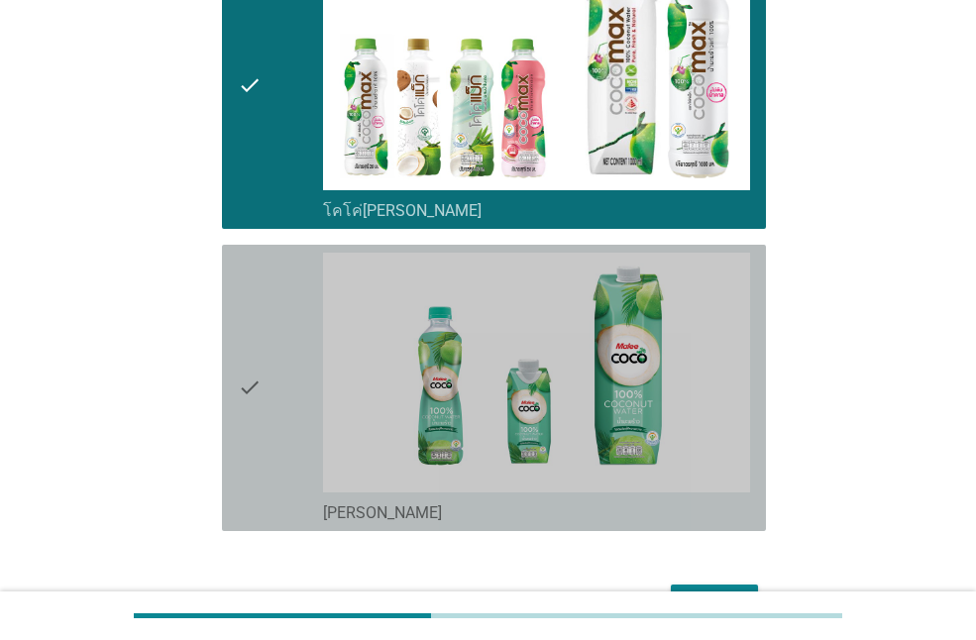
click at [256, 358] on icon "check" at bounding box center [250, 388] width 24 height 271
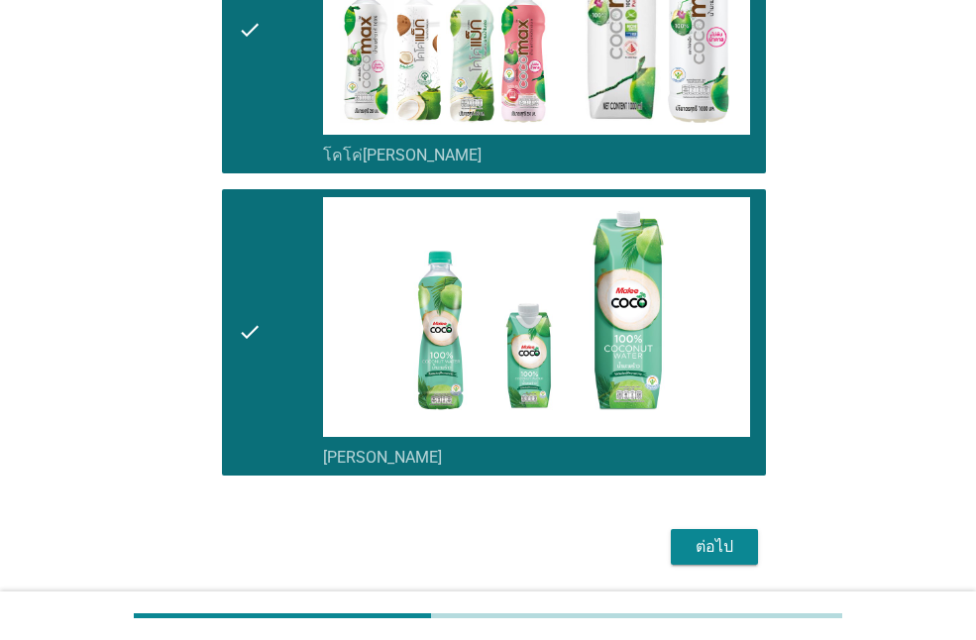
scroll to position [384, 0]
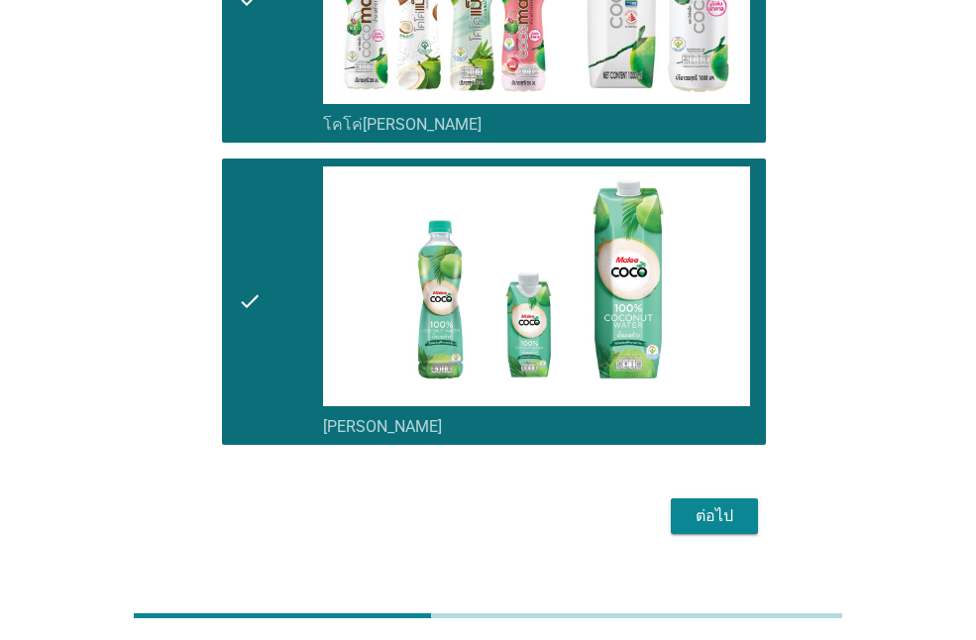
click at [720, 505] on div "ต่อไป" at bounding box center [715, 517] width 56 height 24
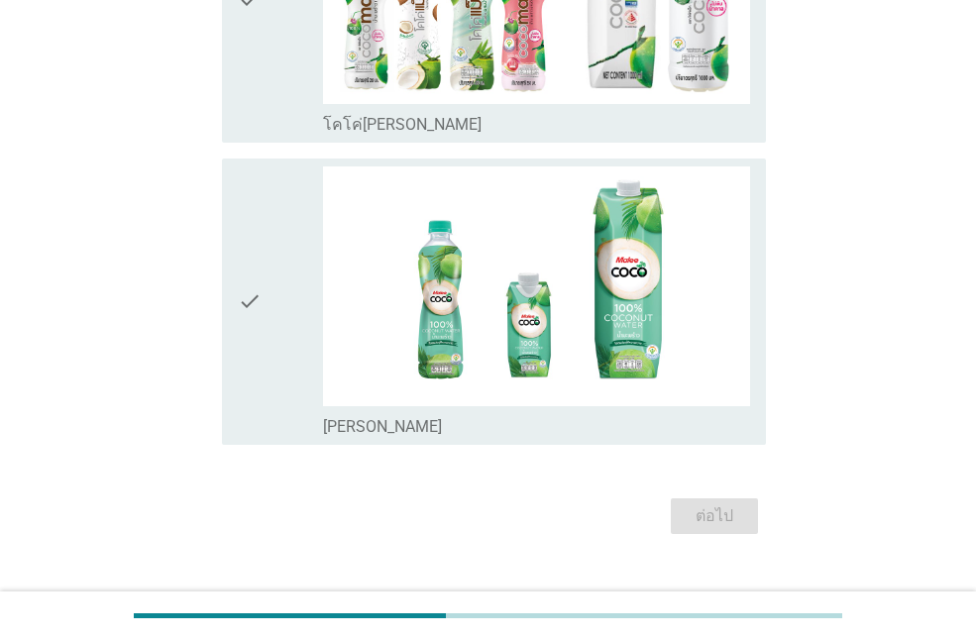
scroll to position [0, 0]
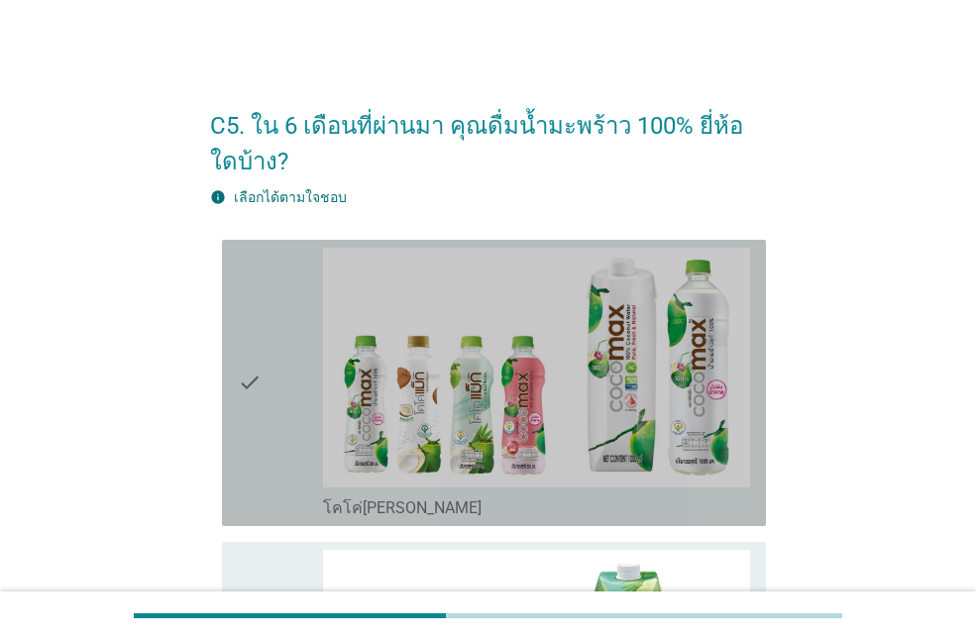
click at [250, 386] on icon "check" at bounding box center [250, 383] width 24 height 271
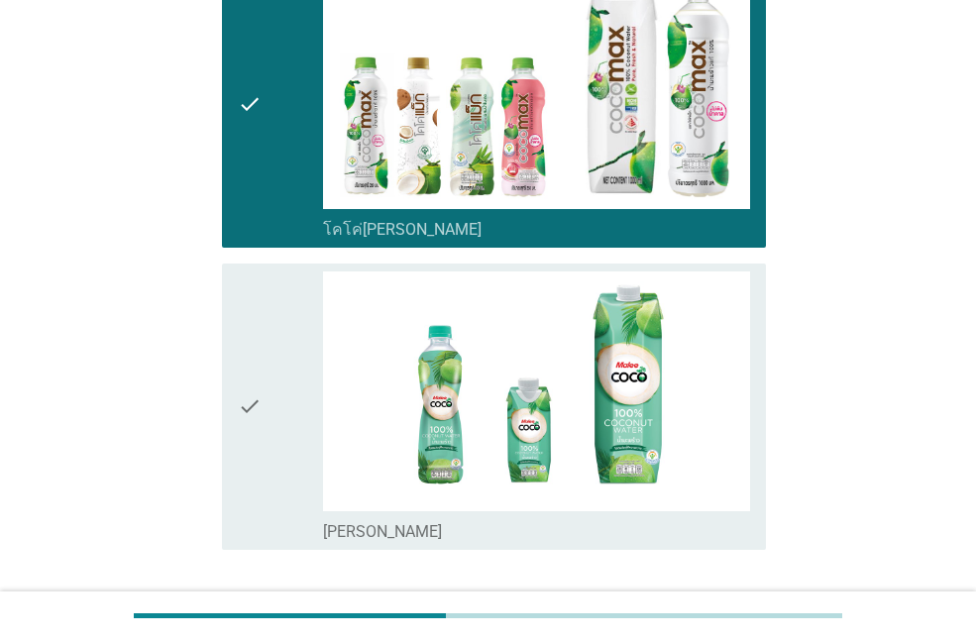
scroll to position [419, 0]
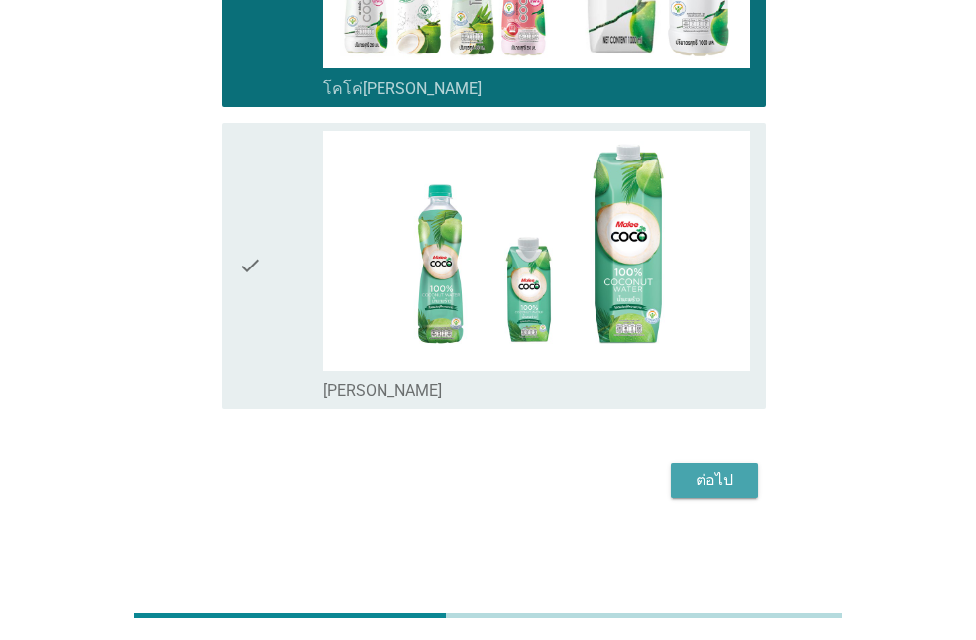
click at [713, 478] on div "ต่อไป" at bounding box center [715, 481] width 56 height 24
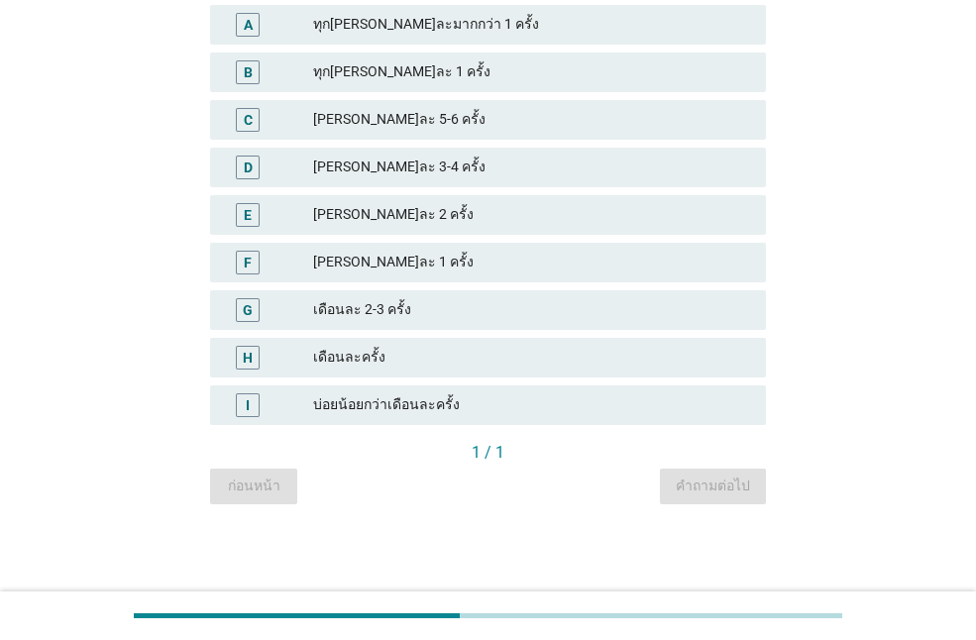
scroll to position [0, 0]
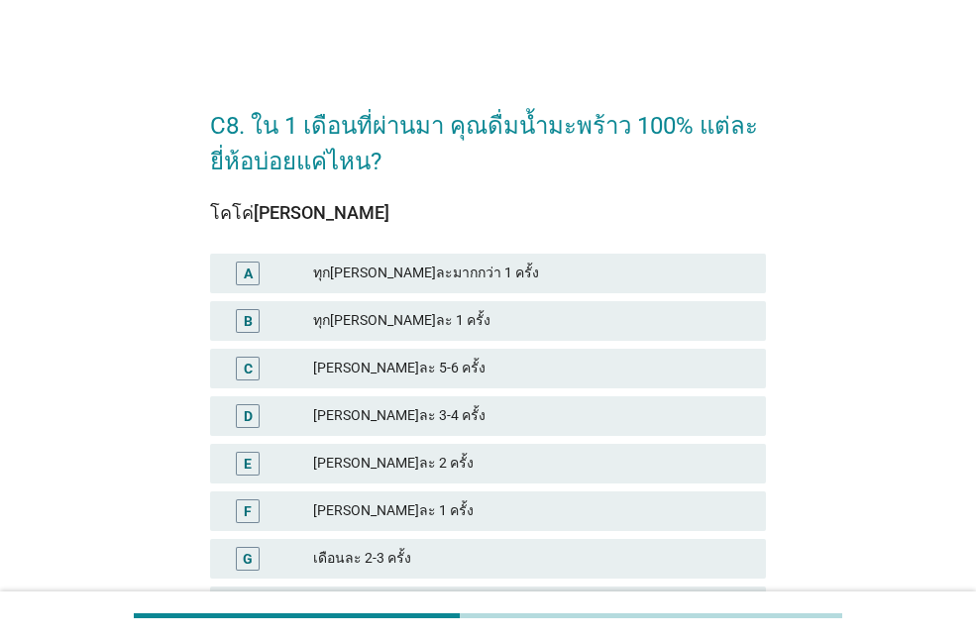
click at [255, 471] on div "E" at bounding box center [248, 464] width 24 height 24
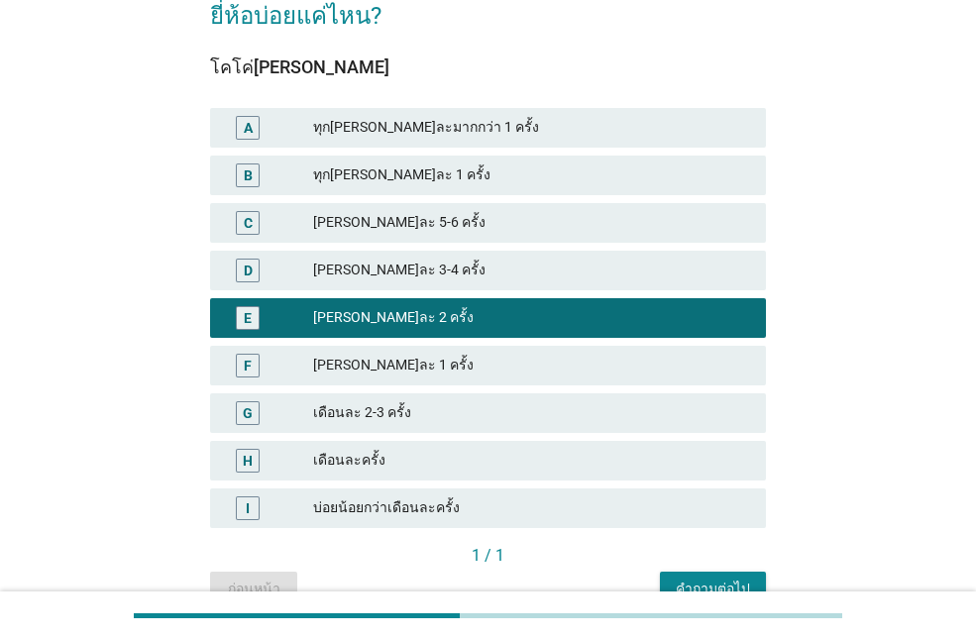
scroll to position [249, 0]
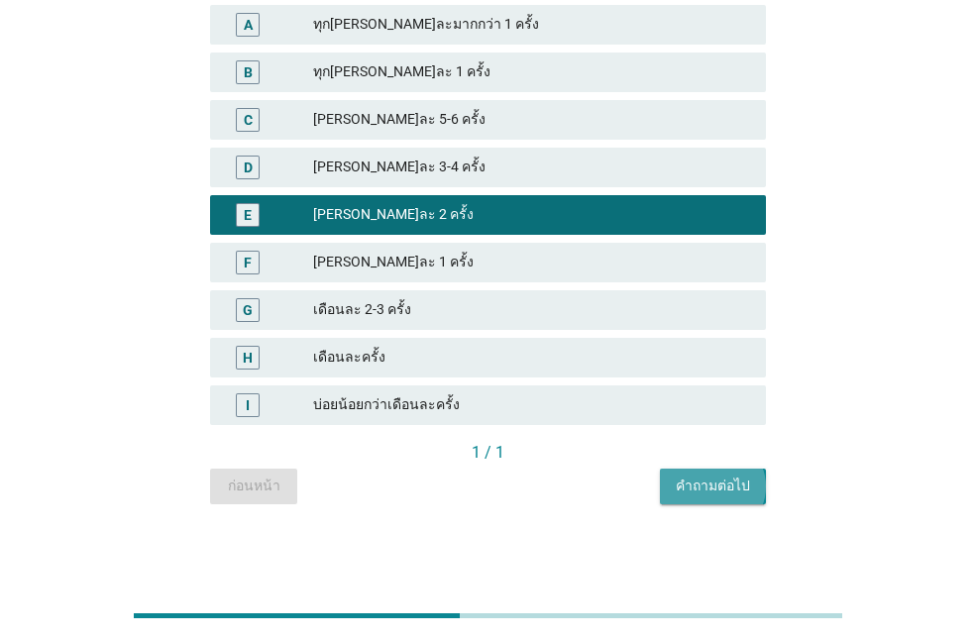
click at [685, 482] on div "คำถามต่อไป" at bounding box center [713, 486] width 74 height 21
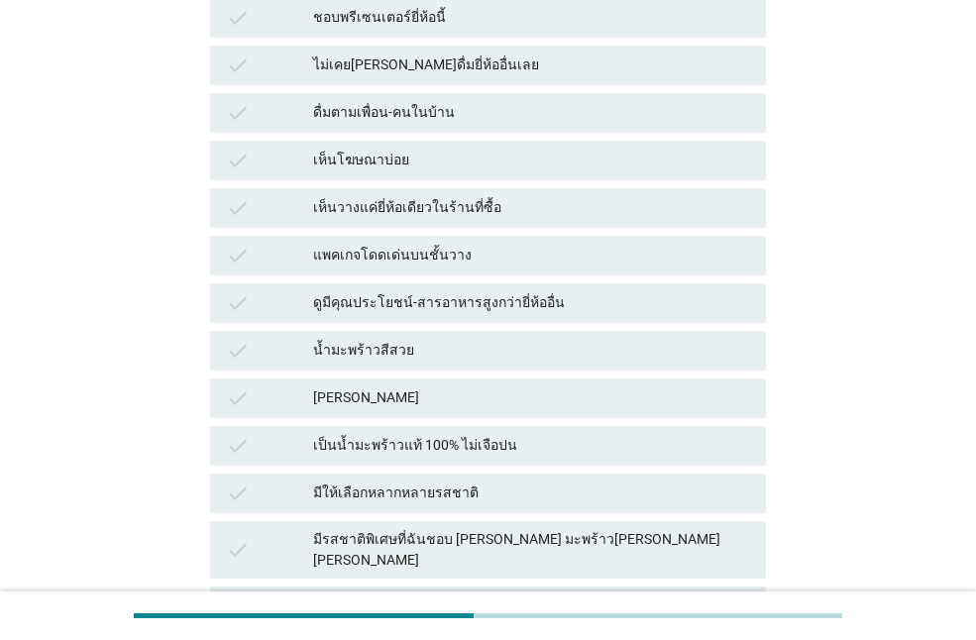
scroll to position [0, 0]
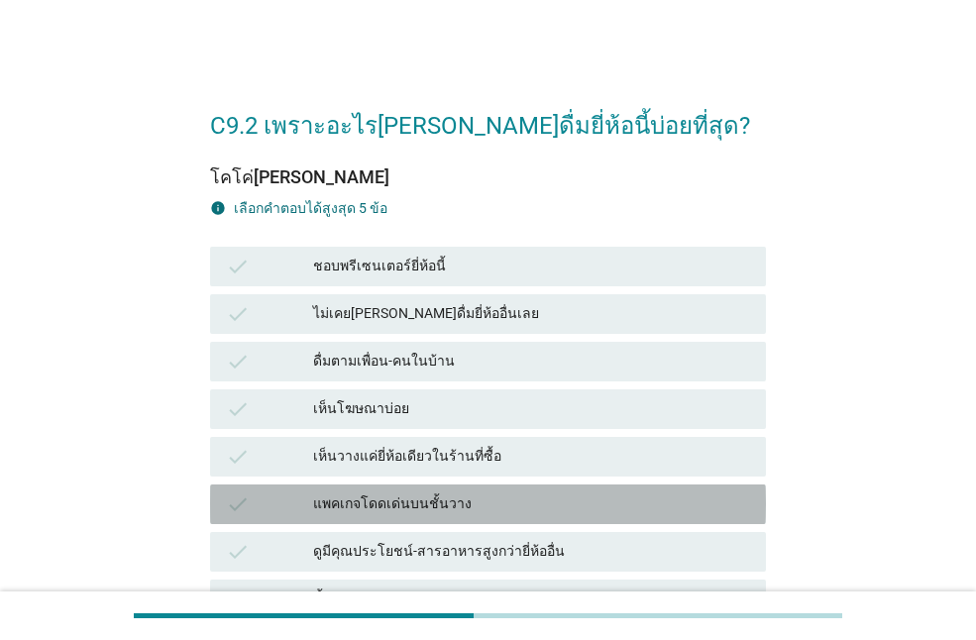
click at [435, 507] on div "แพคเกจโดดเด่นบนชั้นวาง" at bounding box center [531, 505] width 437 height 24
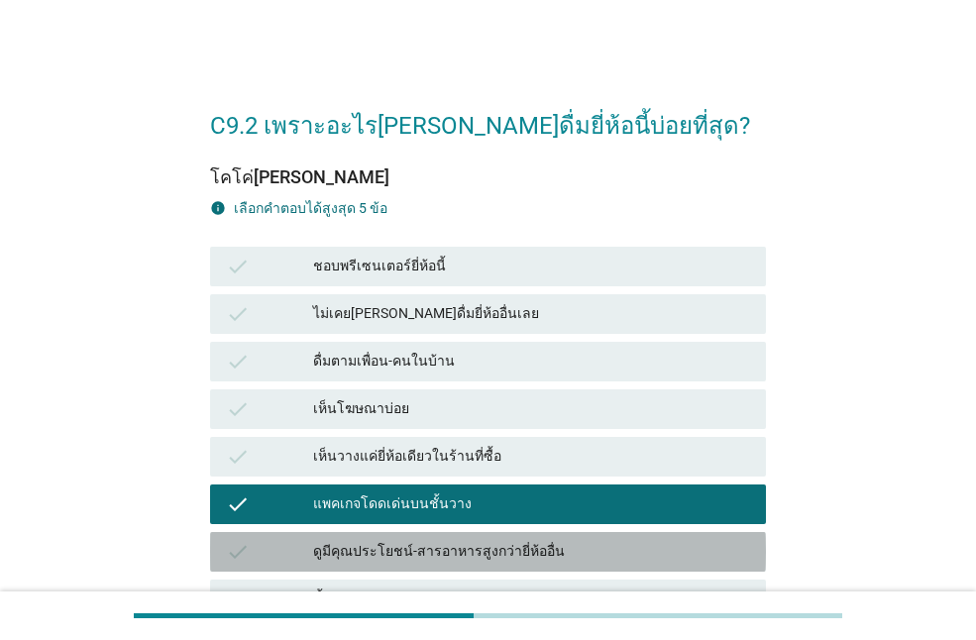
click at [430, 543] on div "ดูมีคุณประโยชน์-สารอาหารสูงกว่ายี่ห้ออื่น" at bounding box center [531, 552] width 437 height 24
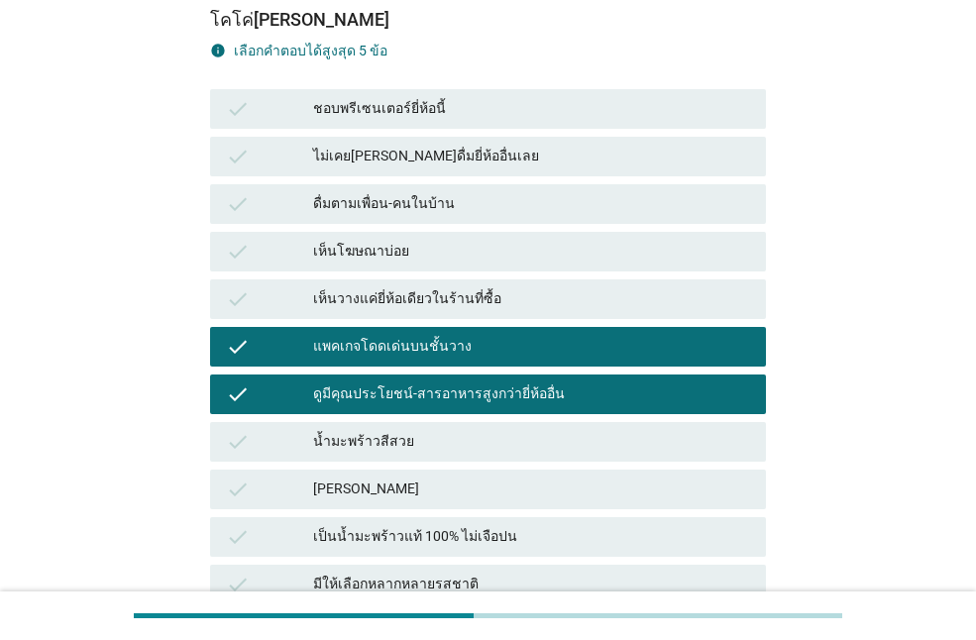
scroll to position [297, 0]
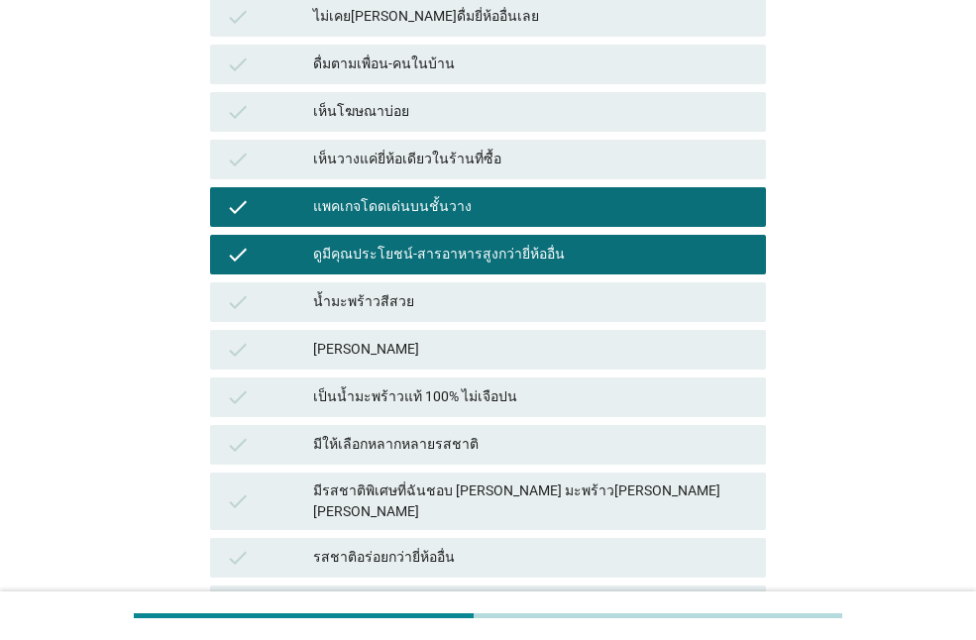
click at [421, 393] on div "เป็นน้ำมะพร้าวแท้ 100% ไม่เจือปน" at bounding box center [531, 398] width 437 height 24
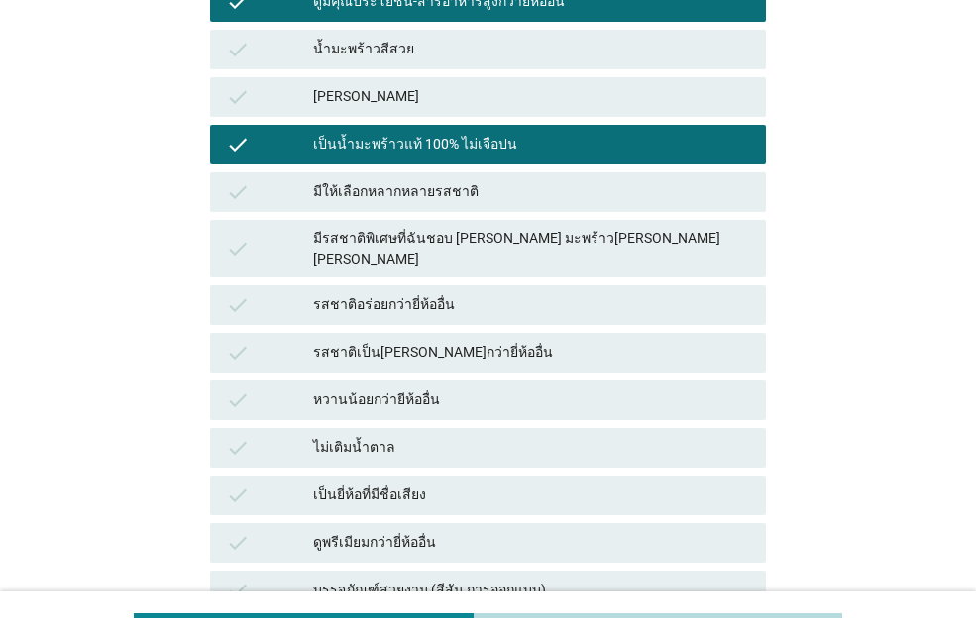
scroll to position [694, 0]
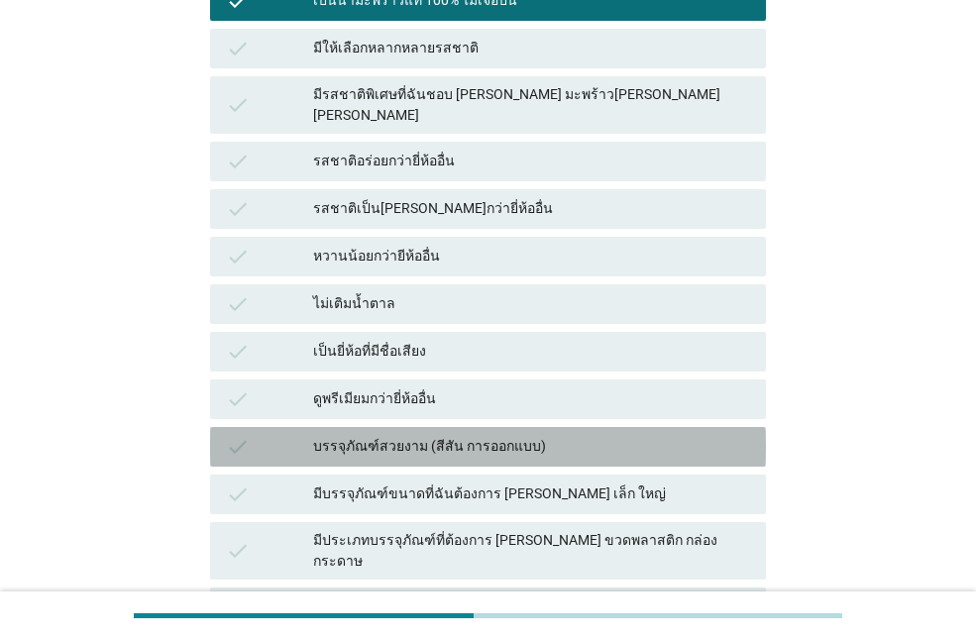
click at [435, 441] on div "check บรรจุภัณฑ์สวยงาม (สีสัน การออกแบบ)" at bounding box center [488, 447] width 556 height 40
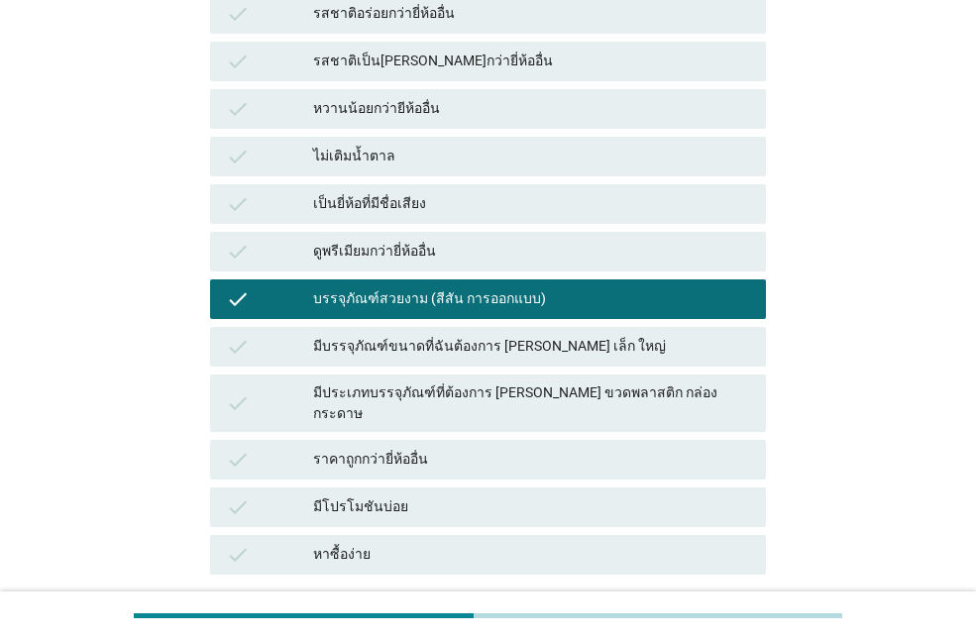
scroll to position [984, 0]
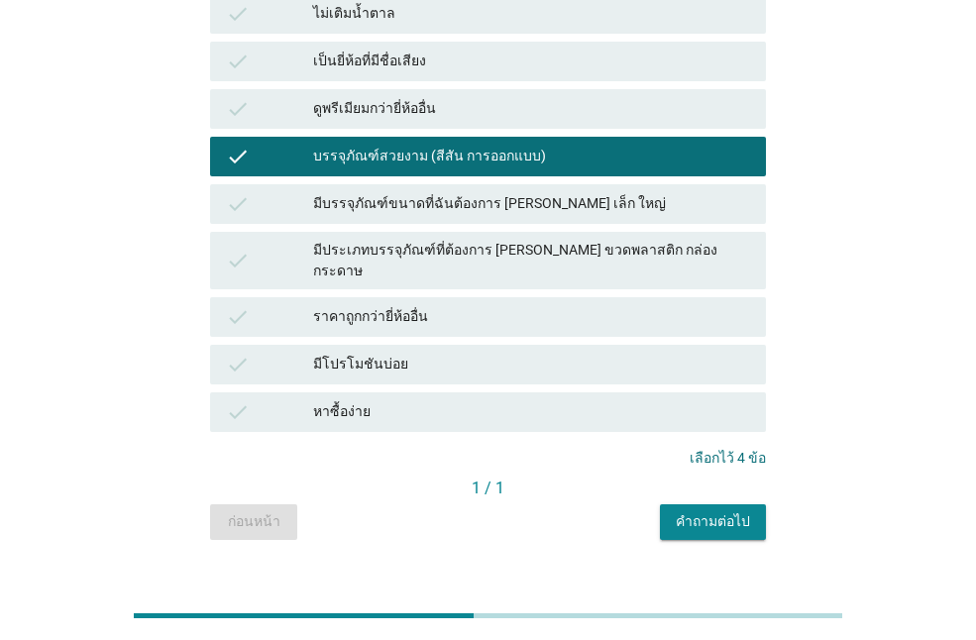
click at [730, 511] on div "คำถามต่อไป" at bounding box center [713, 521] width 74 height 21
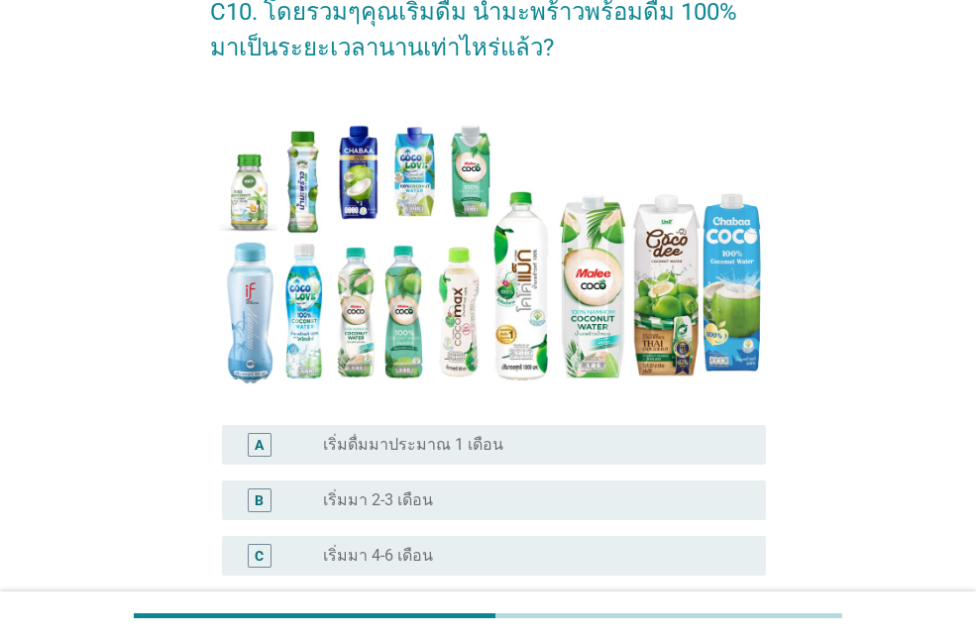
scroll to position [397, 0]
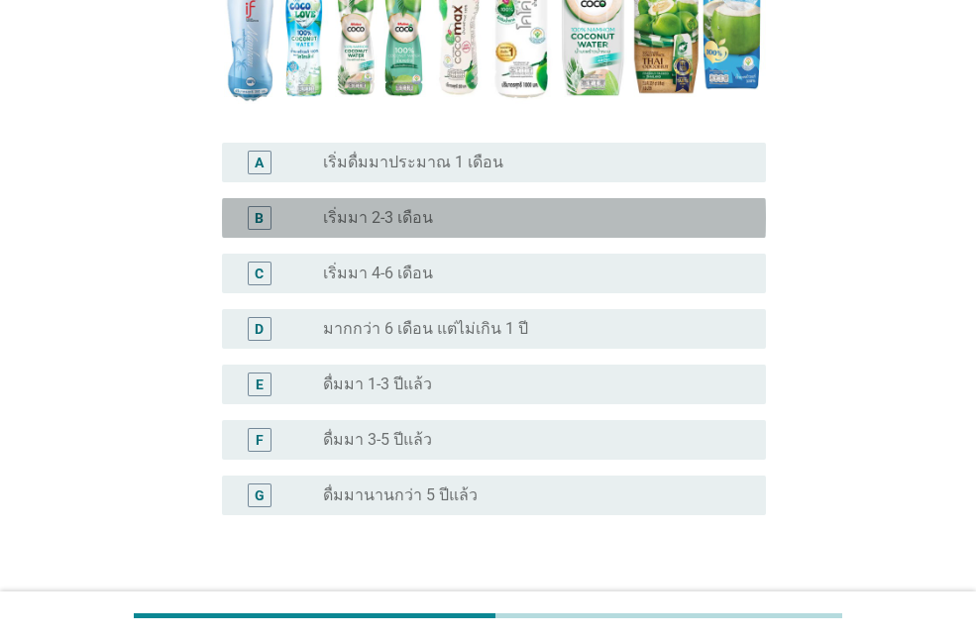
click at [263, 218] on div "B" at bounding box center [259, 217] width 9 height 21
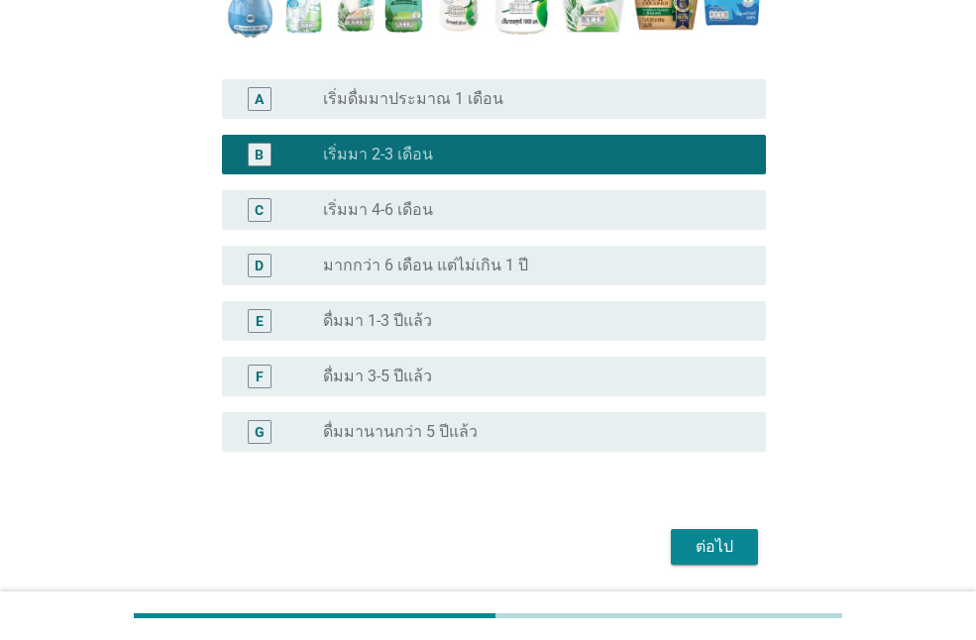
scroll to position [526, 0]
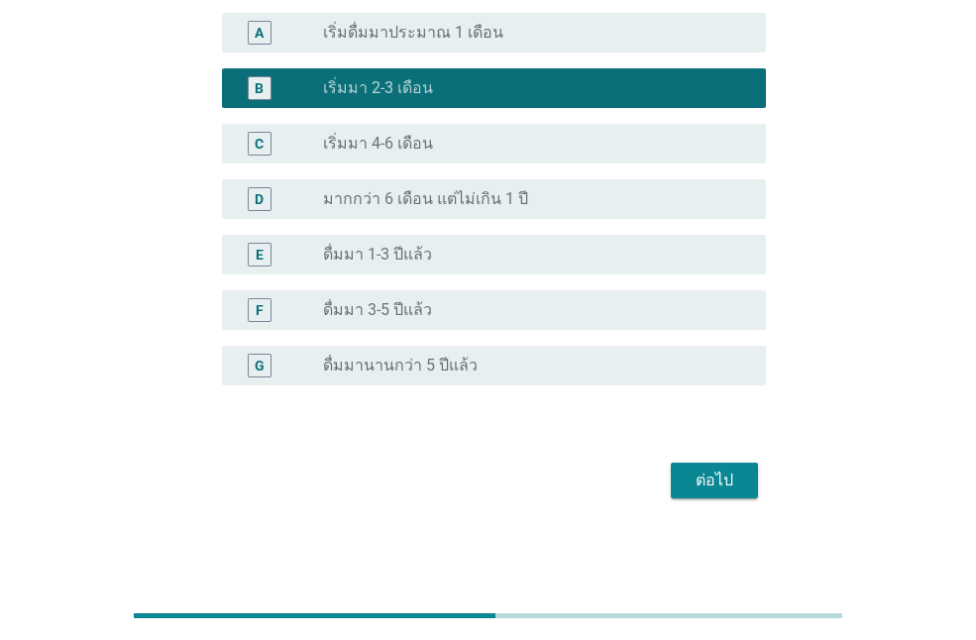
click at [396, 309] on label "ดื่มมา 3-5 ปีแล้ว" at bounding box center [377, 310] width 109 height 20
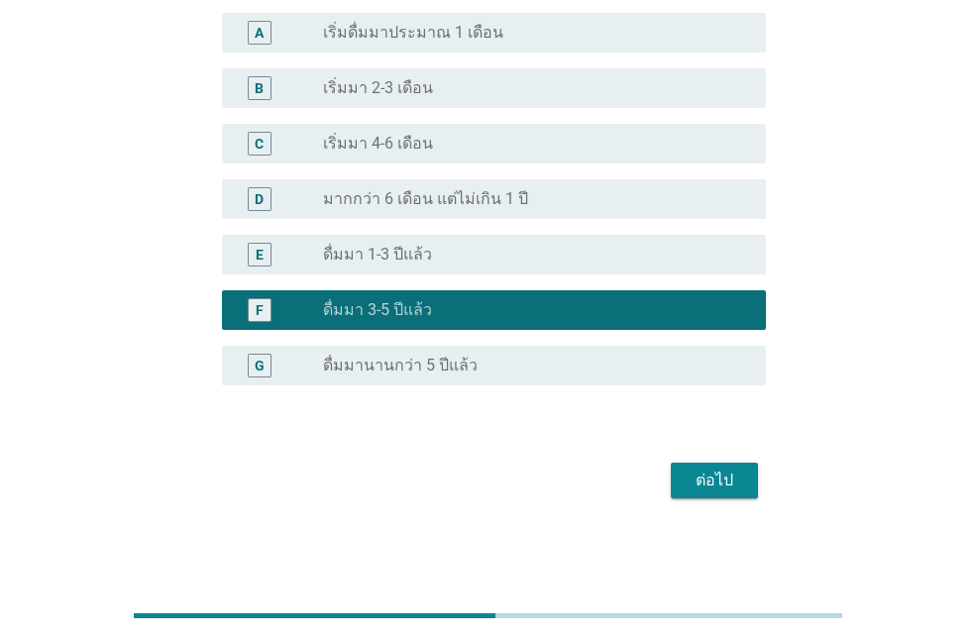
click at [731, 478] on div "ต่อไป" at bounding box center [715, 481] width 56 height 24
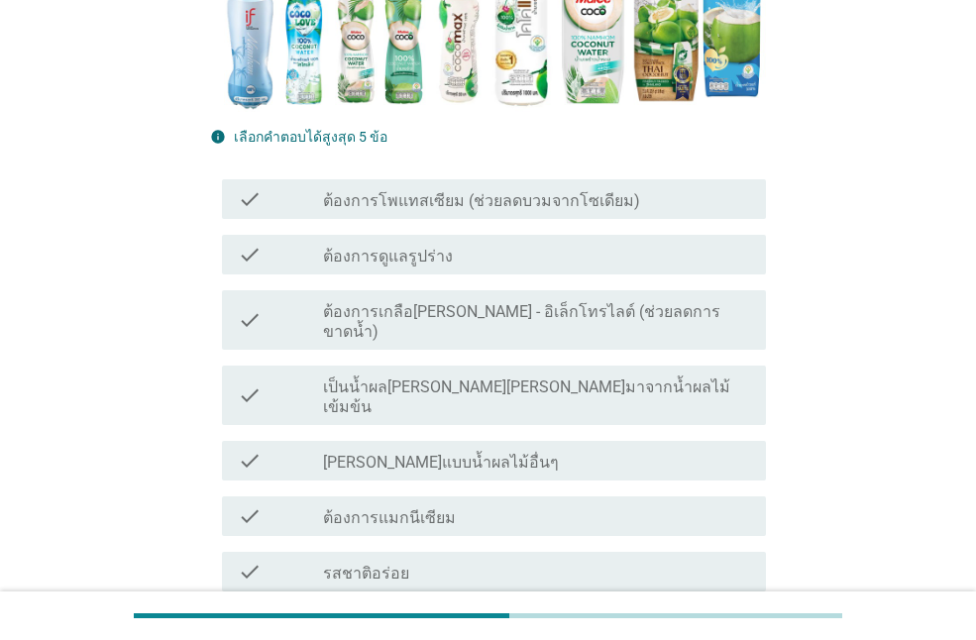
scroll to position [595, 0]
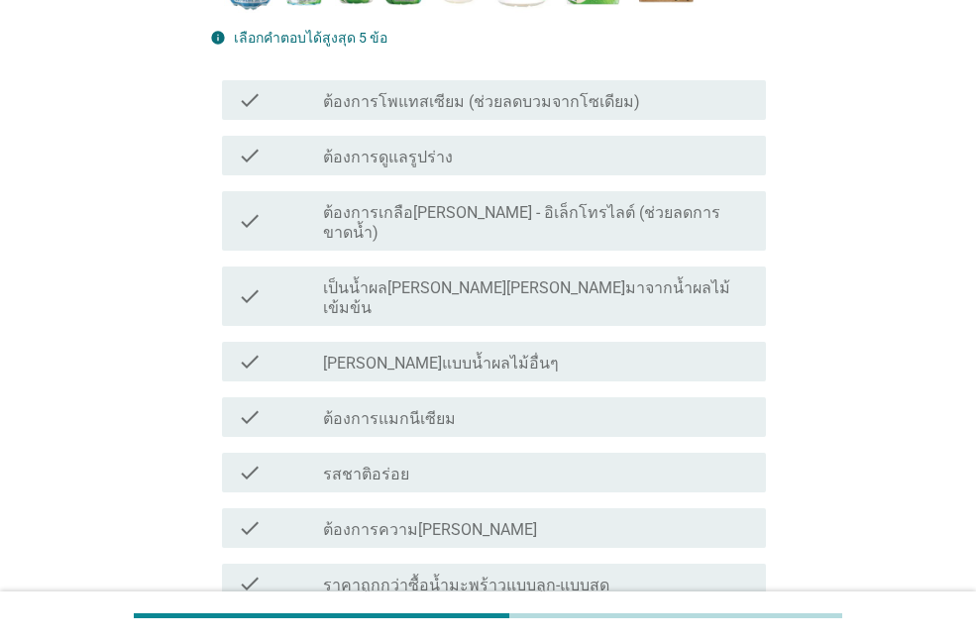
click at [431, 461] on div "check_box_outline_blank รสชาติอร่อย" at bounding box center [536, 473] width 427 height 24
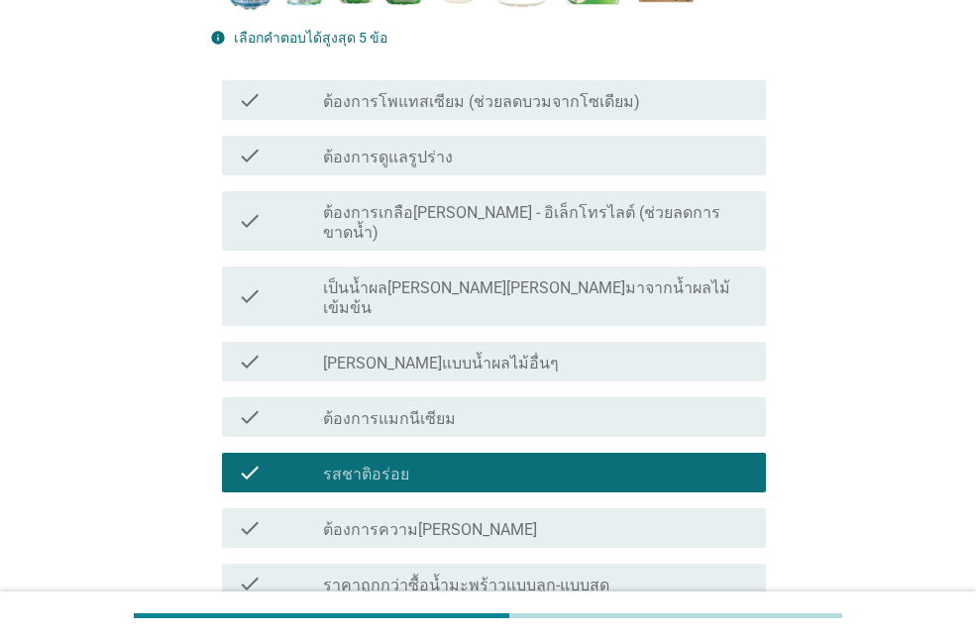
click at [447, 279] on label "เป็นน้ำผล[PERSON_NAME][PERSON_NAME]มาจากน้ำผลไม้เข้มข้น" at bounding box center [536, 299] width 427 height 40
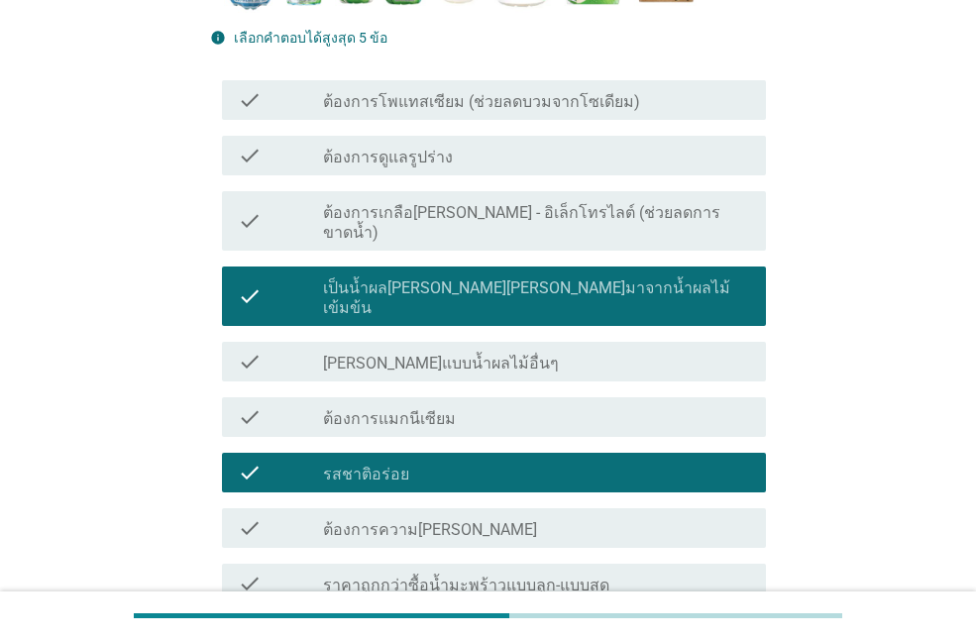
click at [458, 103] on label "ต้องการโพแทสเซียม (ช่วยลดบวมจากโซเดียม)" at bounding box center [481, 102] width 317 height 20
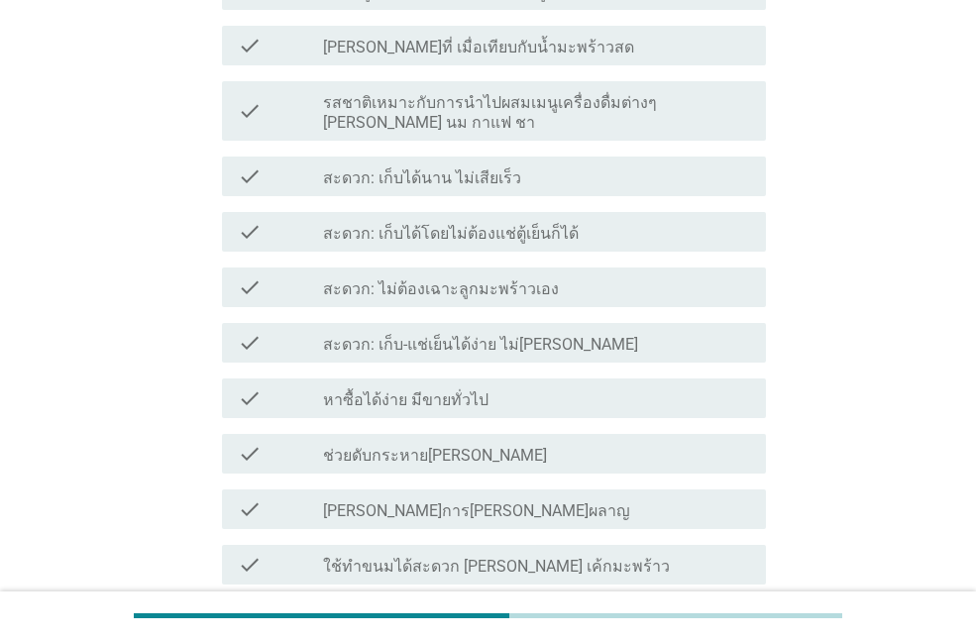
scroll to position [1190, 0]
click at [485, 441] on div "check_box_outline_blank ช่วยดับกระหาย[PERSON_NAME]" at bounding box center [536, 453] width 427 height 24
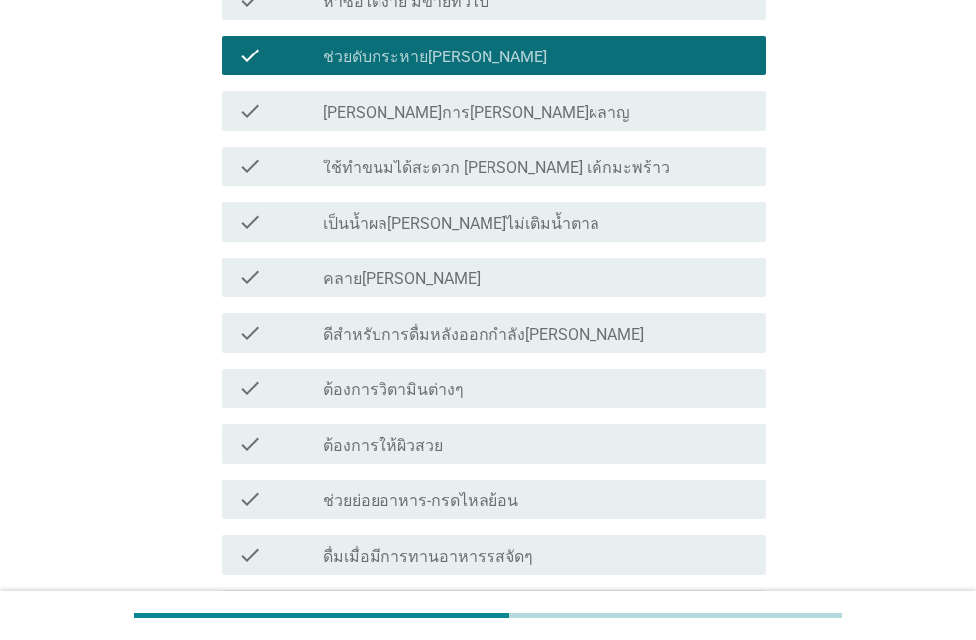
scroll to position [1777, 0]
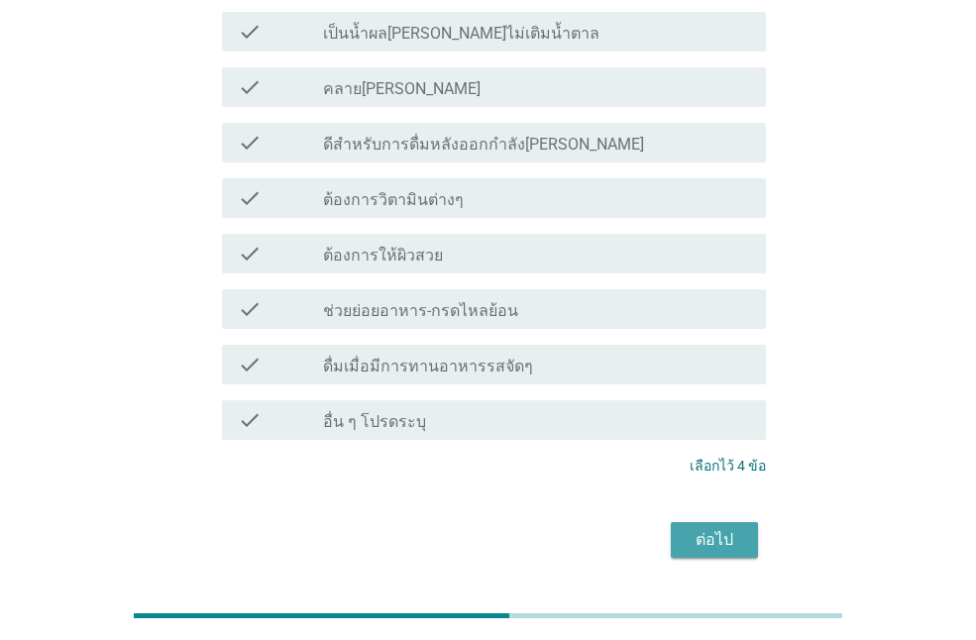
click at [715, 528] on div "ต่อไป" at bounding box center [715, 540] width 56 height 24
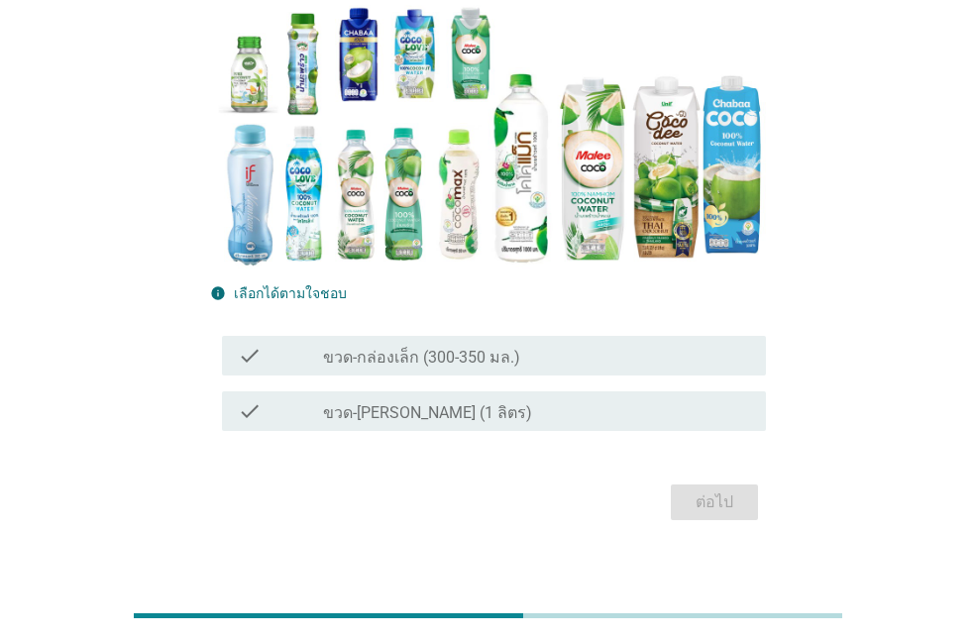
scroll to position [198, 0]
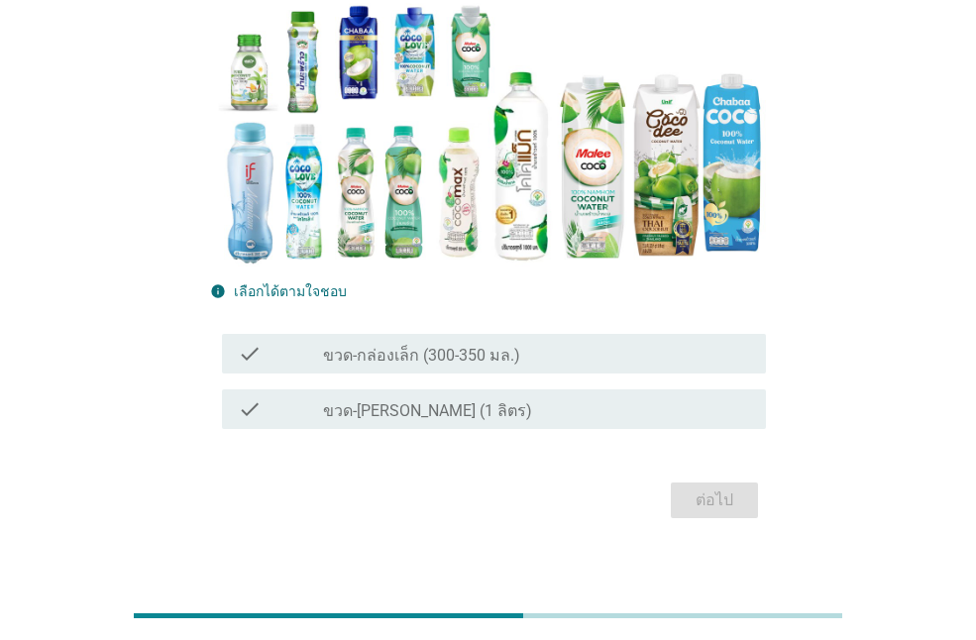
click at [555, 355] on div "check_box_outline_blank ขวด-กล่องเล็ก (300-350 มล.)" at bounding box center [536, 354] width 427 height 24
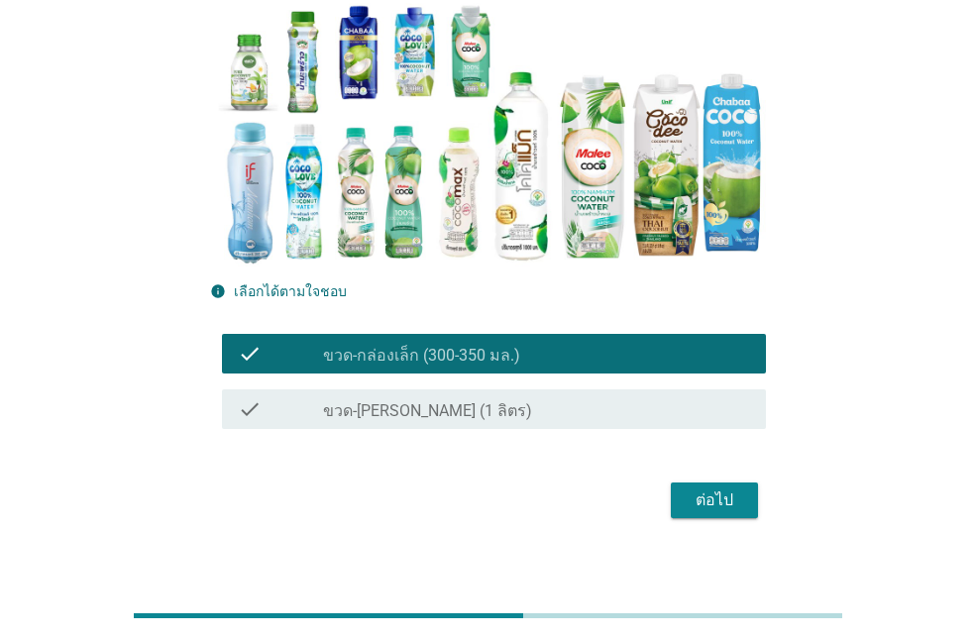
click at [712, 494] on div "ต่อไป" at bounding box center [715, 501] width 56 height 24
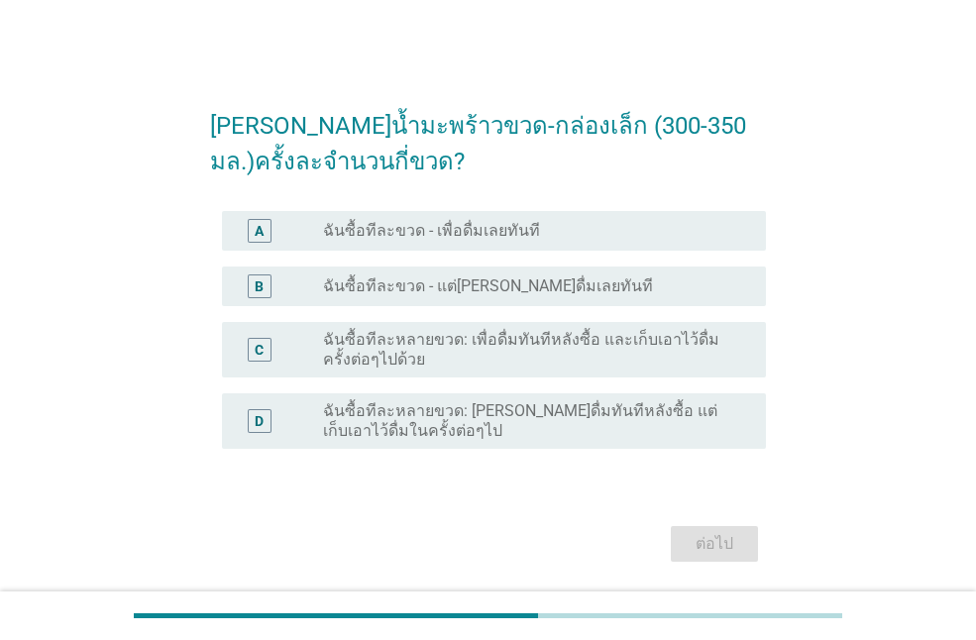
click at [404, 232] on label "ฉันซื้อทีละขวด - เพื่อดื่มเลยทันที" at bounding box center [431, 231] width 217 height 20
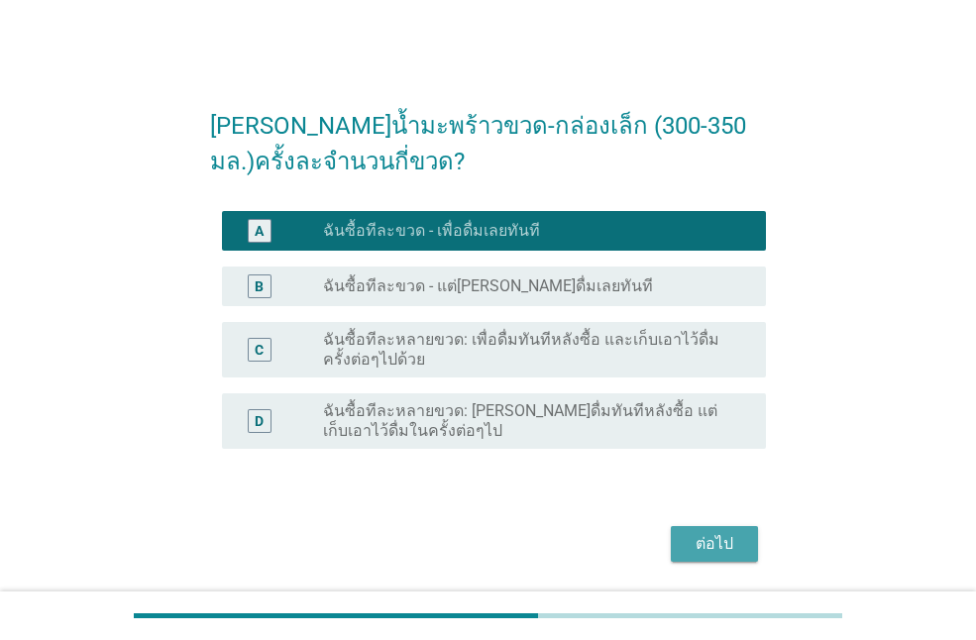
click at [706, 539] on div "ต่อไป" at bounding box center [715, 544] width 56 height 24
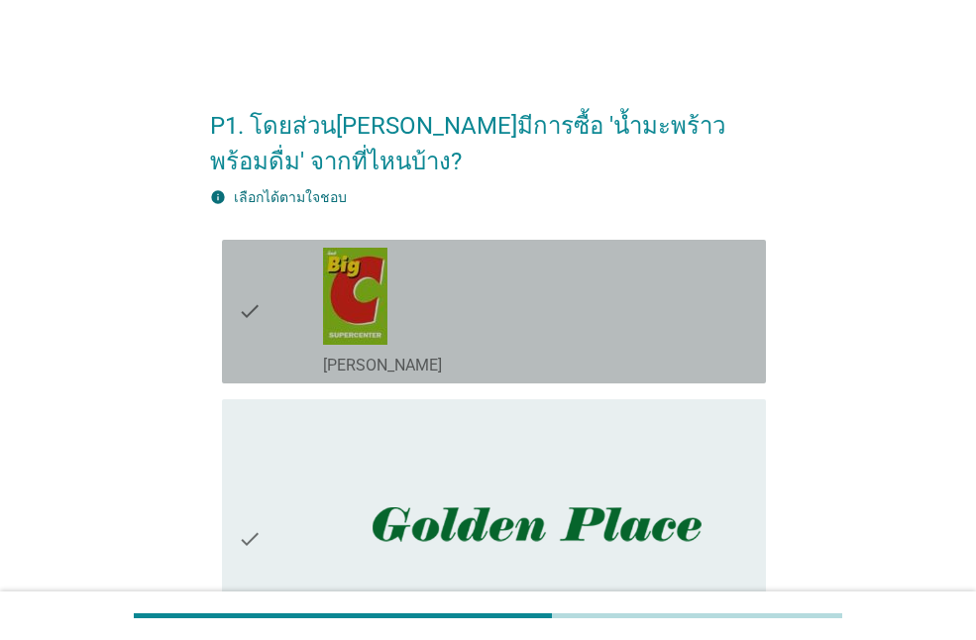
click at [246, 314] on icon "check" at bounding box center [250, 312] width 24 height 128
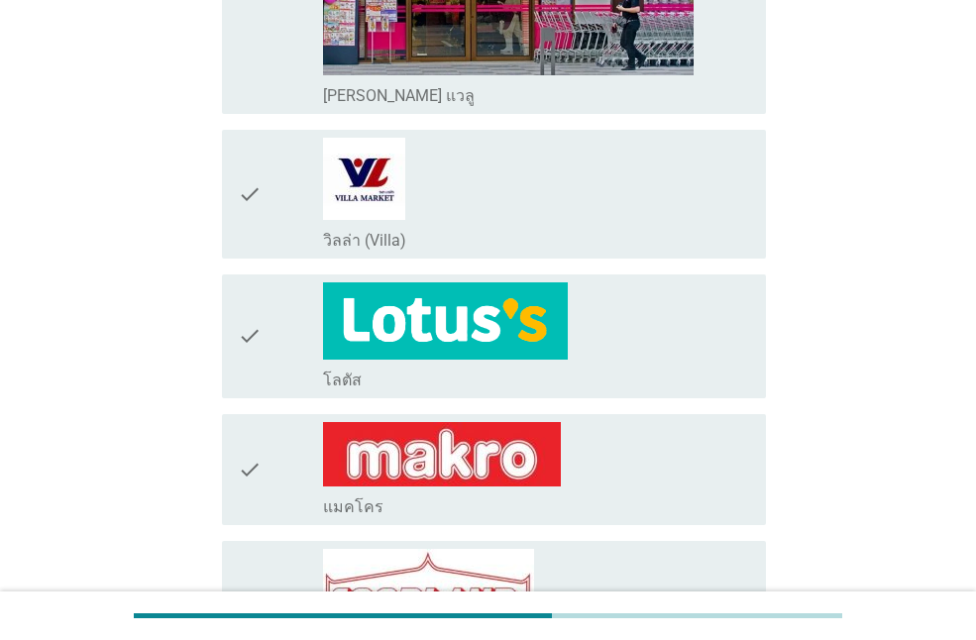
scroll to position [1784, 0]
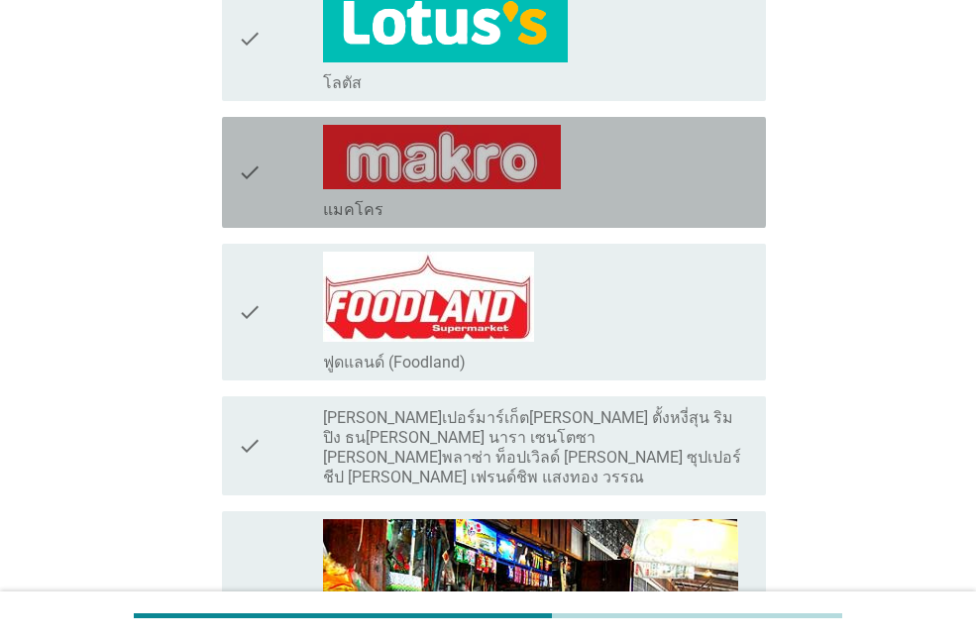
click at [260, 183] on icon "check" at bounding box center [250, 172] width 24 height 95
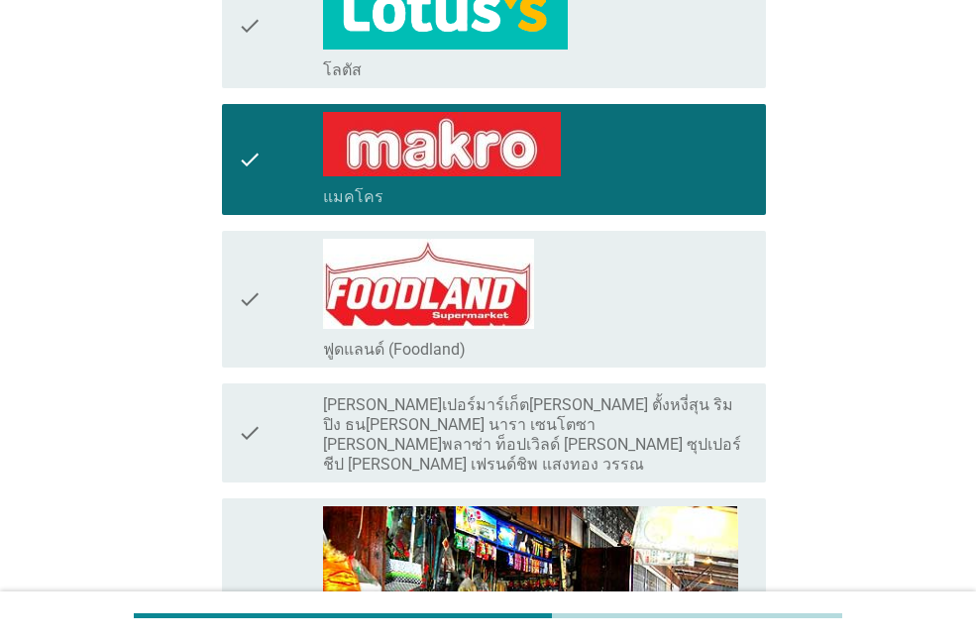
scroll to position [2181, 0]
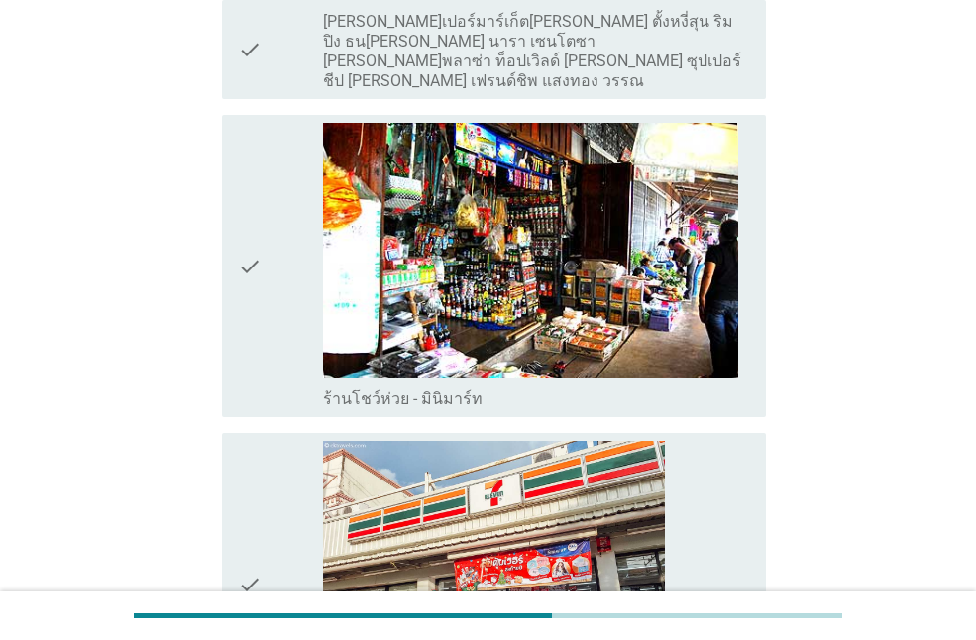
click at [257, 240] on icon "check" at bounding box center [250, 266] width 24 height 286
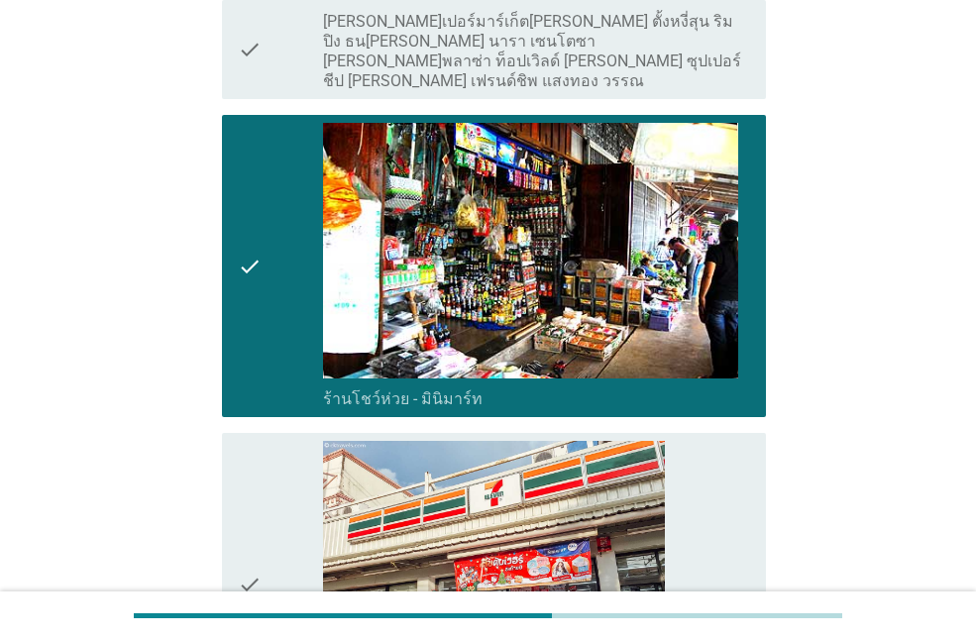
click at [257, 441] on icon "check" at bounding box center [250, 584] width 24 height 286
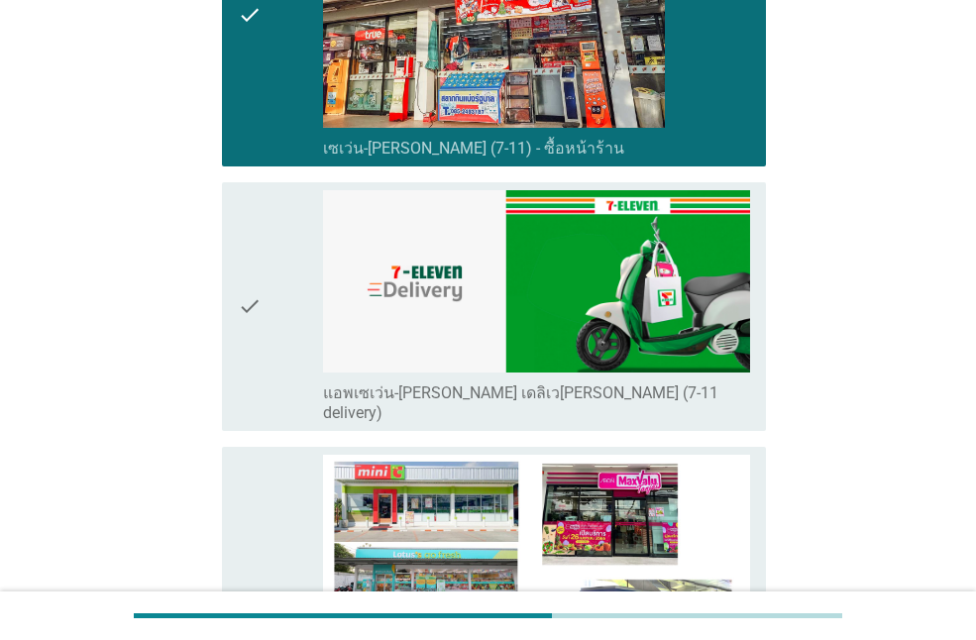
scroll to position [2966, 0]
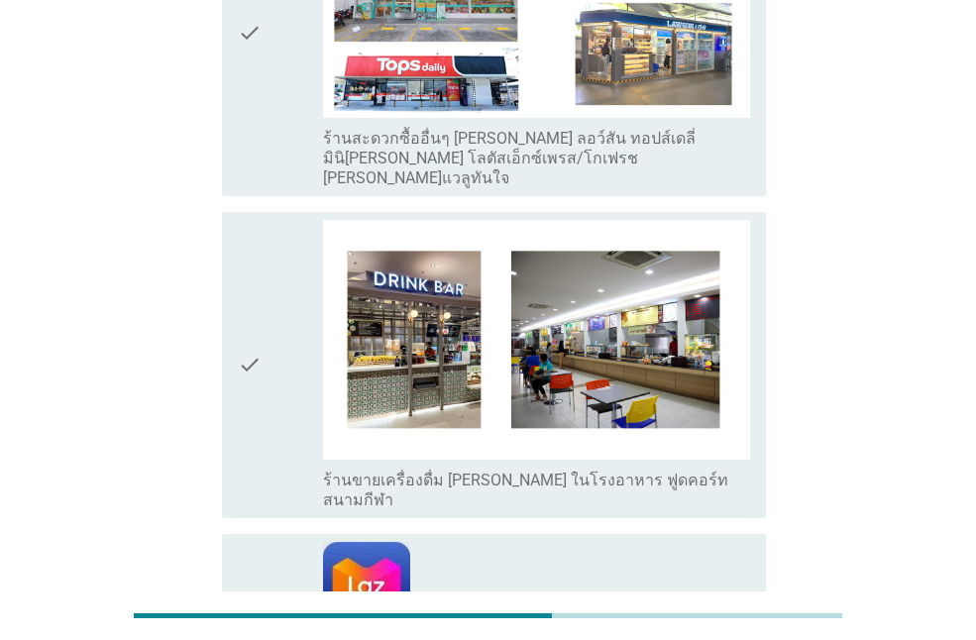
scroll to position [3437, 0]
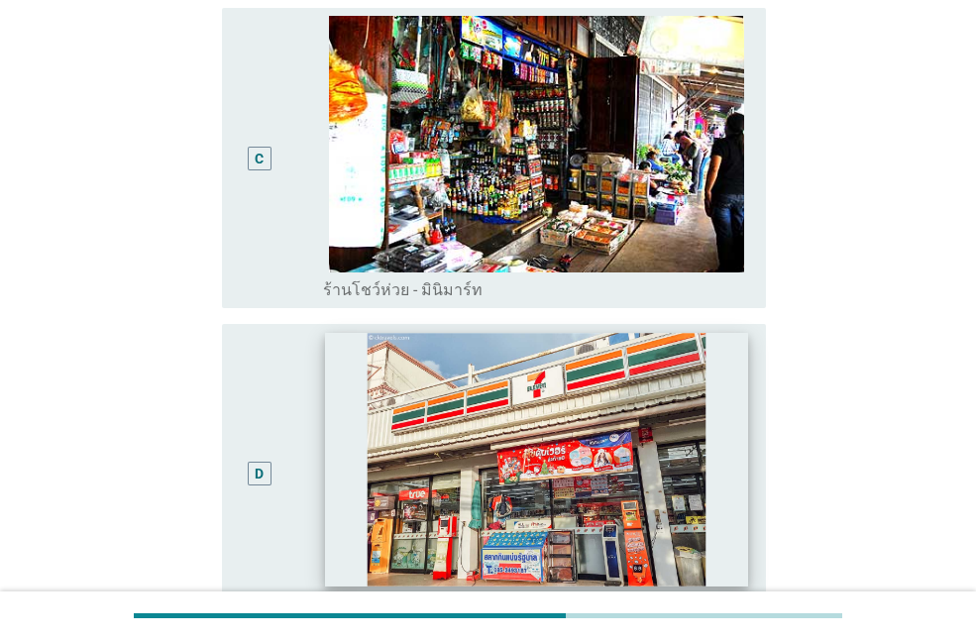
scroll to position [694, 0]
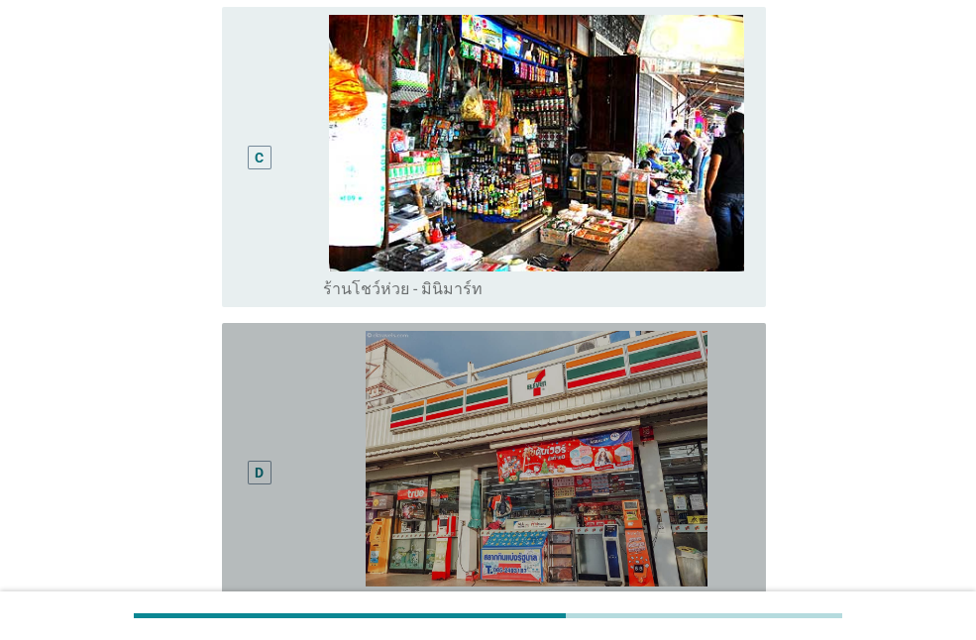
click at [265, 461] on div "D" at bounding box center [260, 473] width 24 height 24
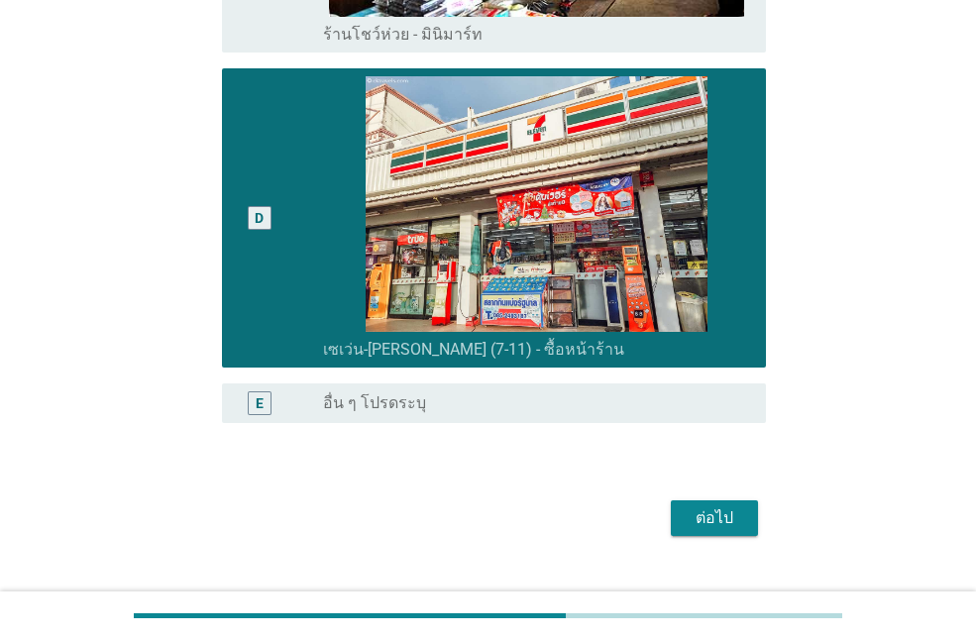
scroll to position [952, 0]
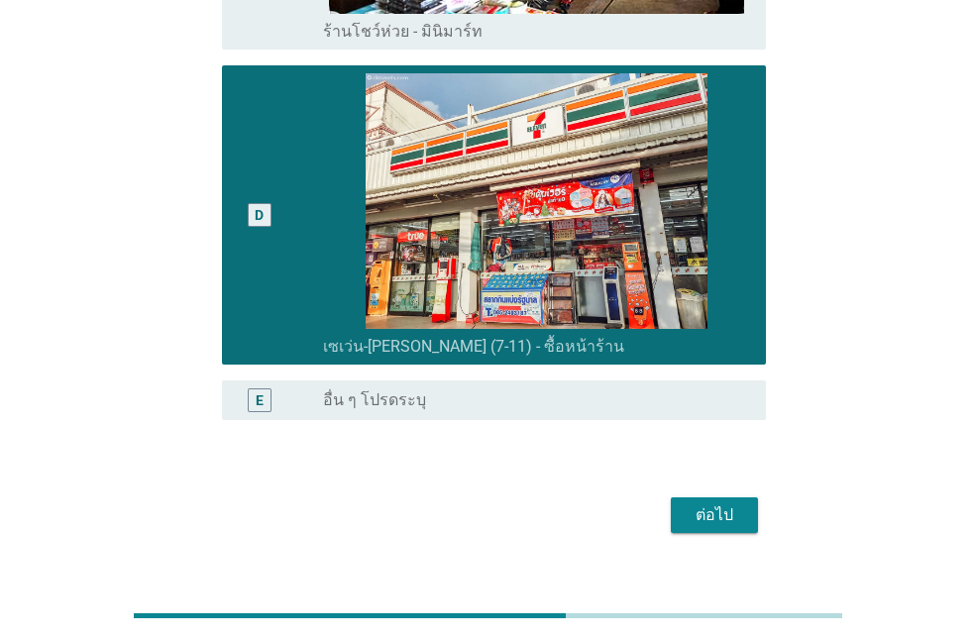
click at [710, 504] on div "ต่อไป" at bounding box center [715, 516] width 56 height 24
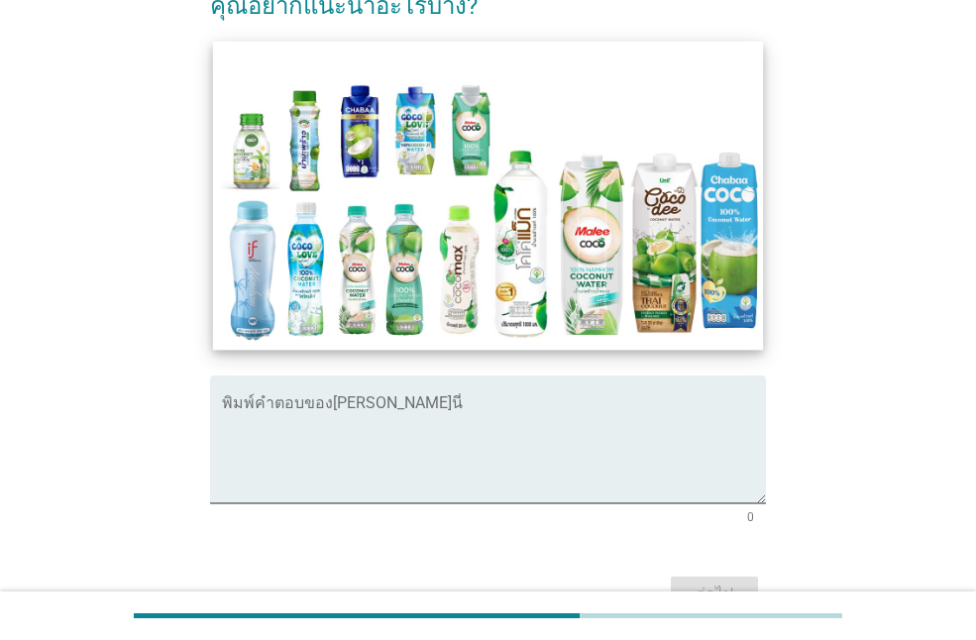
scroll to position [297, 0]
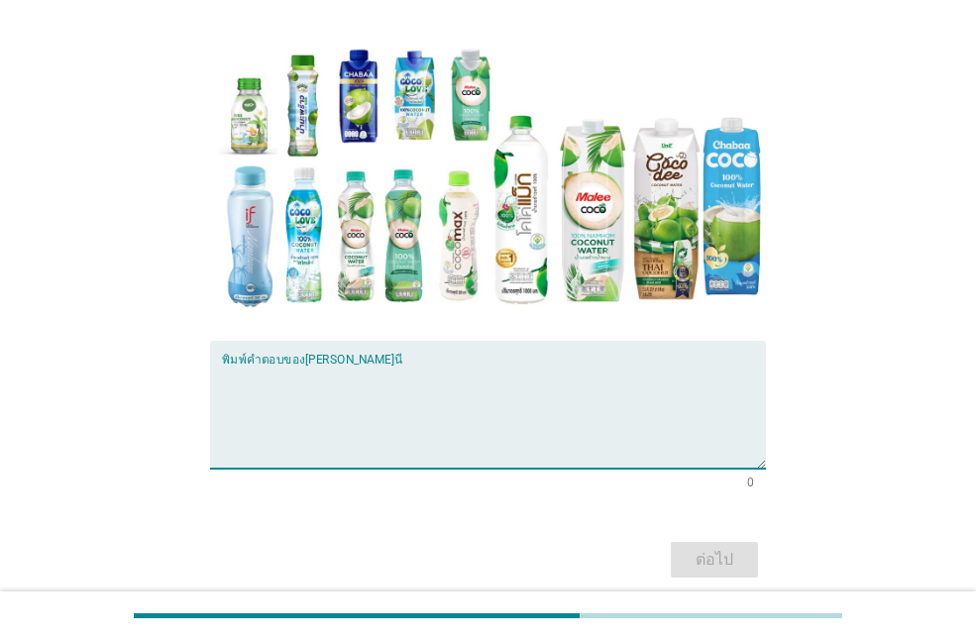
click at [377, 371] on textarea "พิมพ์คำตอบของคุณ ที่นี่" at bounding box center [494, 417] width 544 height 104
type textarea "พ"
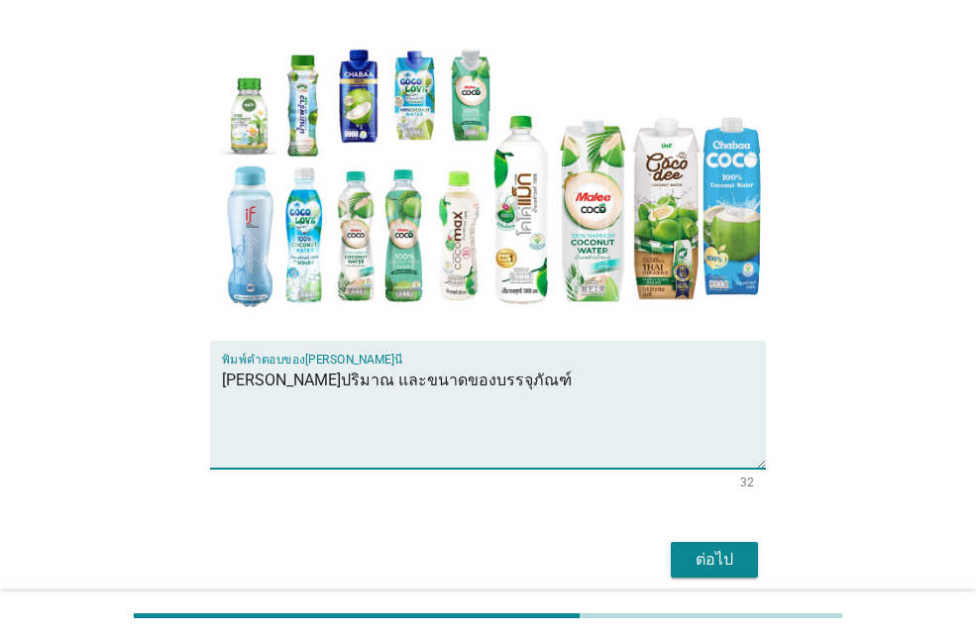
type textarea "[PERSON_NAME]ปริมาณ และขนาดของบรรจุภัณฑ์"
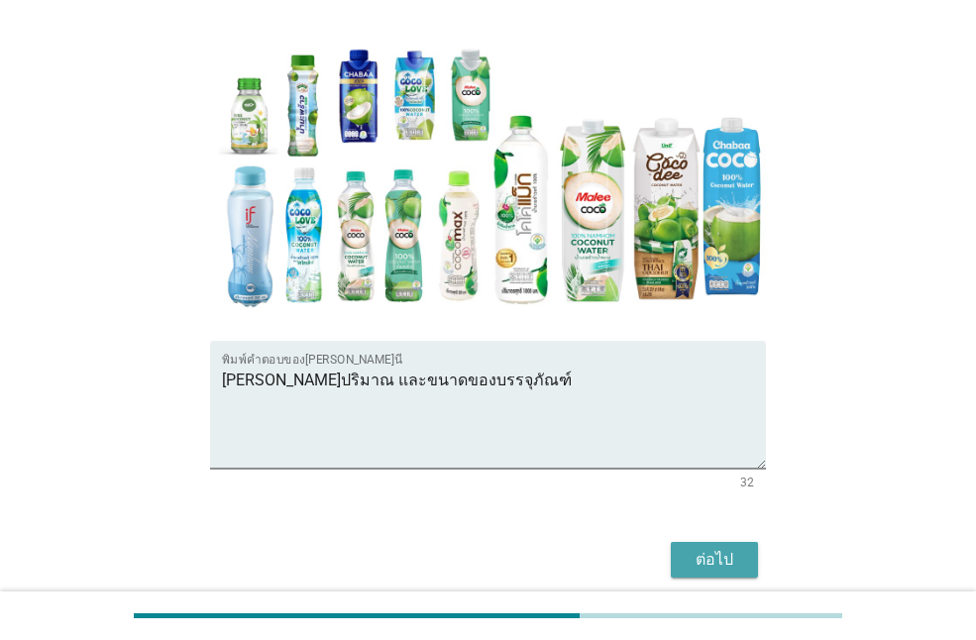
click at [726, 559] on div "ต่อไป" at bounding box center [715, 560] width 56 height 24
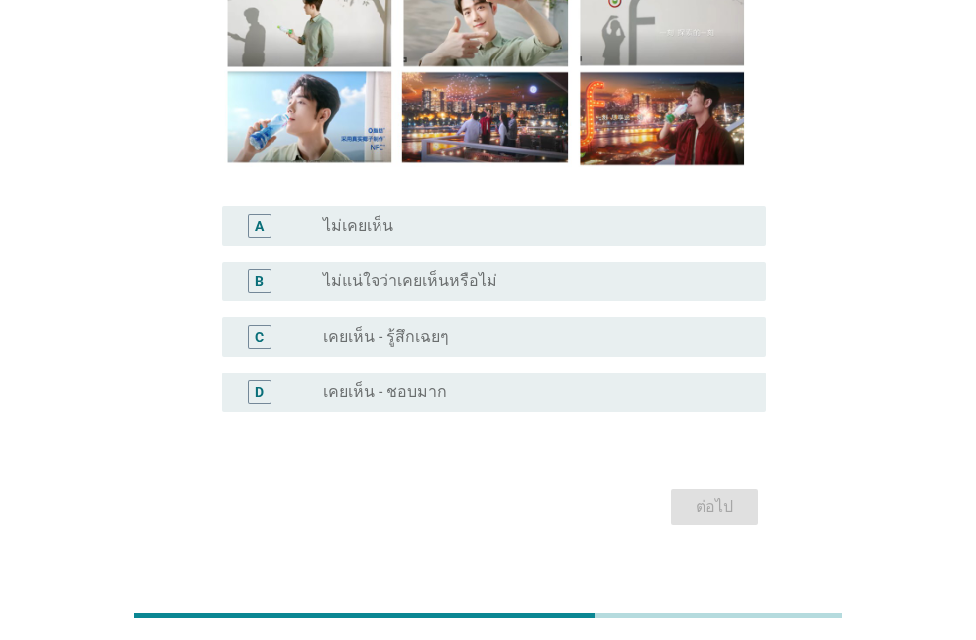
click at [465, 387] on div "radio_button_unchecked เคยเห็น - ชอบมาก" at bounding box center [528, 393] width 411 height 20
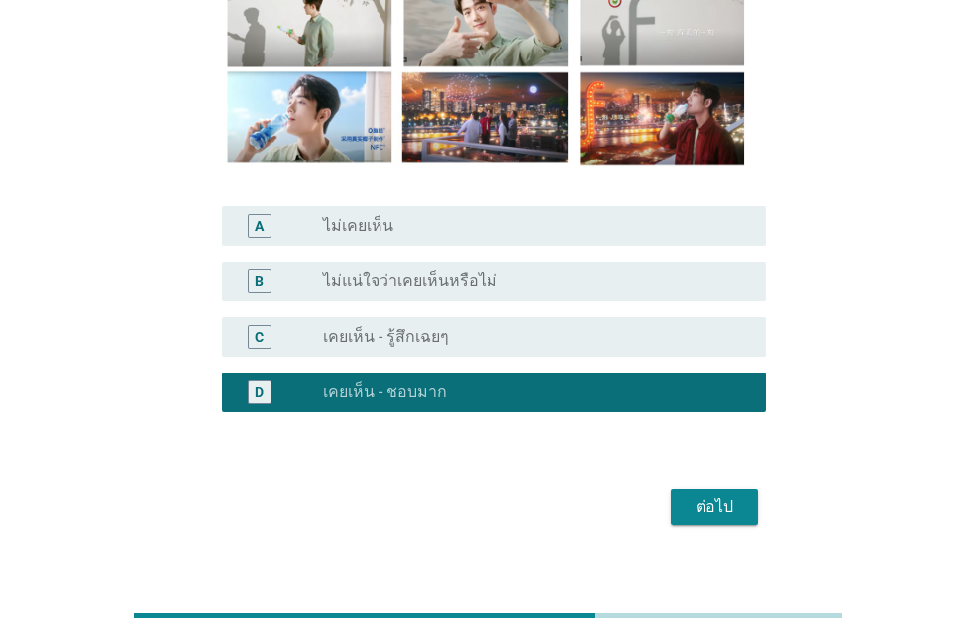
click at [699, 506] on div "ต่อไป" at bounding box center [715, 508] width 56 height 24
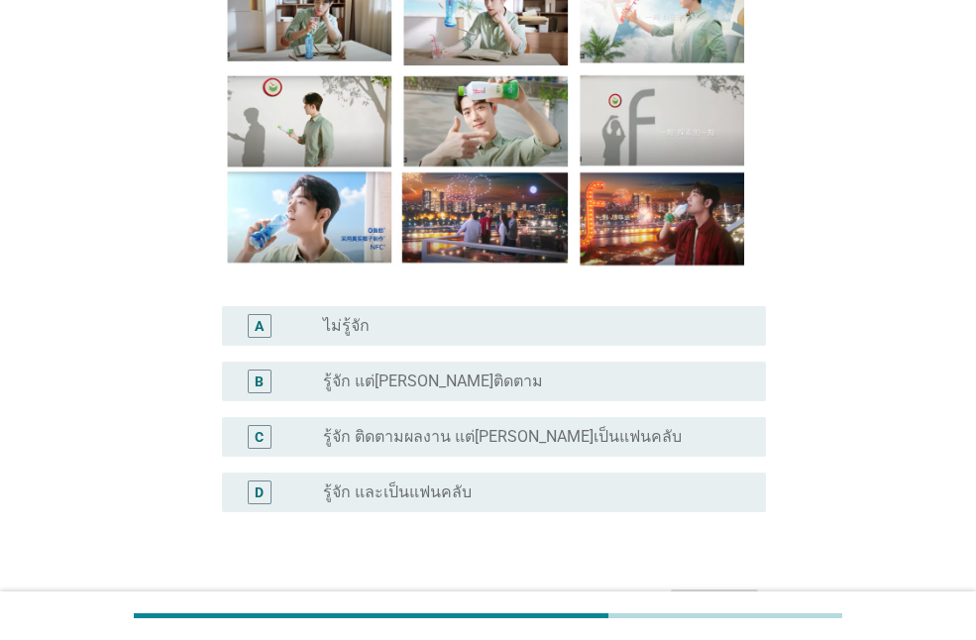
scroll to position [198, 0]
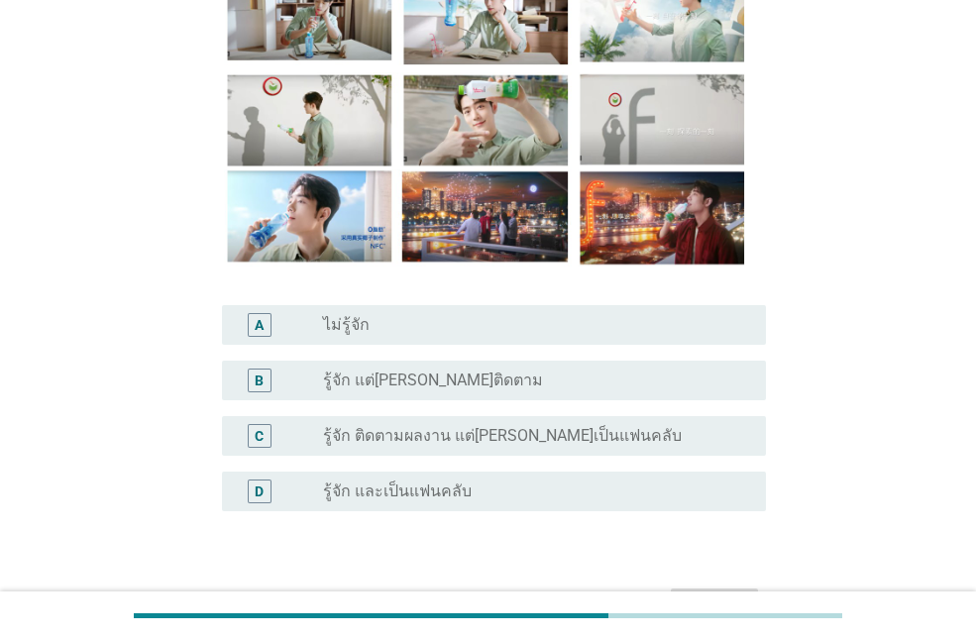
click at [383, 316] on div "radio_button_unchecked ไม่รู้จัก" at bounding box center [528, 325] width 411 height 20
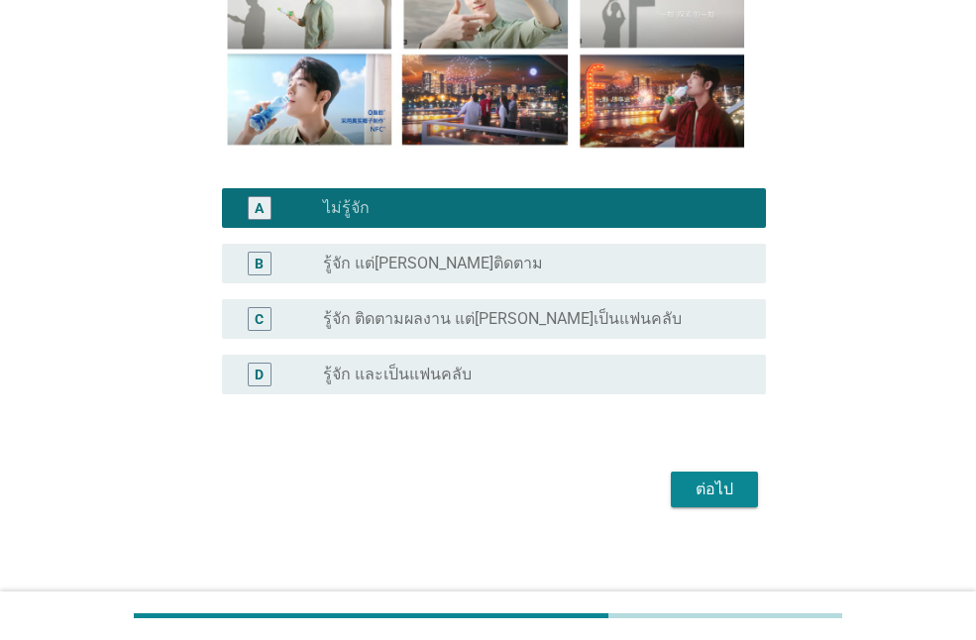
scroll to position [324, 0]
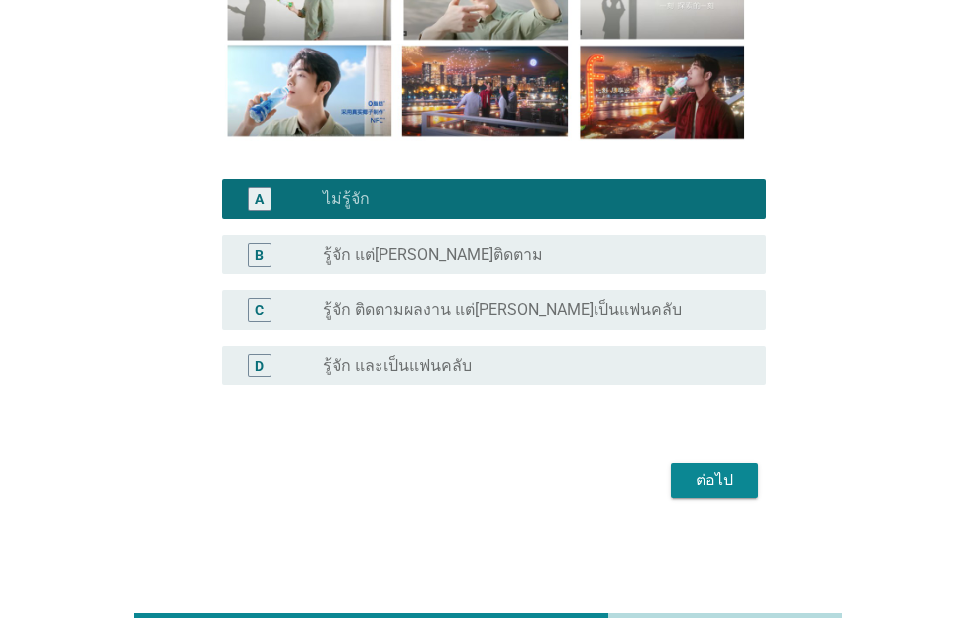
click at [733, 467] on button "ต่อไป" at bounding box center [714, 481] width 87 height 36
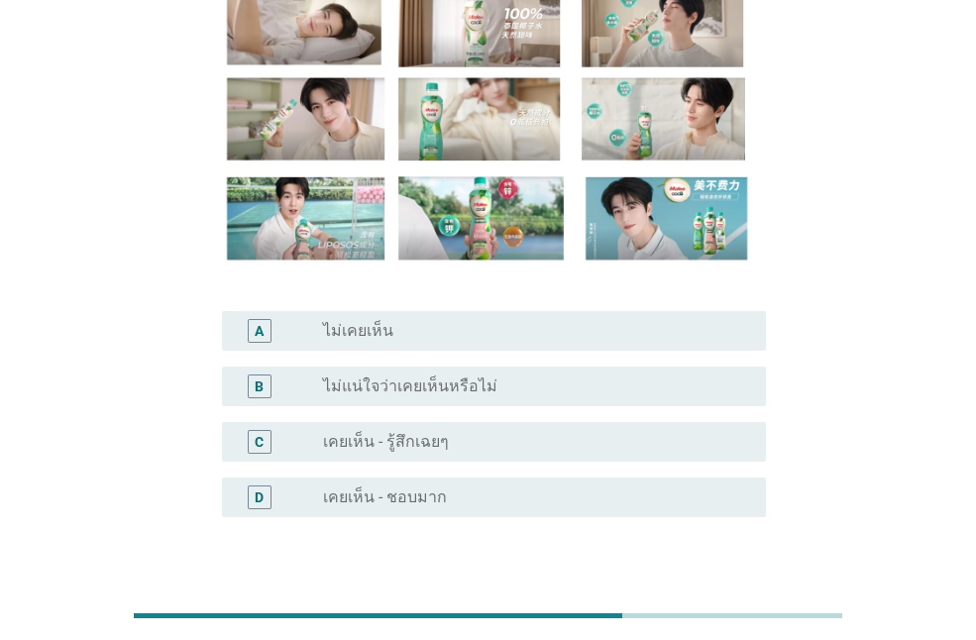
scroll to position [198, 0]
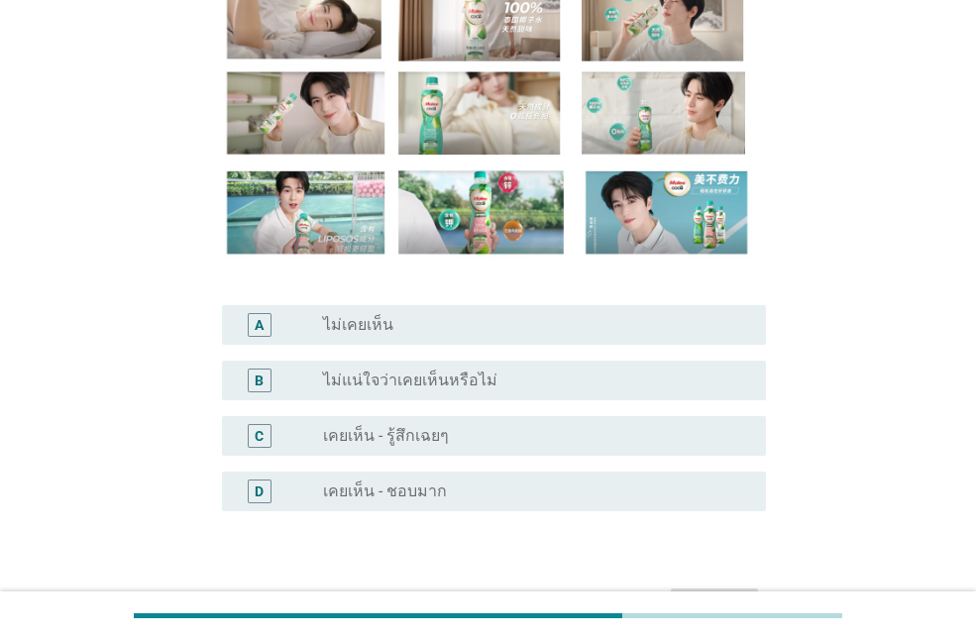
click at [499, 440] on div "radio_button_unchecked เคยเห็น - รู้สึกเฉยๆ" at bounding box center [528, 436] width 411 height 20
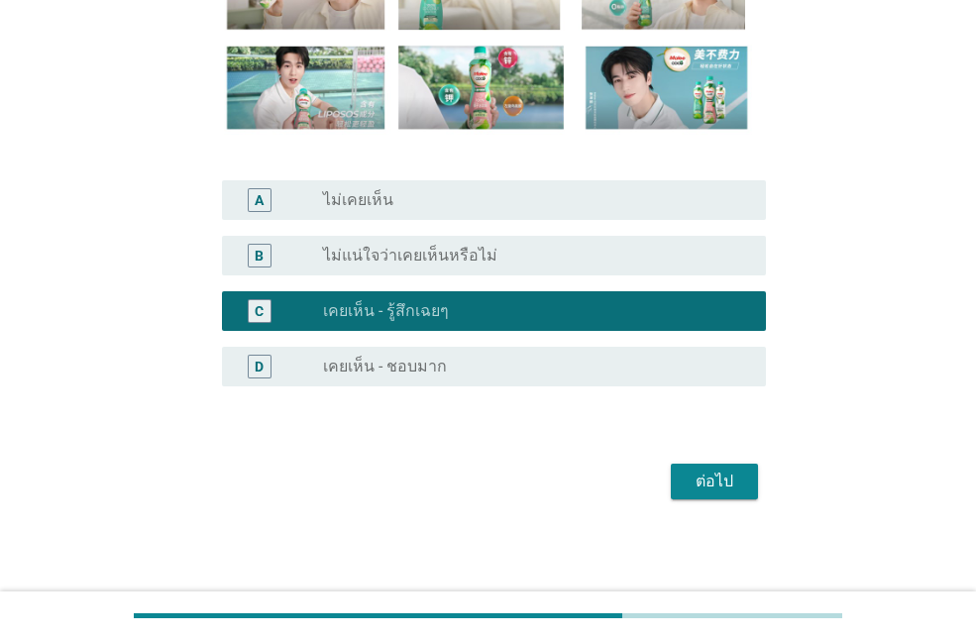
scroll to position [324, 0]
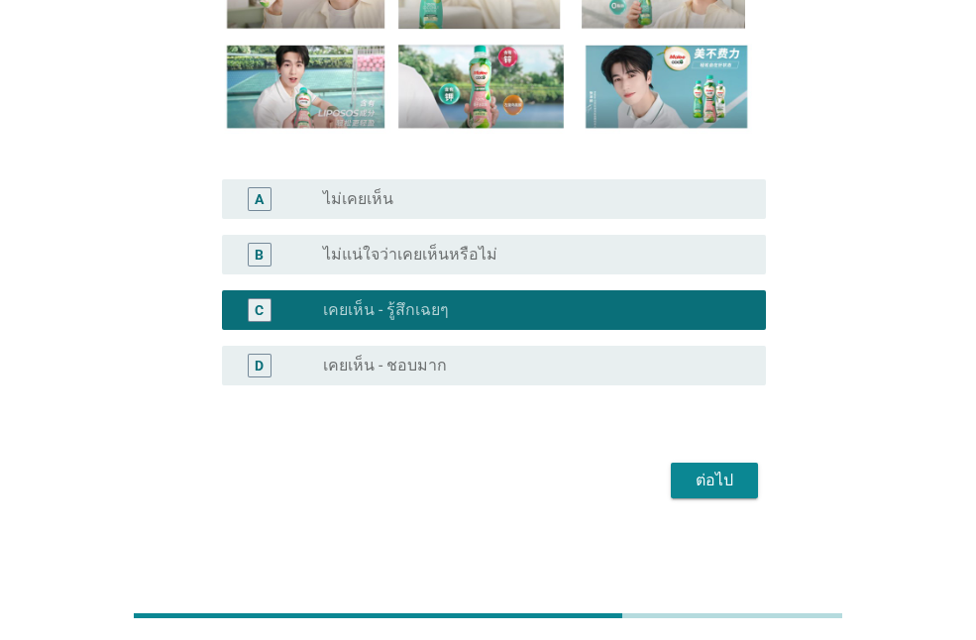
click at [694, 473] on div "ต่อไป" at bounding box center [715, 481] width 56 height 24
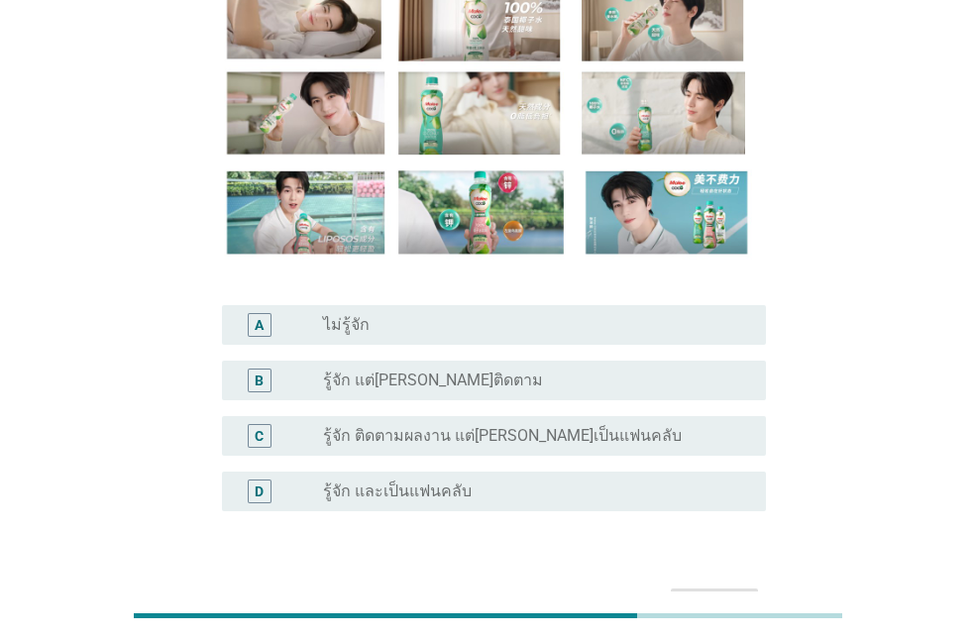
scroll to position [297, 0]
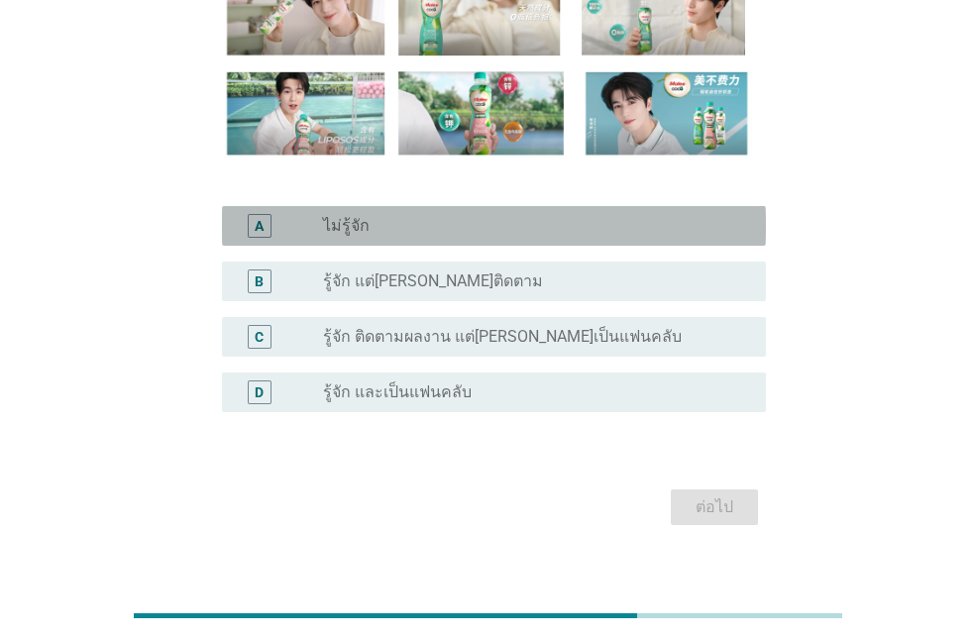
click at [490, 233] on div "radio_button_unchecked ไม่รู้จัก" at bounding box center [528, 226] width 411 height 20
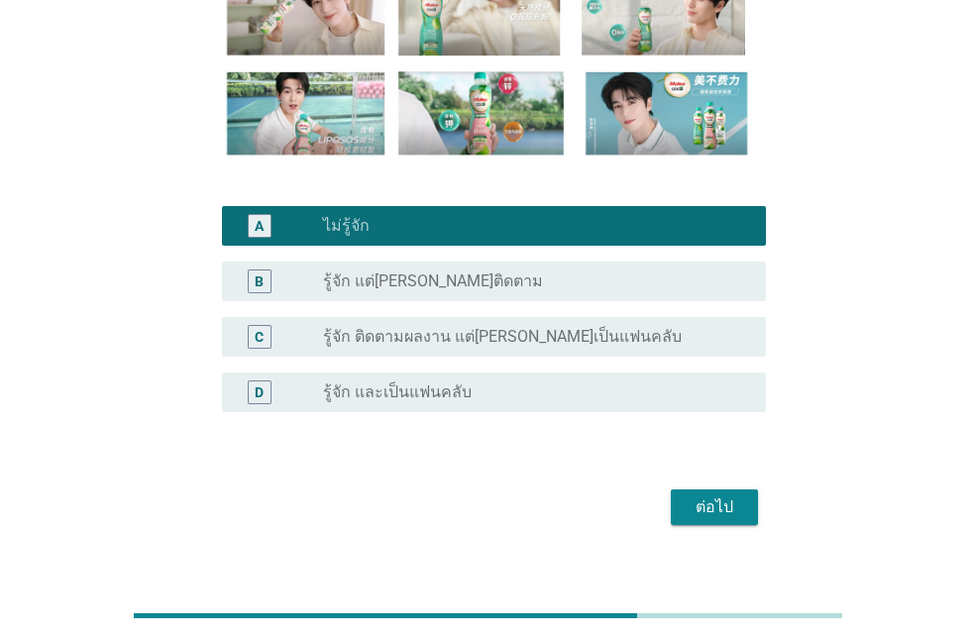
click at [710, 514] on div "ต่อไป" at bounding box center [715, 508] width 56 height 24
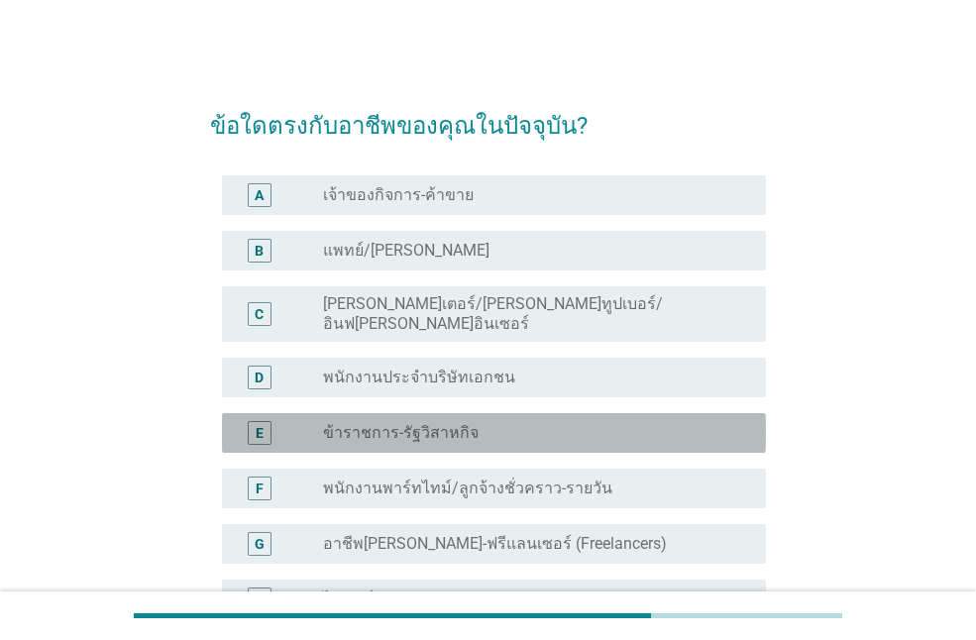
click at [524, 423] on div "radio_button_unchecked ข้าราชการ-รัฐวิสาหกิจ" at bounding box center [528, 433] width 411 height 20
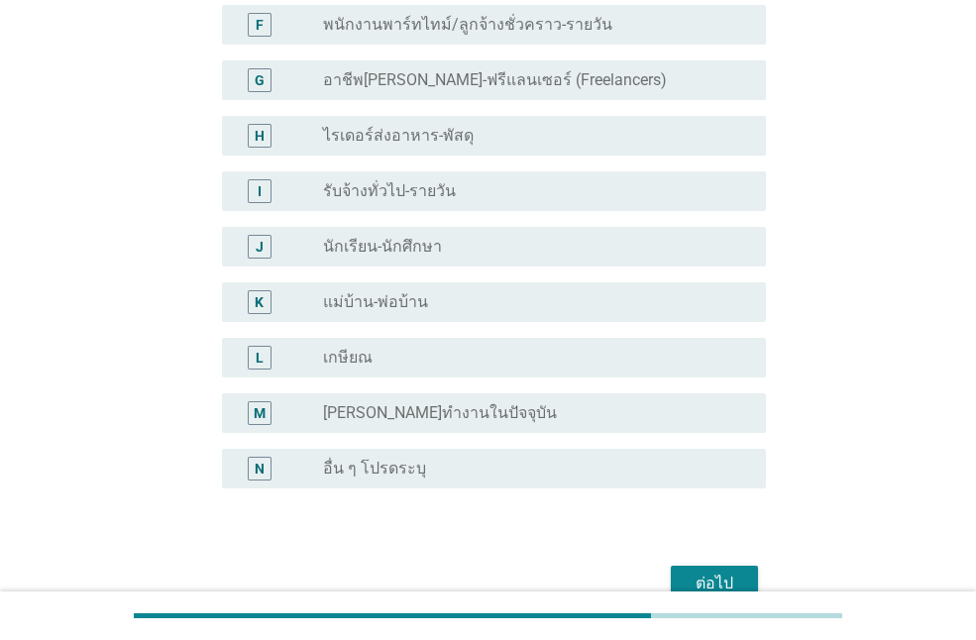
scroll to position [551, 0]
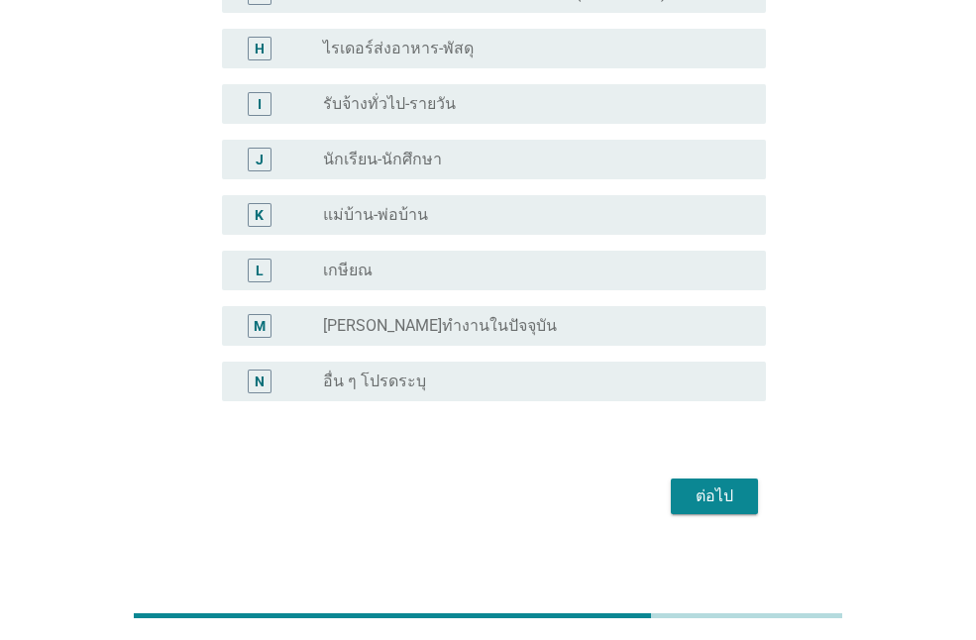
click at [687, 485] on div "ต่อไป" at bounding box center [715, 497] width 56 height 24
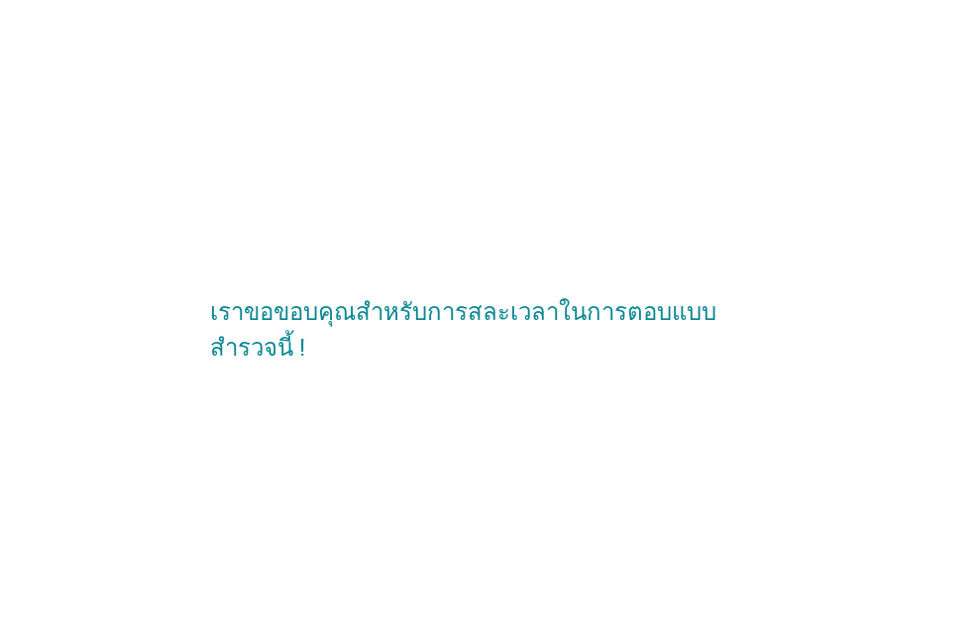
scroll to position [0, 0]
